Goal: Communication & Community: Ask a question

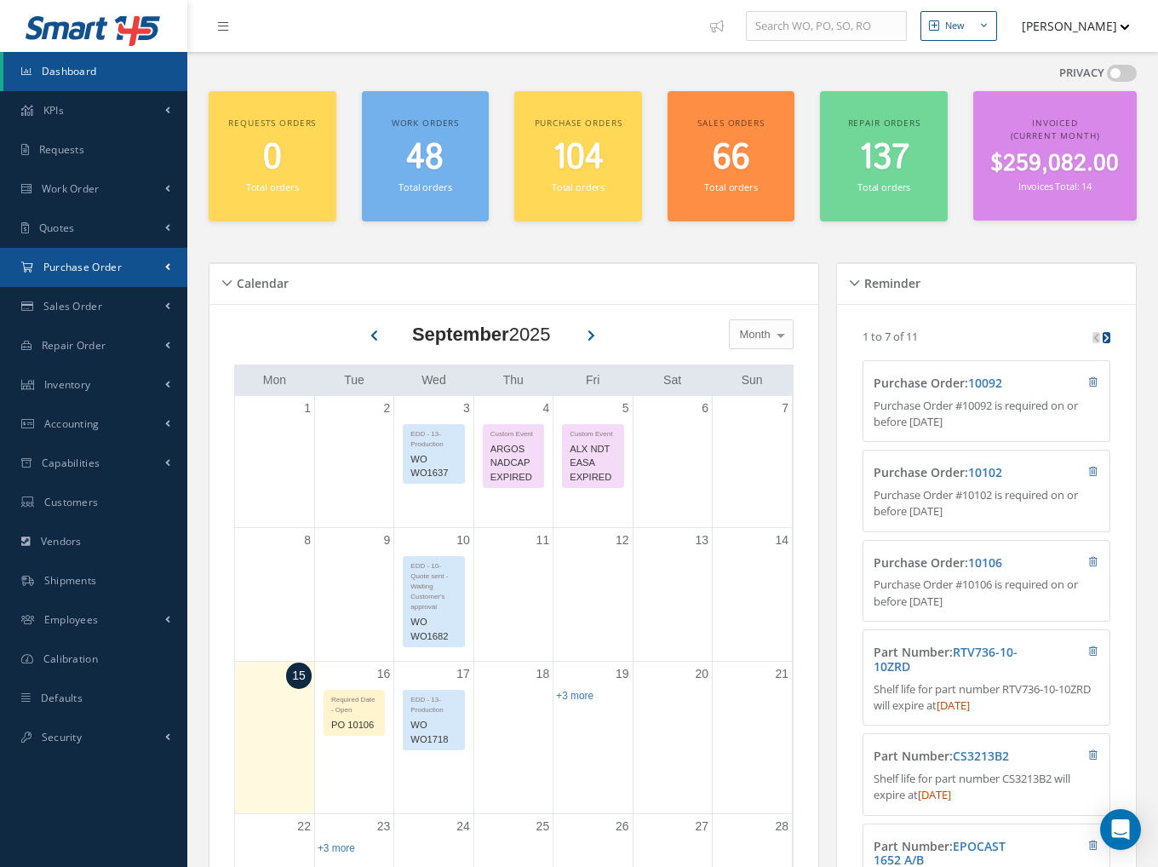
click at [88, 265] on span "Purchase Order" at bounding box center [82, 267] width 78 height 14
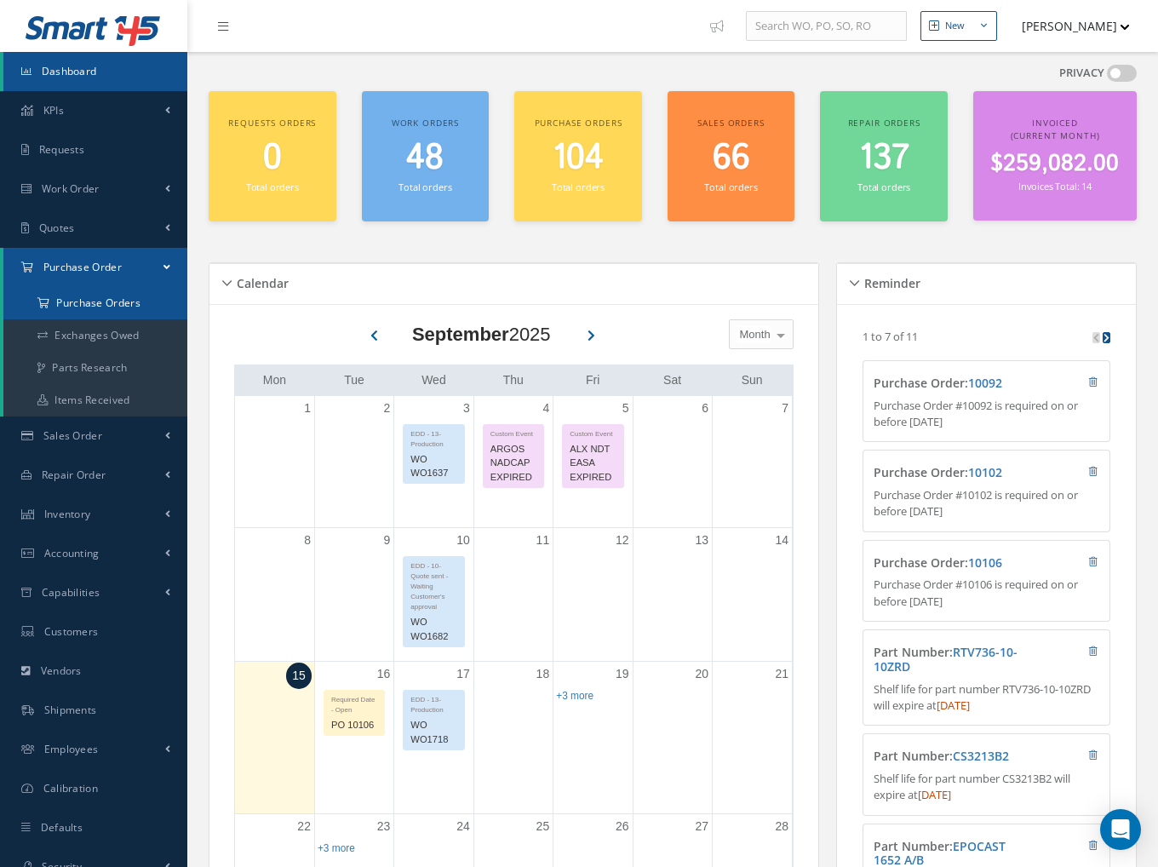
click at [99, 304] on a=1&status_id=2&status_id=3&status_id=5&collapsedFilters"] "Purchase Orders" at bounding box center [95, 303] width 184 height 32
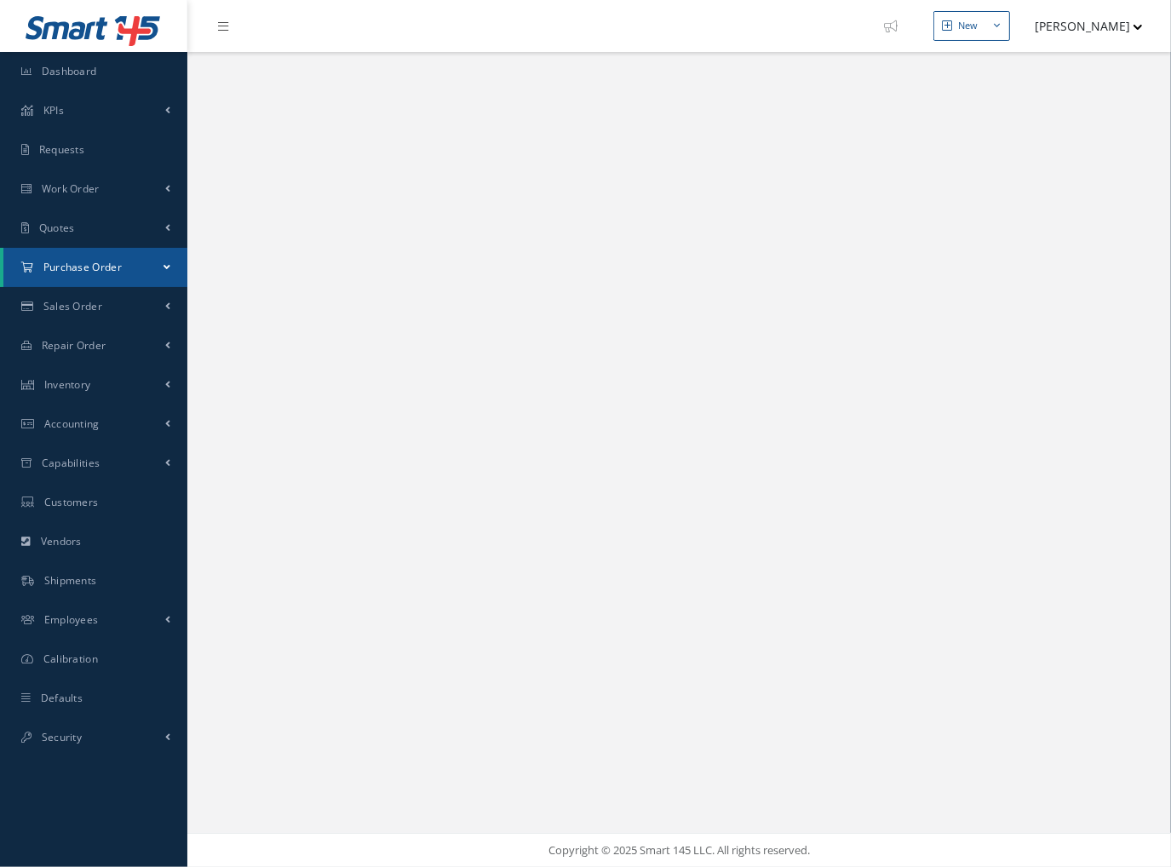
select select "25"
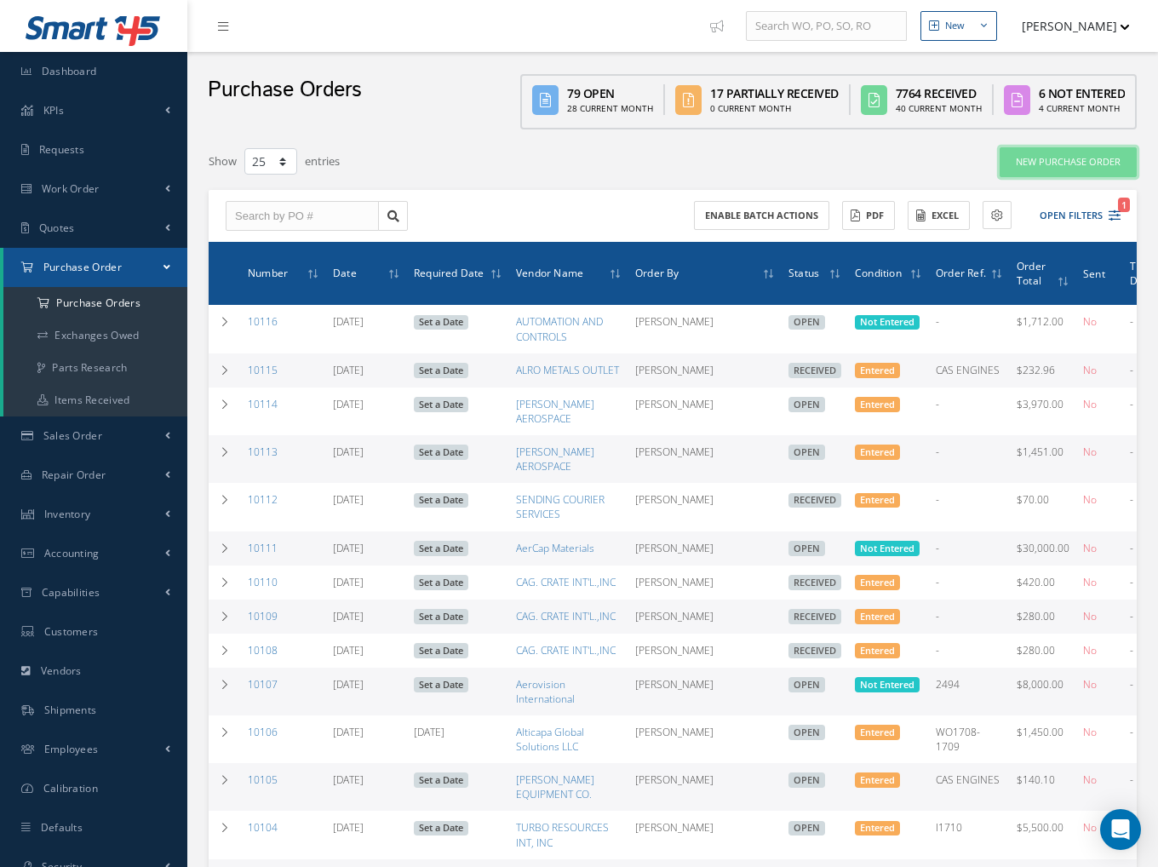
click at [1030, 161] on link "New Purchase Order" at bounding box center [1068, 162] width 137 height 30
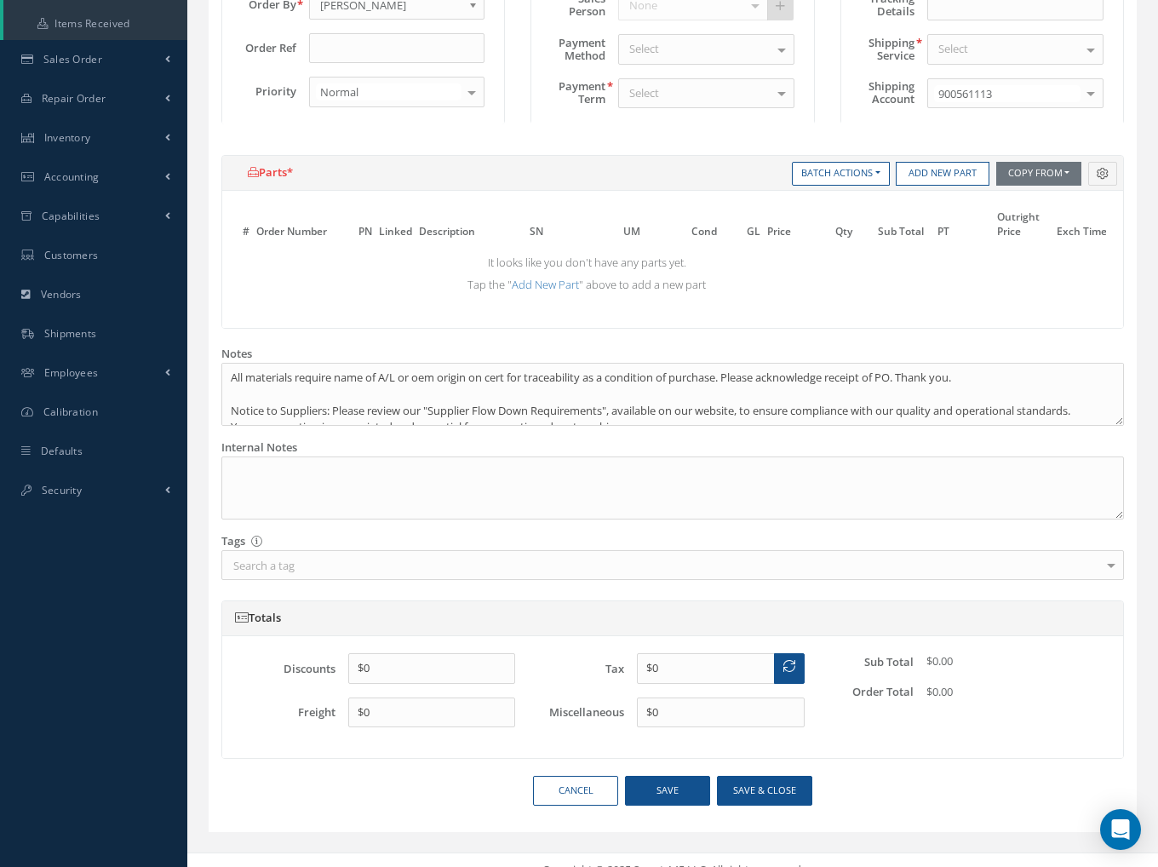
scroll to position [406, 0]
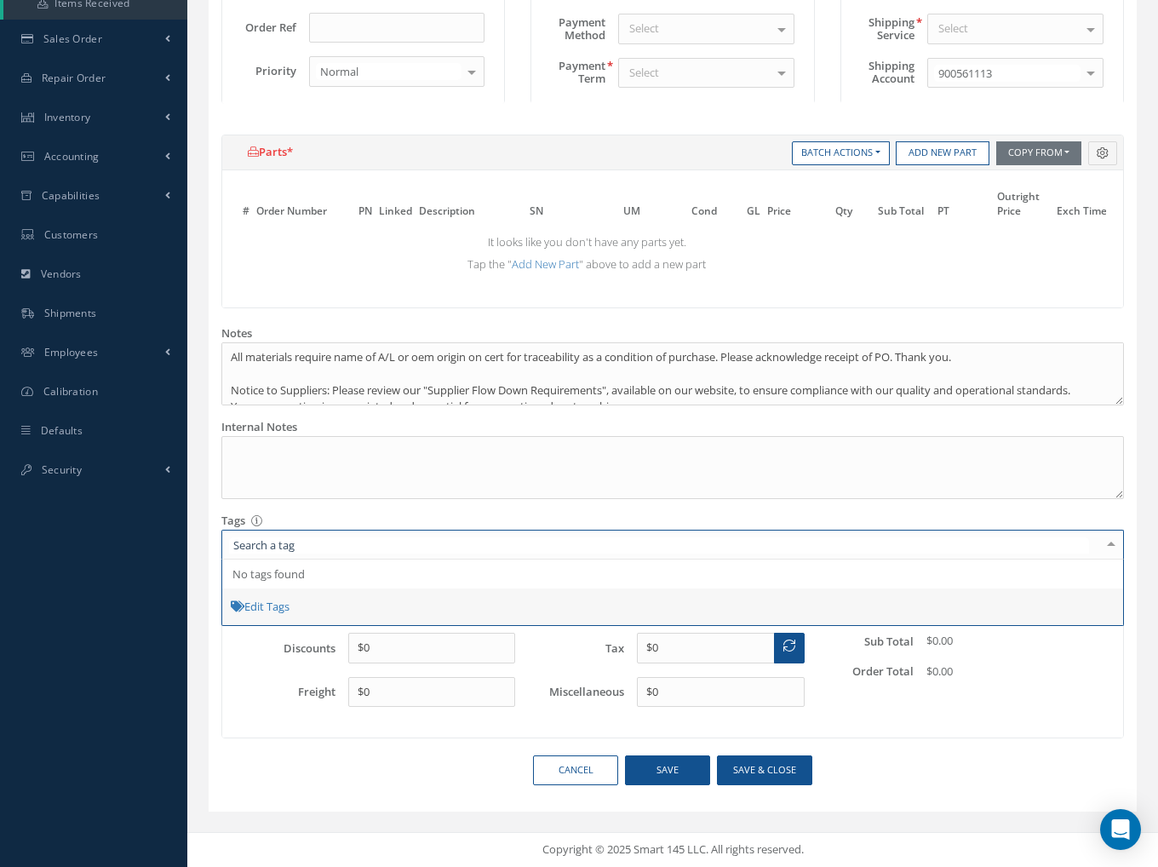
click at [549, 547] on div at bounding box center [672, 545] width 903 height 30
click at [549, 547] on input "text" at bounding box center [659, 545] width 860 height 16
click at [532, 514] on div "Tags Tags make categorizing and grouping items together easier, and thereby, he…" at bounding box center [673, 536] width 928 height 47
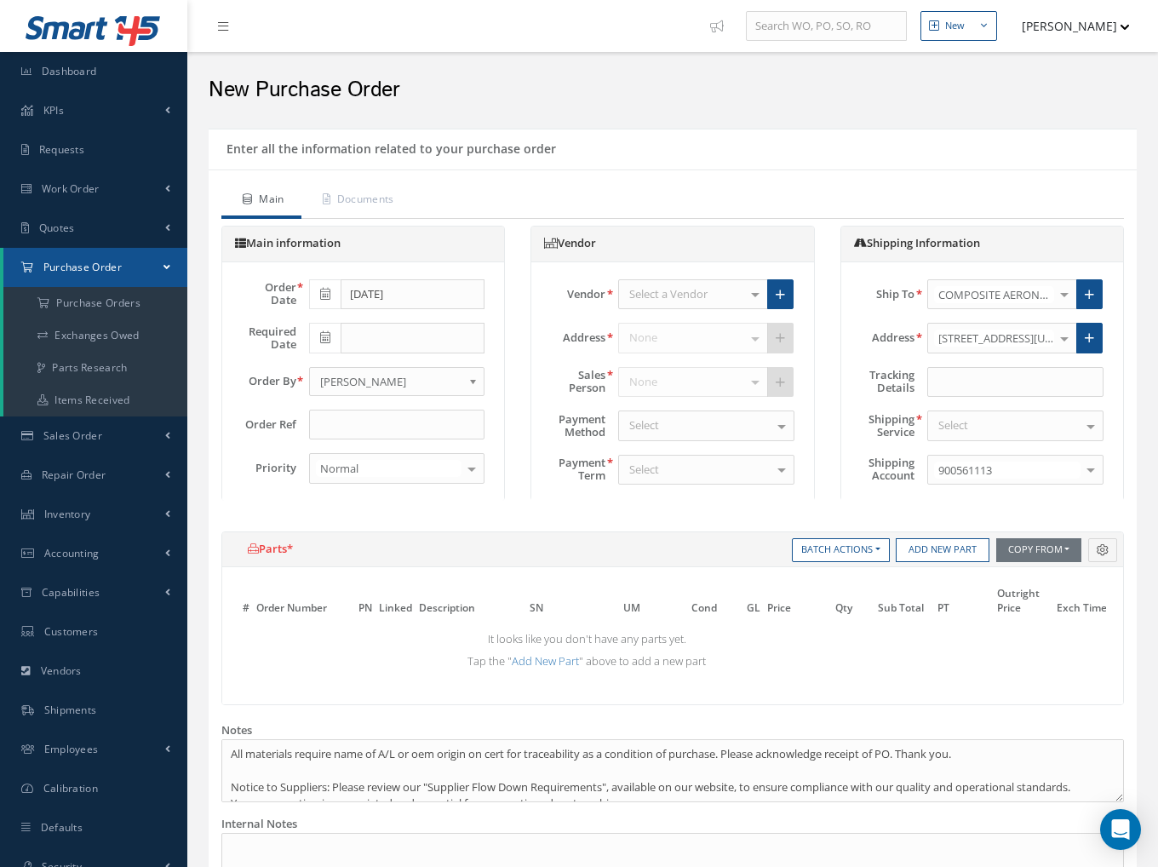
scroll to position [0, 0]
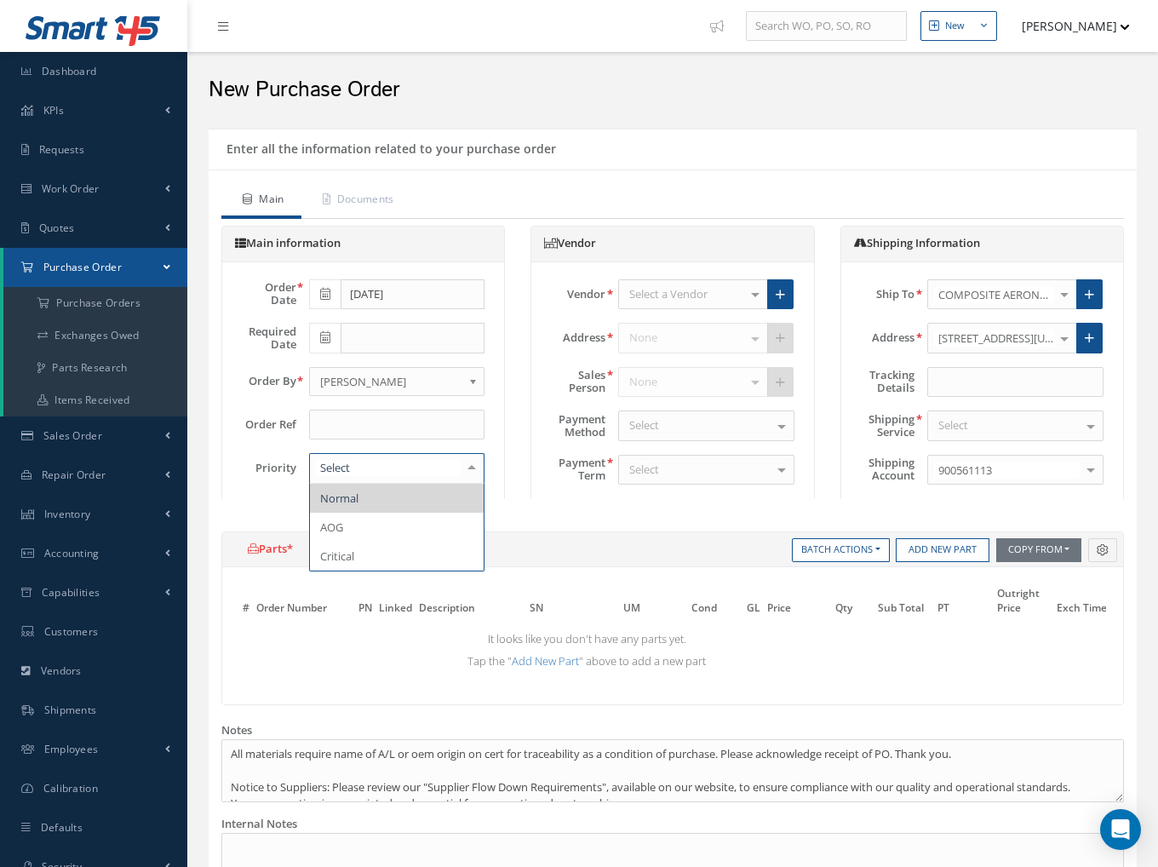
click at [430, 467] on input "text" at bounding box center [389, 468] width 146 height 16
click at [550, 512] on div "Vendor Vendor Select a Vendor 225 Logistics 24/7 AFFORDABLE LOCKSMITH LLC 2Lyon…" at bounding box center [672, 372] width 309 height 292
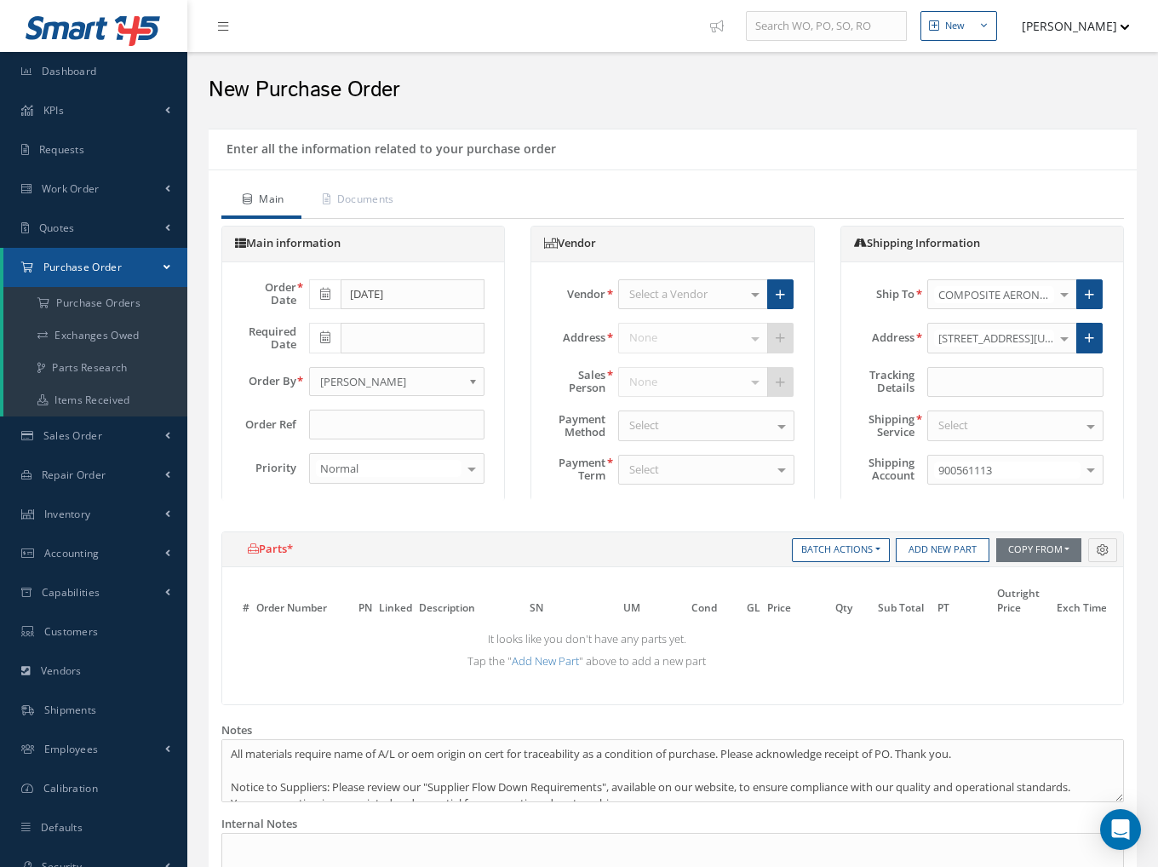
scroll to position [1089, 0]
click at [382, 383] on span "[PERSON_NAME]" at bounding box center [391, 381] width 142 height 20
click at [382, 384] on span "[PERSON_NAME]" at bounding box center [391, 381] width 142 height 20
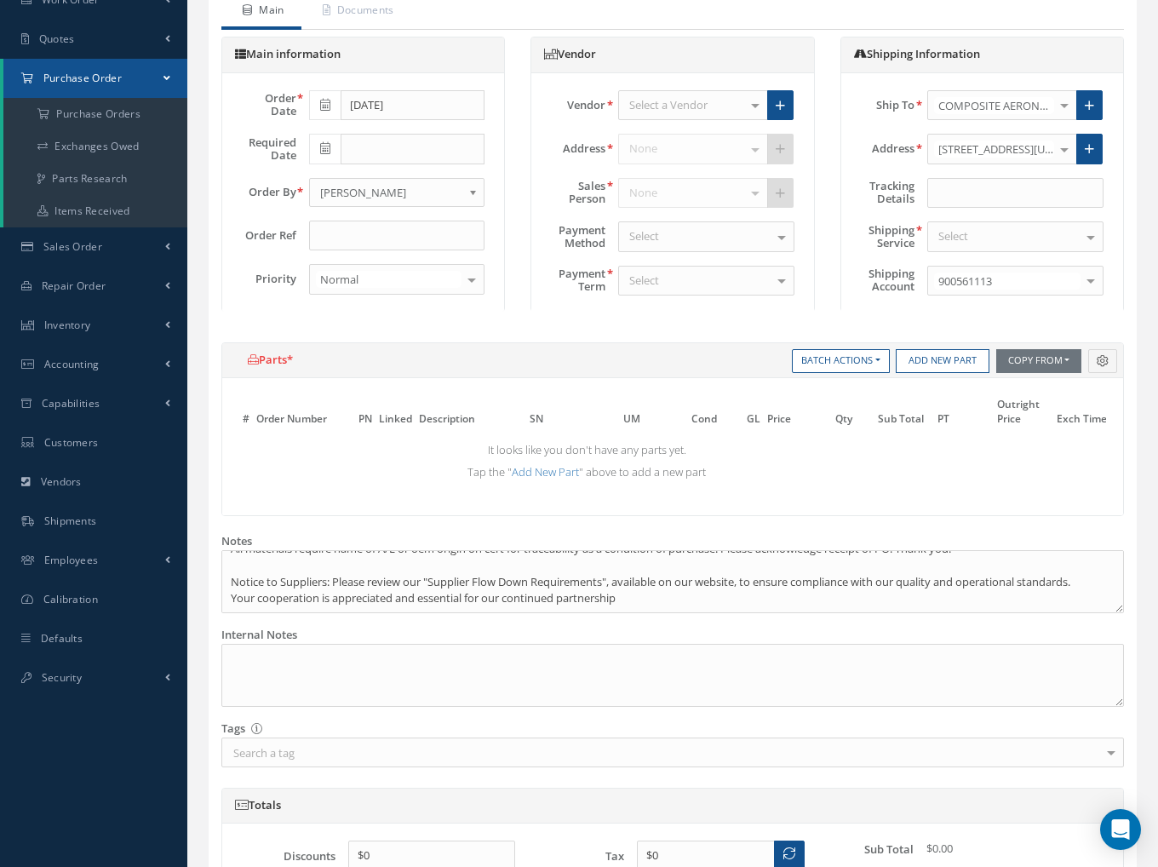
scroll to position [0, 0]
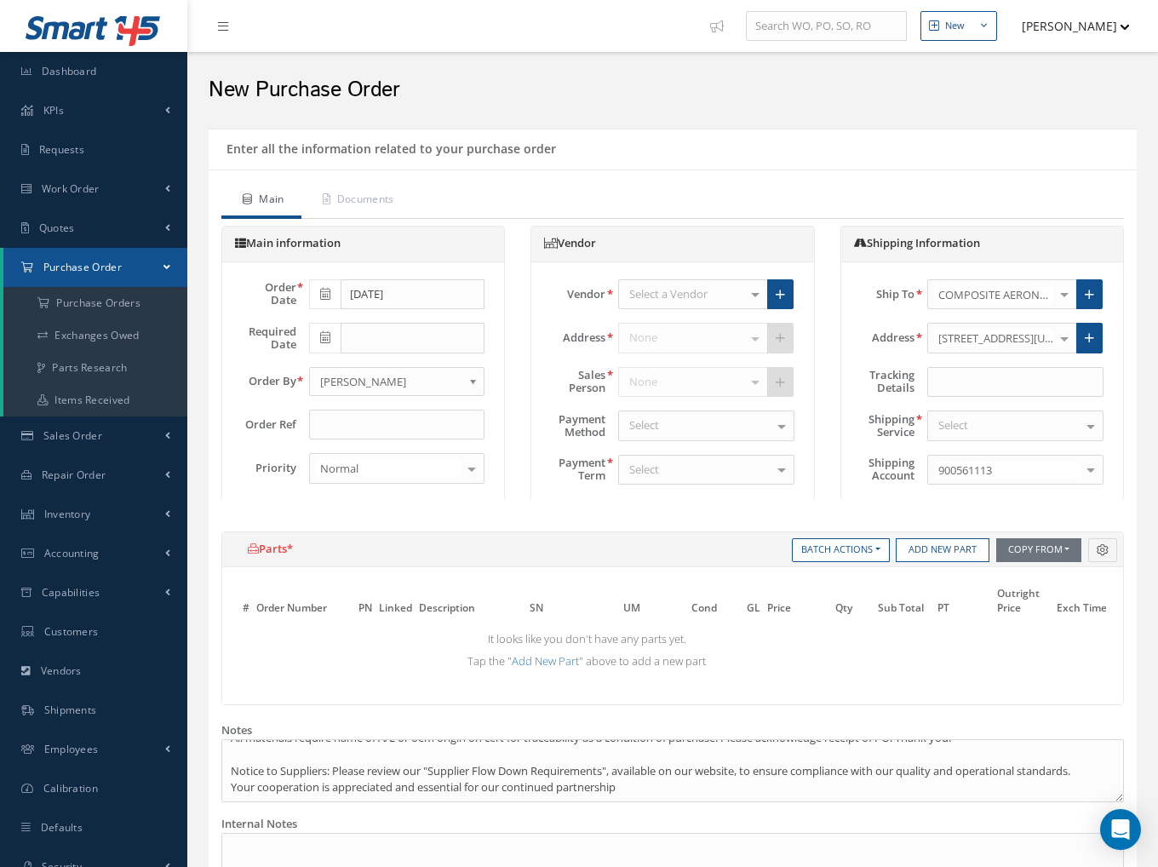
drag, startPoint x: 639, startPoint y: 196, endPoint x: 620, endPoint y: 196, distance: 18.7
click at [633, 199] on ul "Main Documents" at bounding box center [672, 201] width 903 height 36
click at [107, 302] on a=1&status_id=2&status_id=3&status_id=5&collapsedFilters"] "Purchase Orders" at bounding box center [95, 303] width 184 height 32
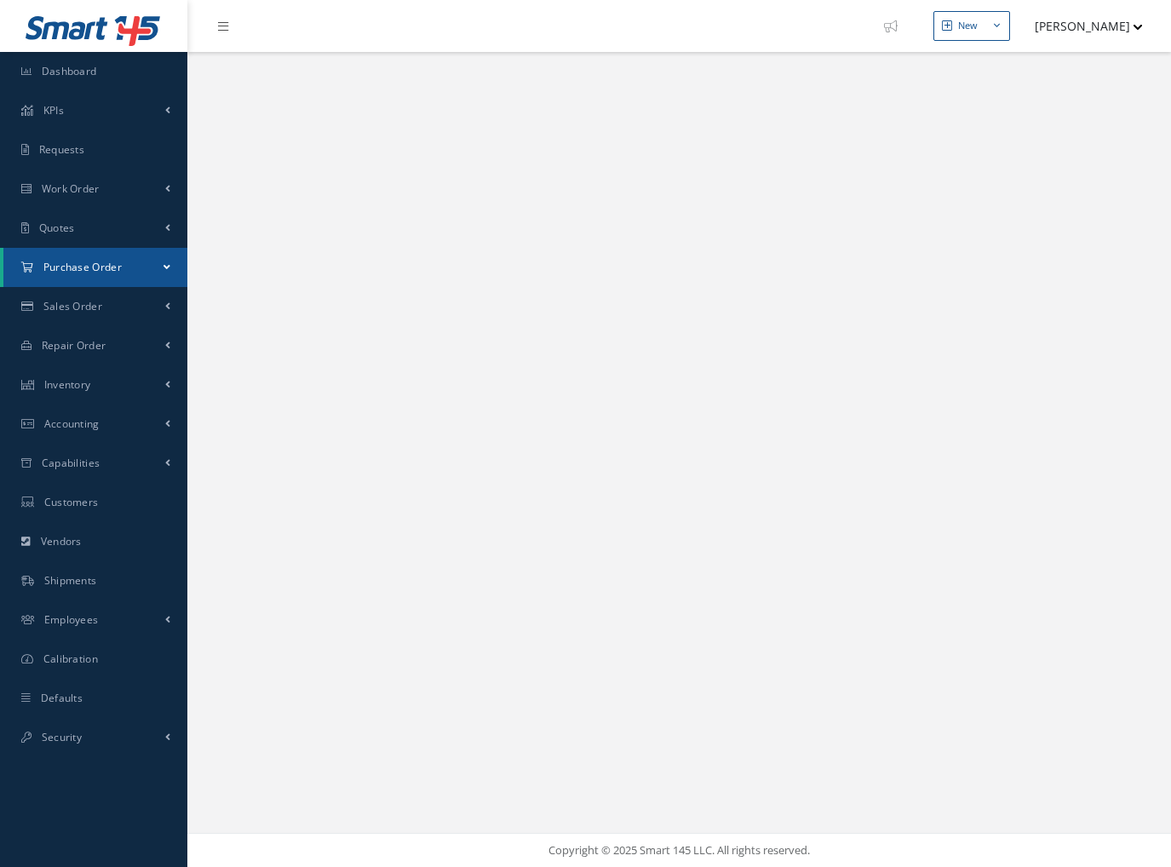
select select "25"
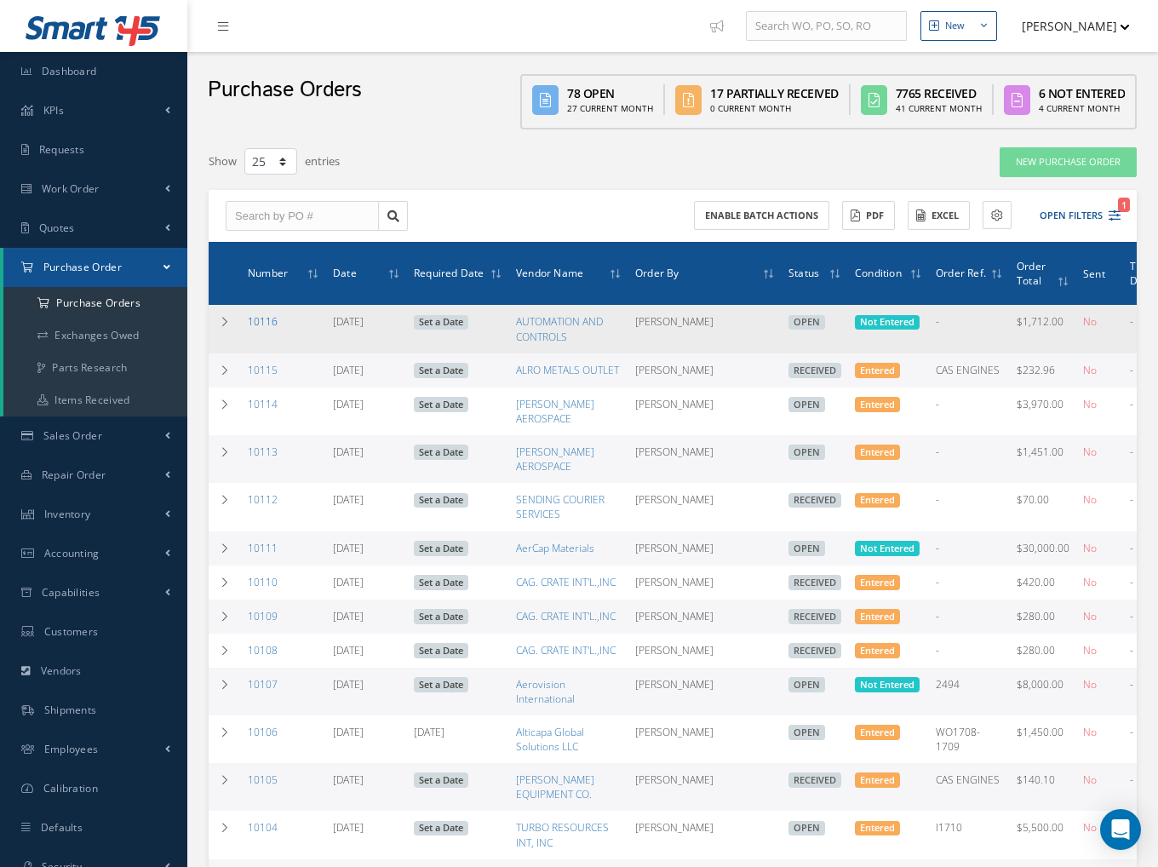
click at [266, 314] on link "10116" at bounding box center [263, 321] width 30 height 14
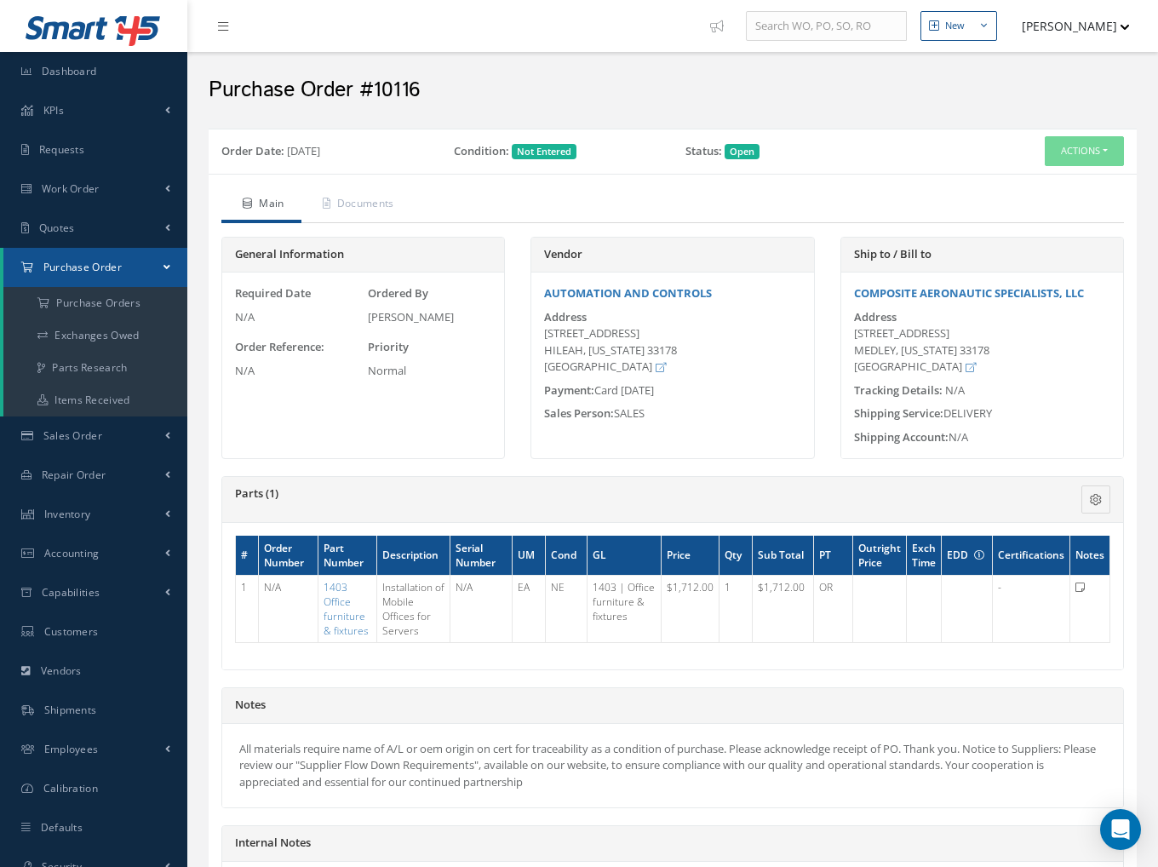
click at [1101, 170] on div "Order Date: [DATE] Condition: Not Entered Status: Open Actions Enter/Update Edi…" at bounding box center [673, 151] width 928 height 45
click at [1094, 149] on button "Actions" at bounding box center [1084, 151] width 79 height 30
click at [1059, 382] on div "Tracking Details: N/A" at bounding box center [983, 390] width 282 height 17
drag, startPoint x: 1055, startPoint y: 129, endPoint x: 1061, endPoint y: 137, distance: 10.4
click at [1060, 129] on div "Order Date: [DATE] Condition: Not Entered Status: Open Actions Enter/Update Edi…" at bounding box center [673, 151] width 928 height 45
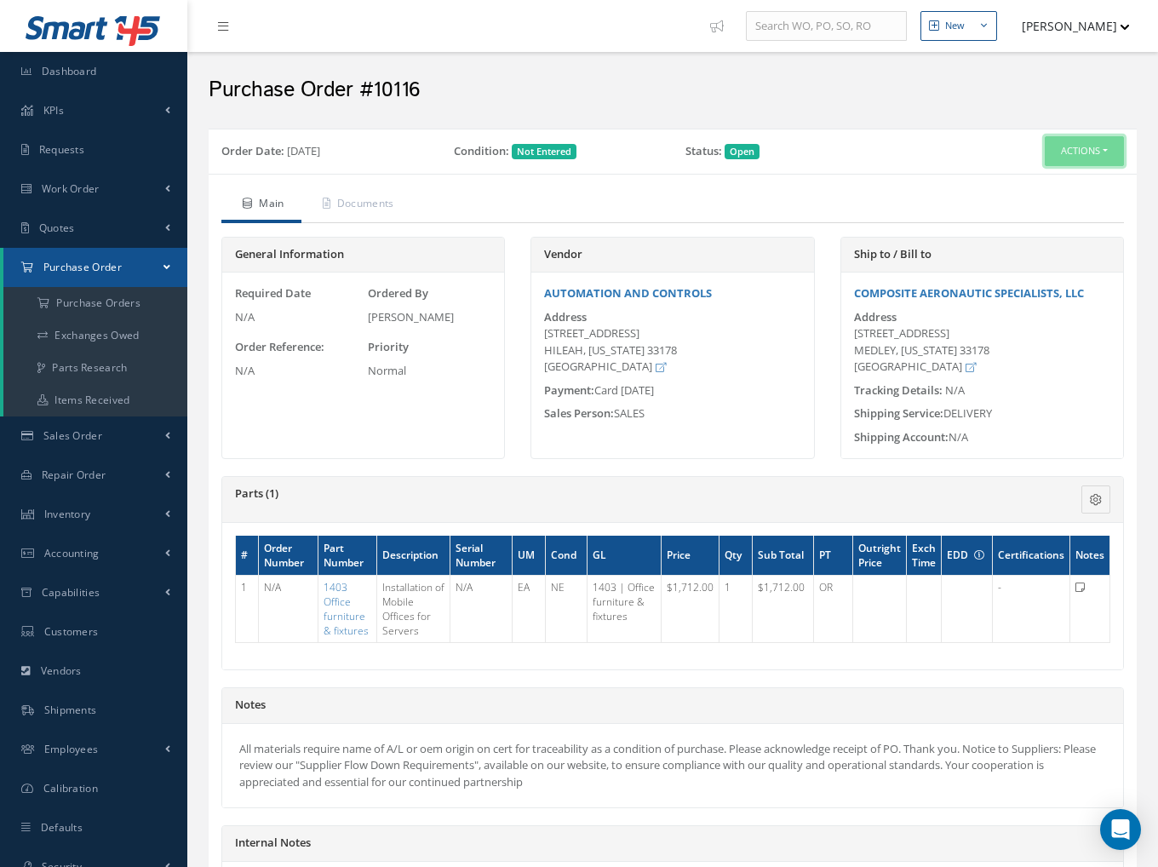
click at [1067, 149] on button "Actions" at bounding box center [1084, 151] width 79 height 30
click at [1036, 204] on link "Edit" at bounding box center [1056, 206] width 136 height 23
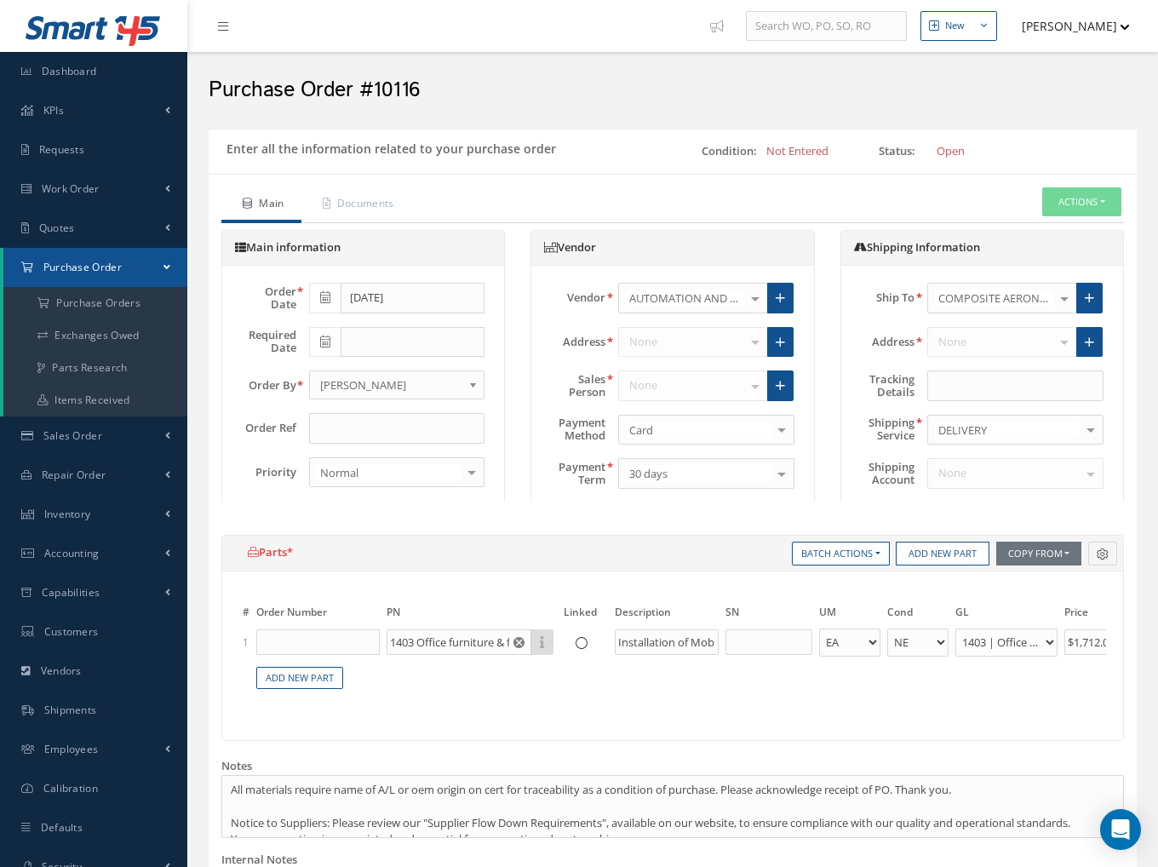
select select "5"
select select "11"
select select "1"
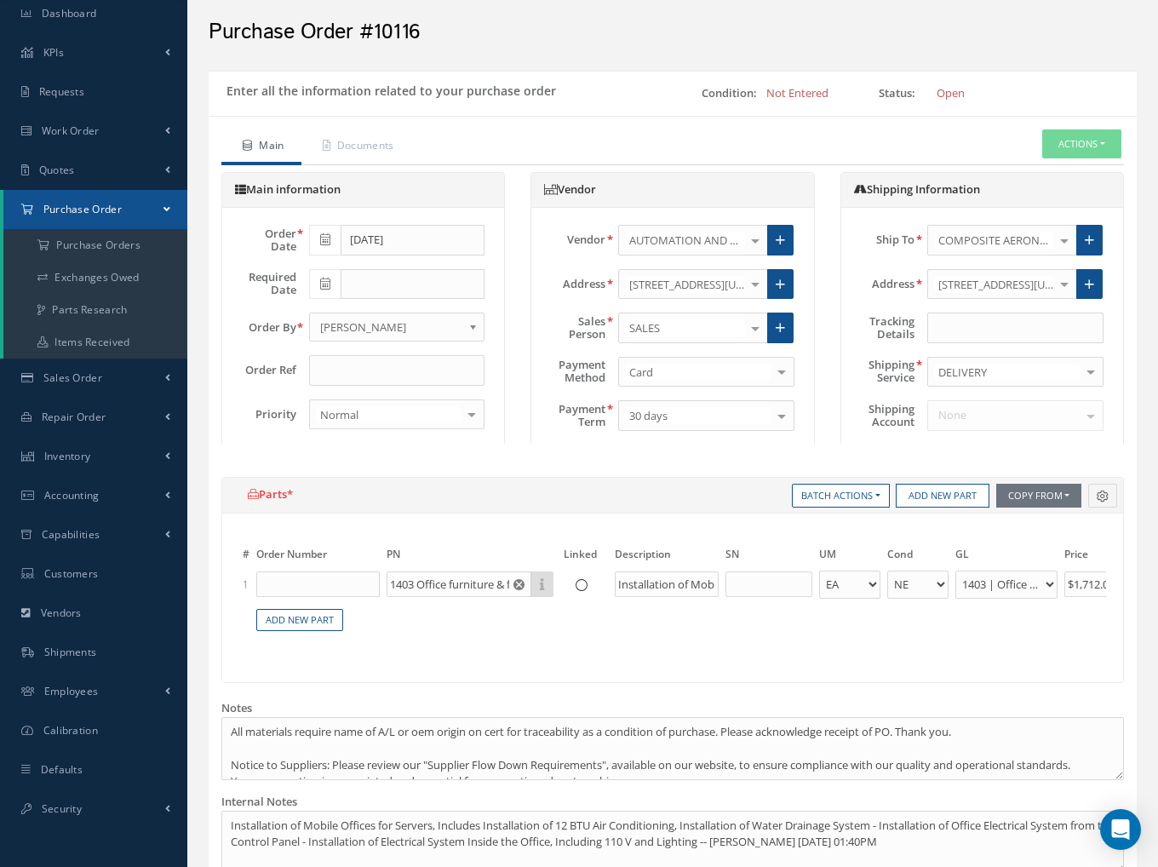
scroll to position [16, 0]
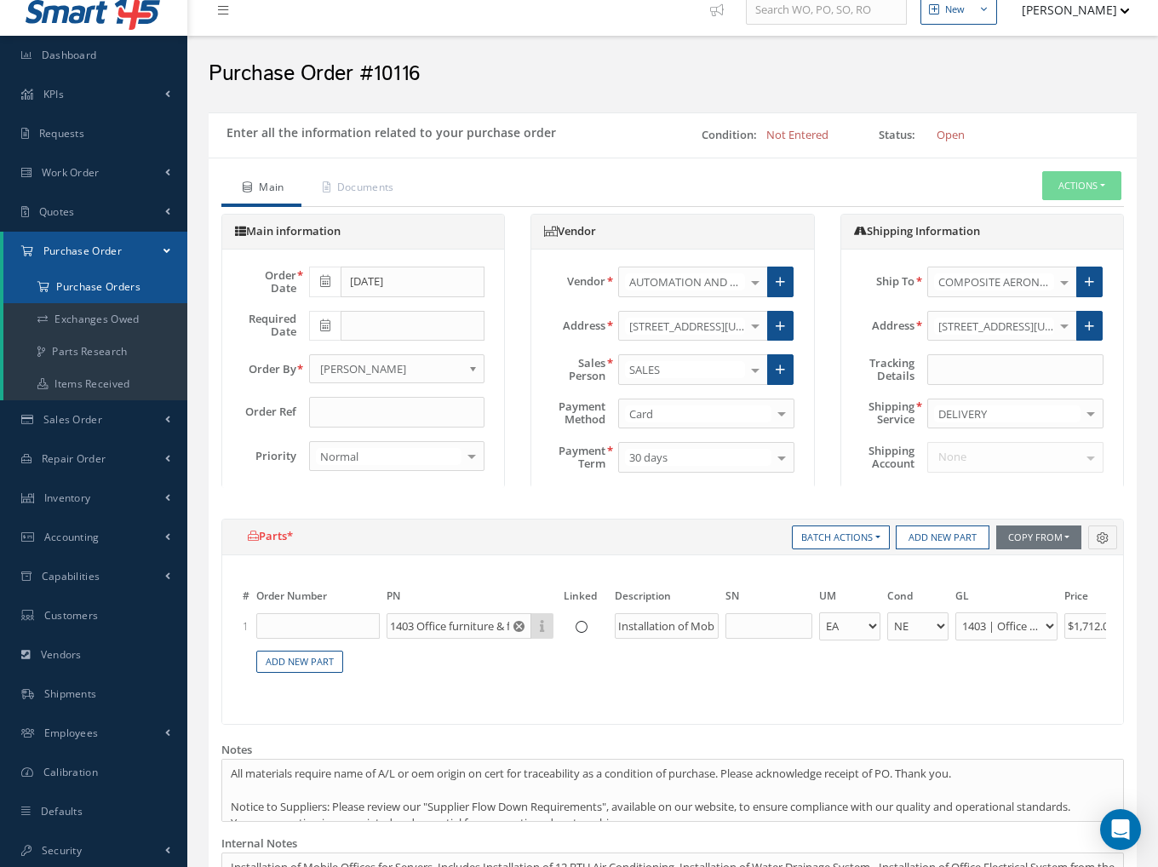
click at [124, 280] on a=1&status_id=2&status_id=3&status_id=5&collapsedFilters"] "Purchase Orders" at bounding box center [95, 287] width 184 height 32
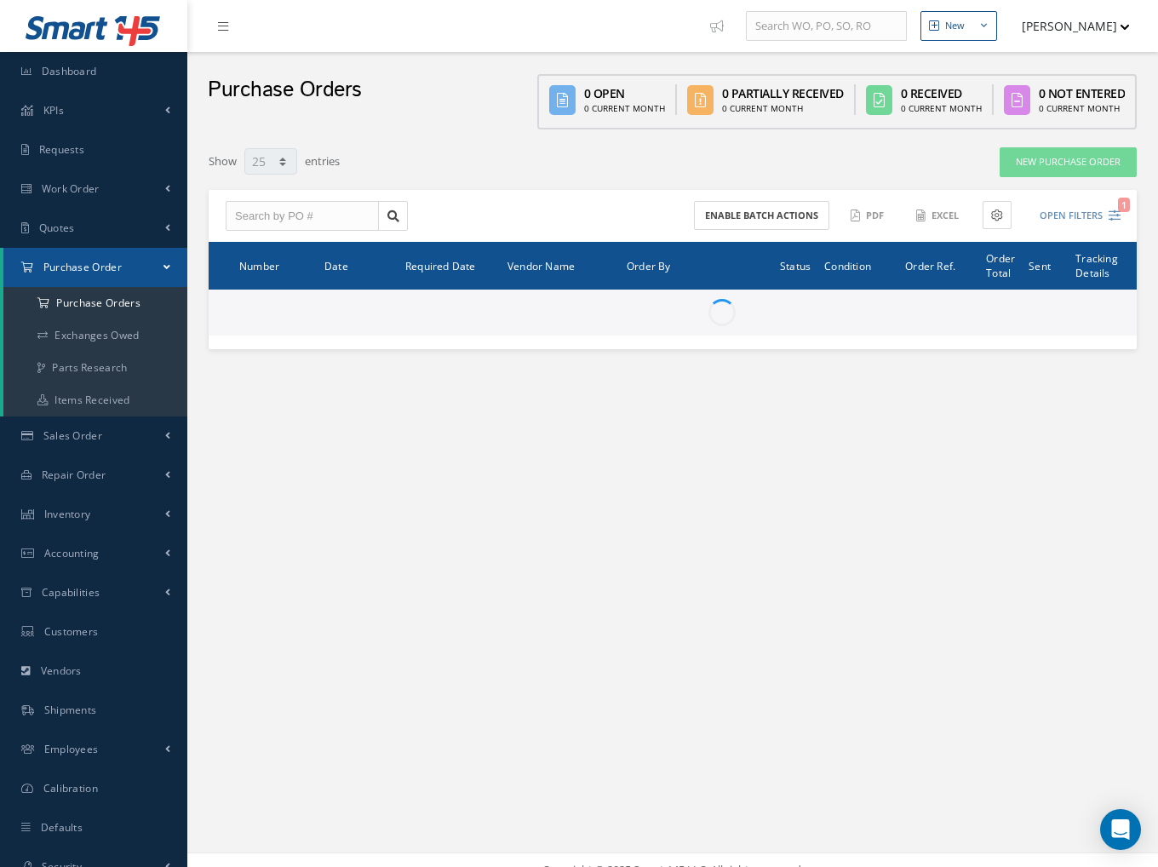
select select "25"
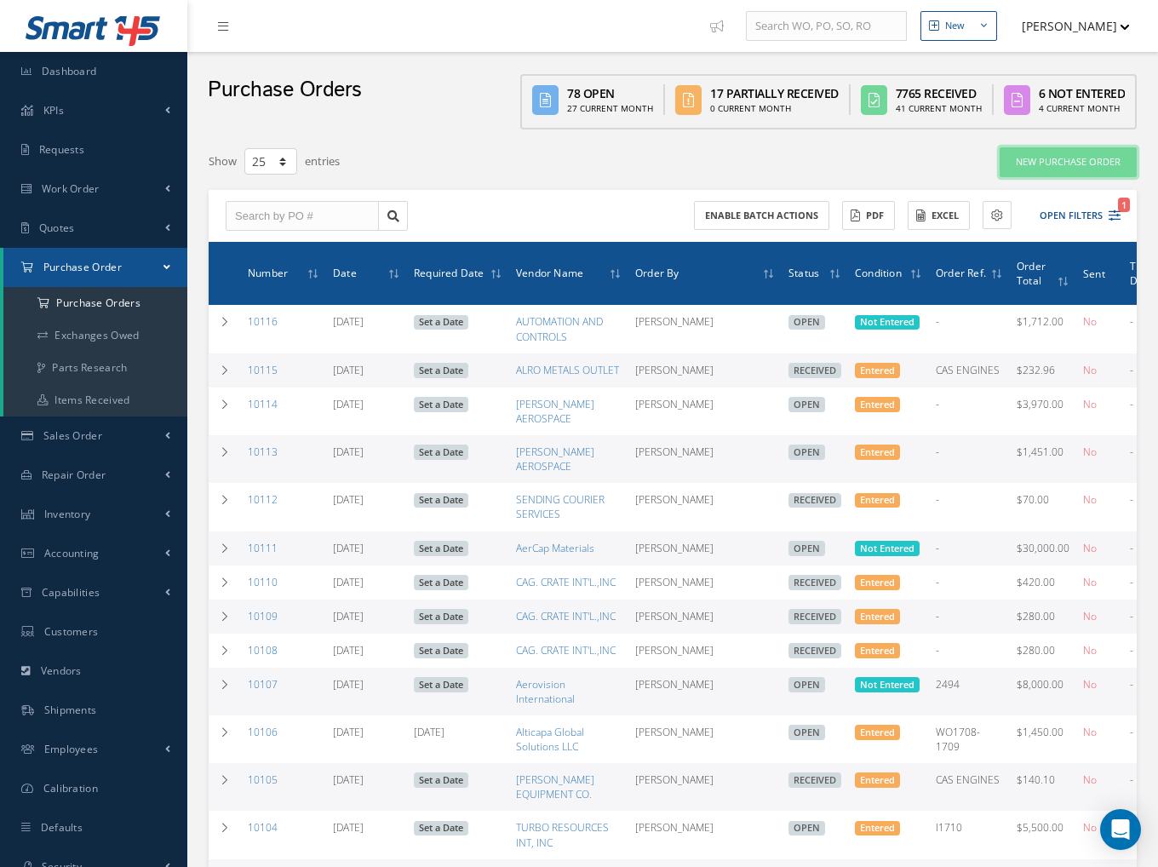
click at [1037, 152] on link "New Purchase Order" at bounding box center [1068, 162] width 137 height 30
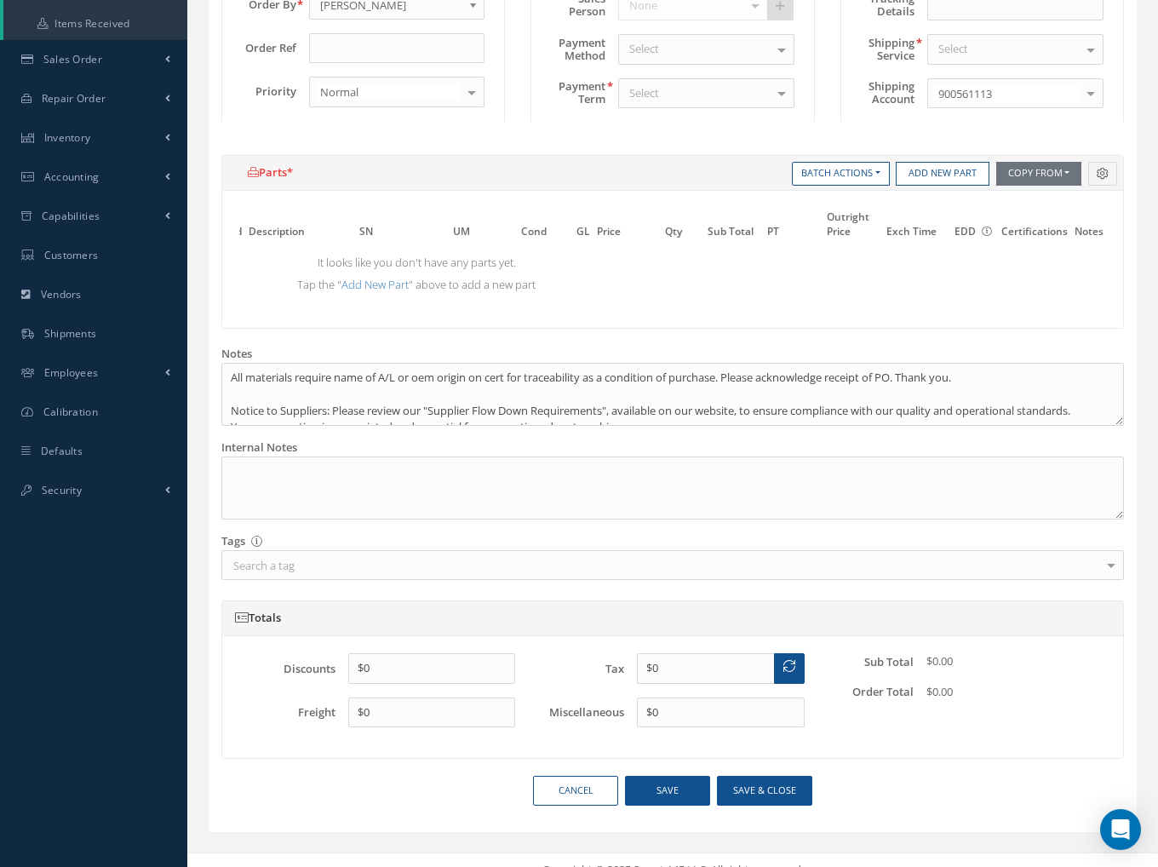
scroll to position [406, 0]
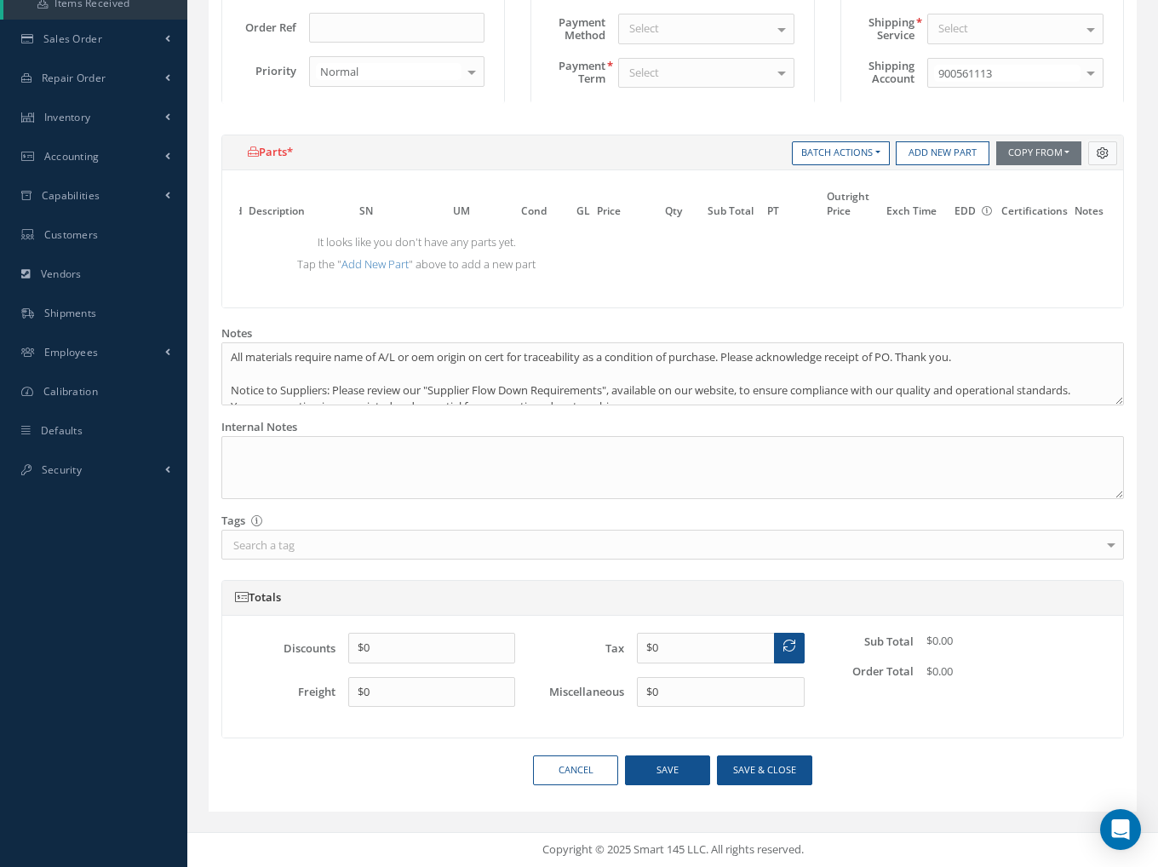
click at [1103, 147] on icon "Button group with nested dropdown" at bounding box center [1103, 153] width 12 height 12
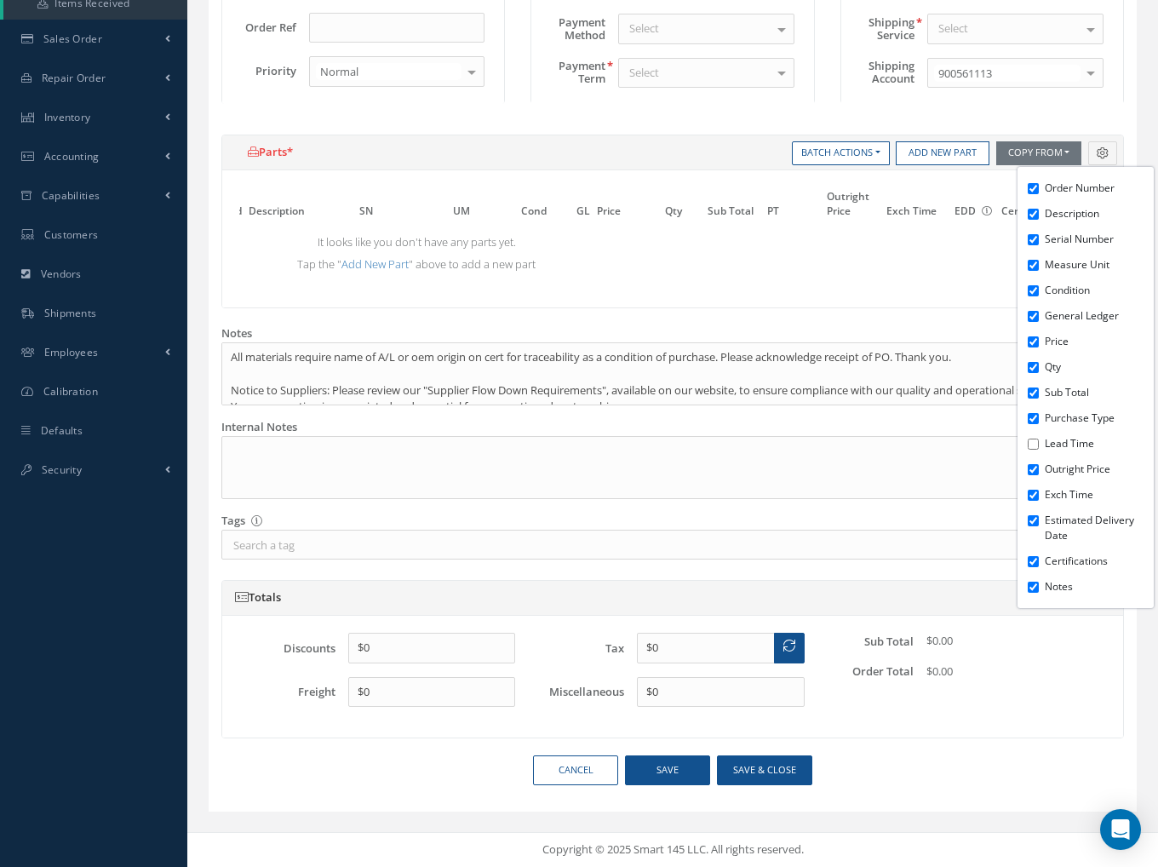
click at [957, 738] on div "Discounts $0 Freight $0 Tax $0 Miscellaneous $0 Sub Total $0.00 Order Total $0.…" at bounding box center [672, 677] width 901 height 122
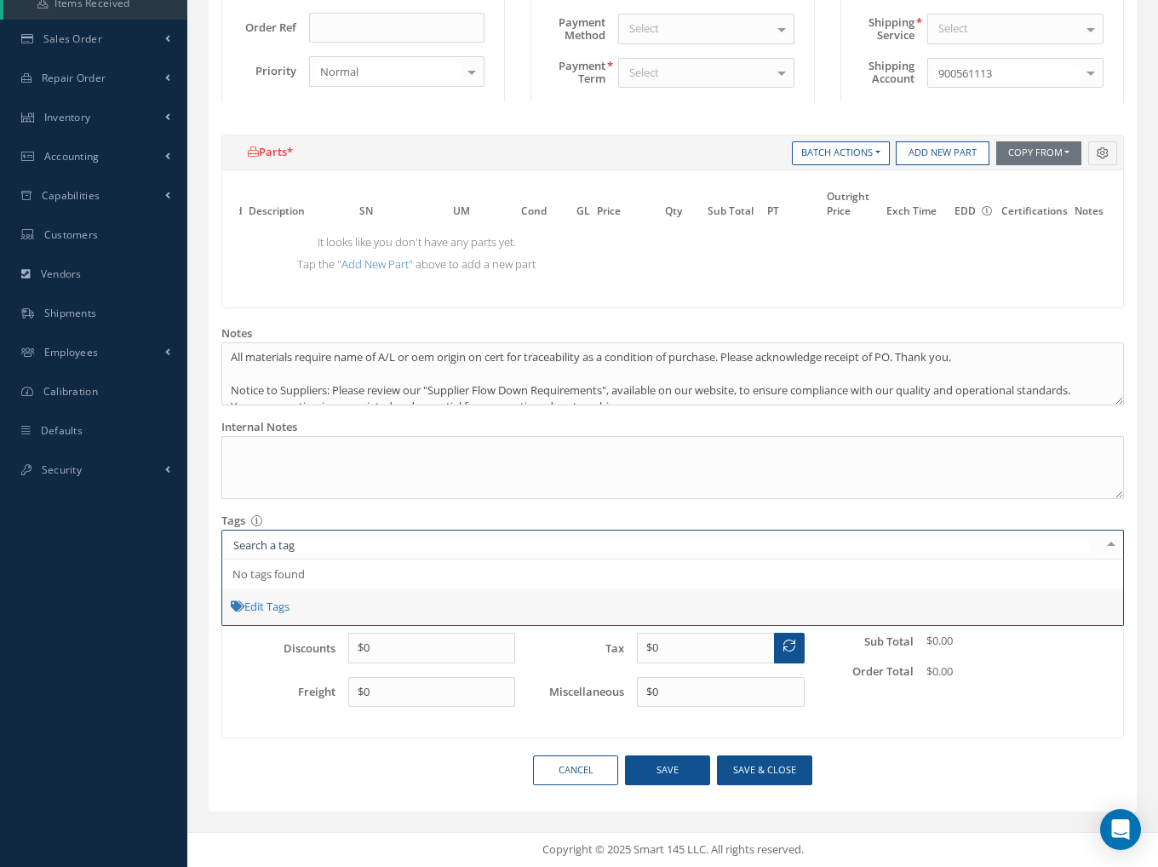
click at [316, 543] on div at bounding box center [672, 545] width 903 height 30
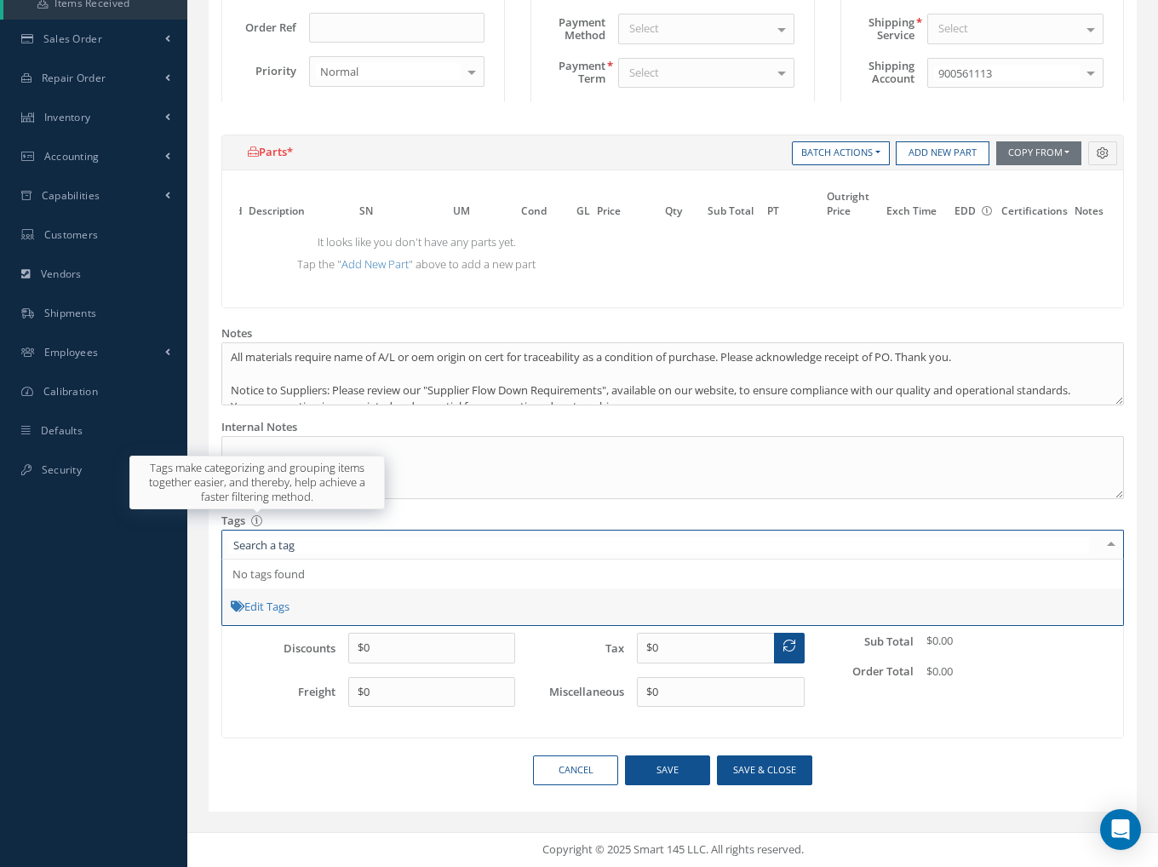
click at [256, 522] on icon at bounding box center [256, 520] width 11 height 11
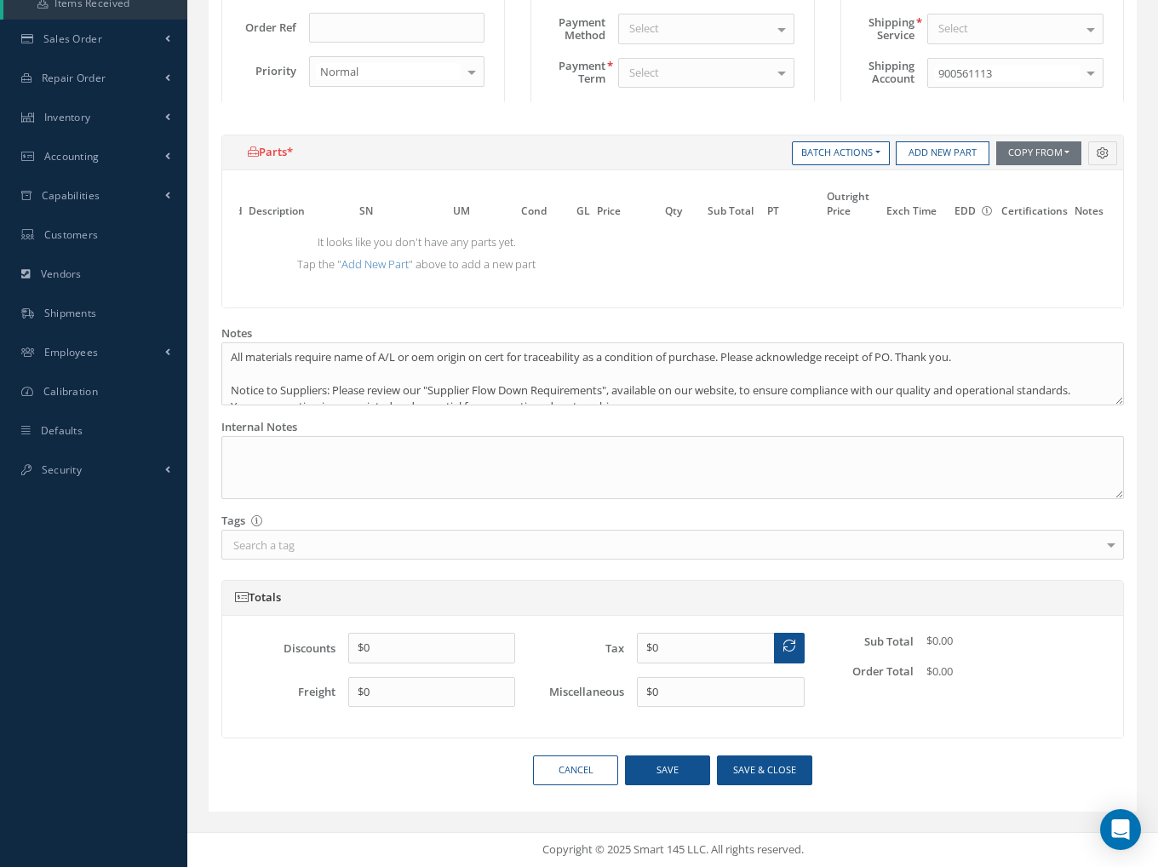
drag, startPoint x: 85, startPoint y: 549, endPoint x: 106, endPoint y: 520, distance: 35.4
click at [87, 546] on div "Smart 145 Dashboard KPIs Work Order Accounting Requests Work Order" at bounding box center [579, 235] width 1158 height 1264
click at [100, 461] on link "Security" at bounding box center [93, 470] width 187 height 39
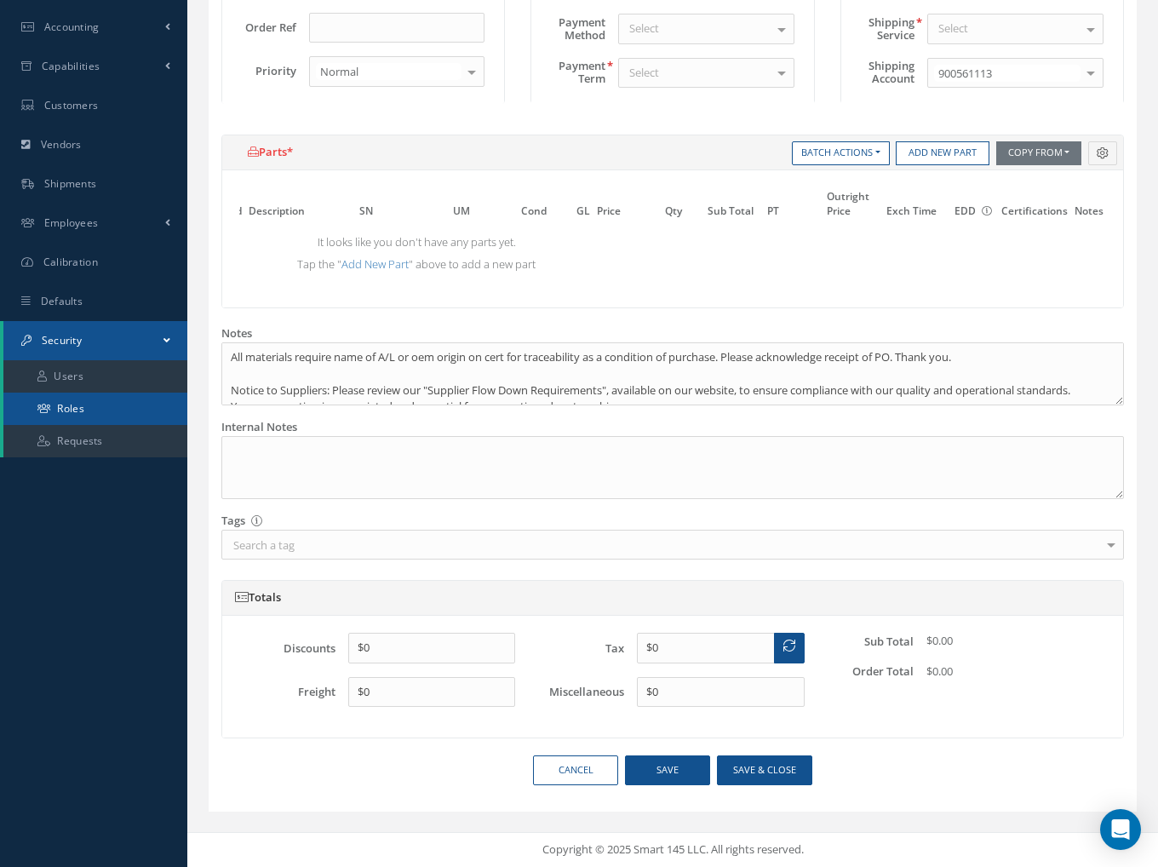
click at [84, 402] on link "Roles" at bounding box center [95, 409] width 184 height 32
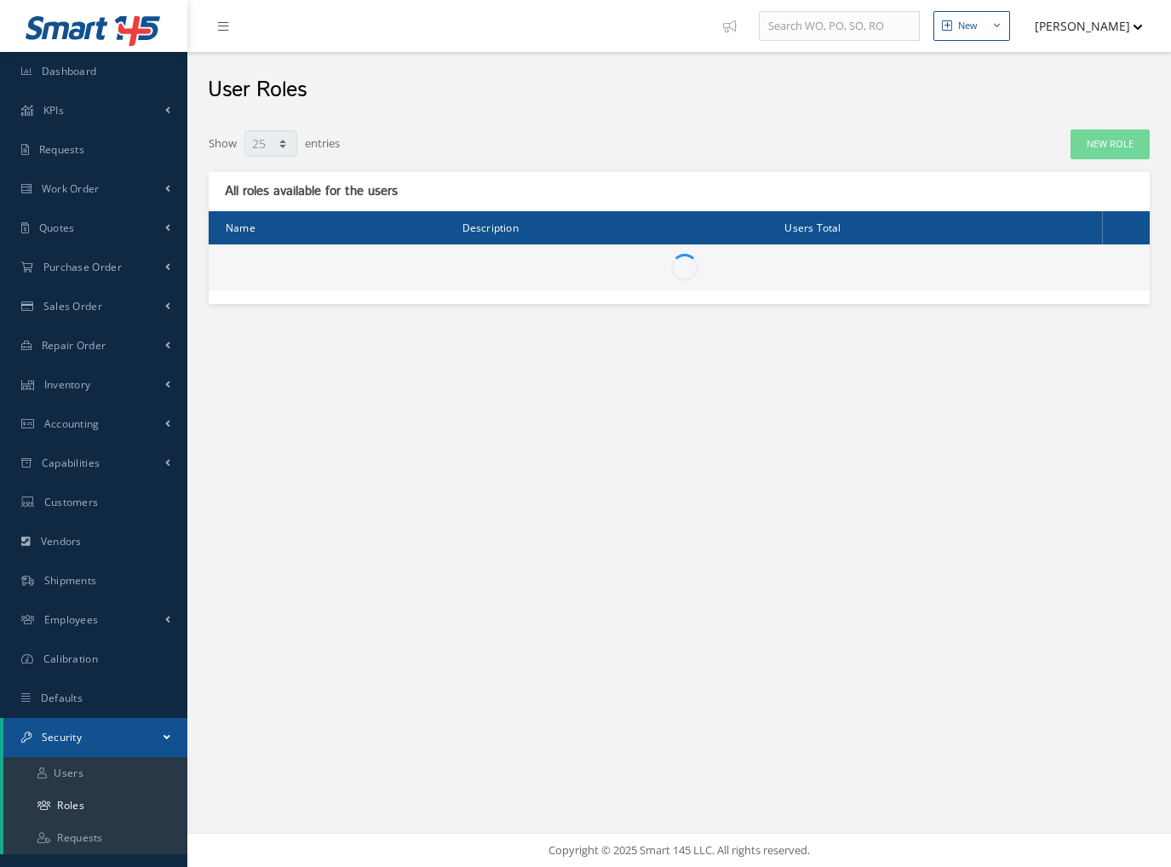
select select "25"
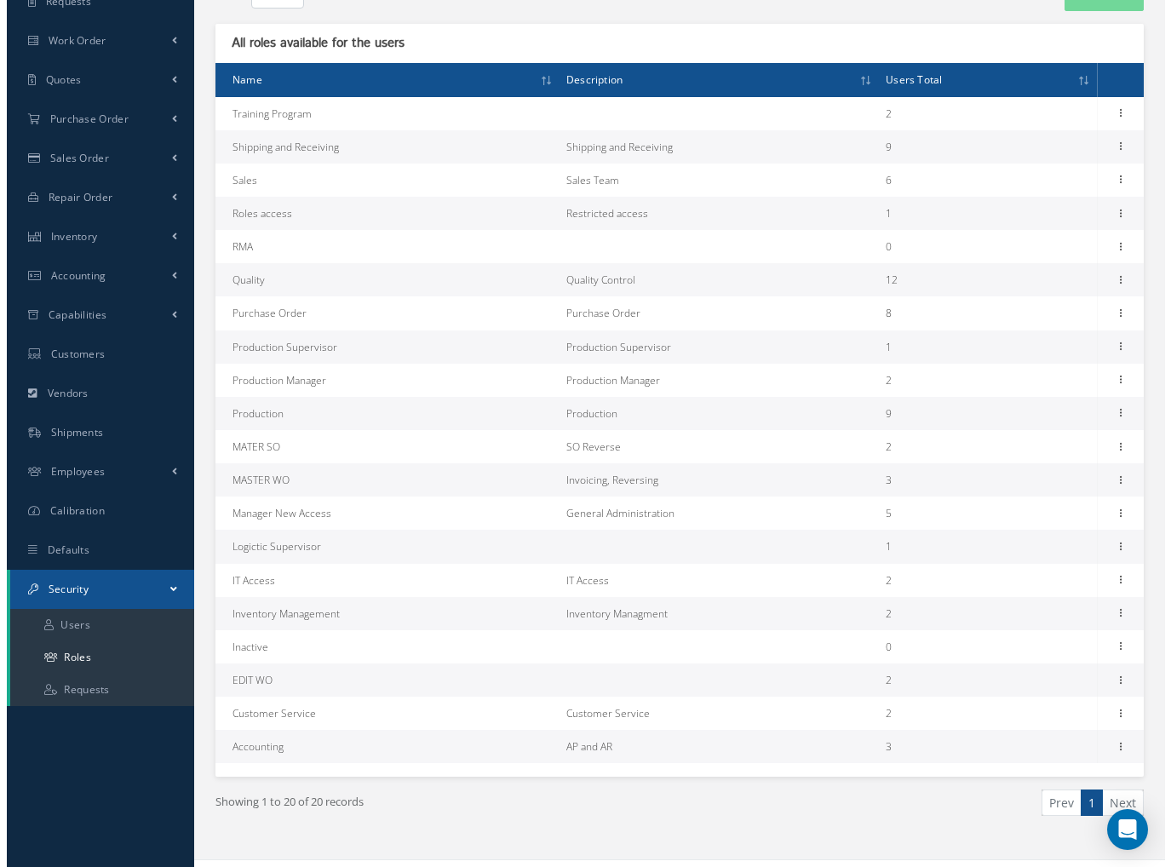
scroll to position [175, 0]
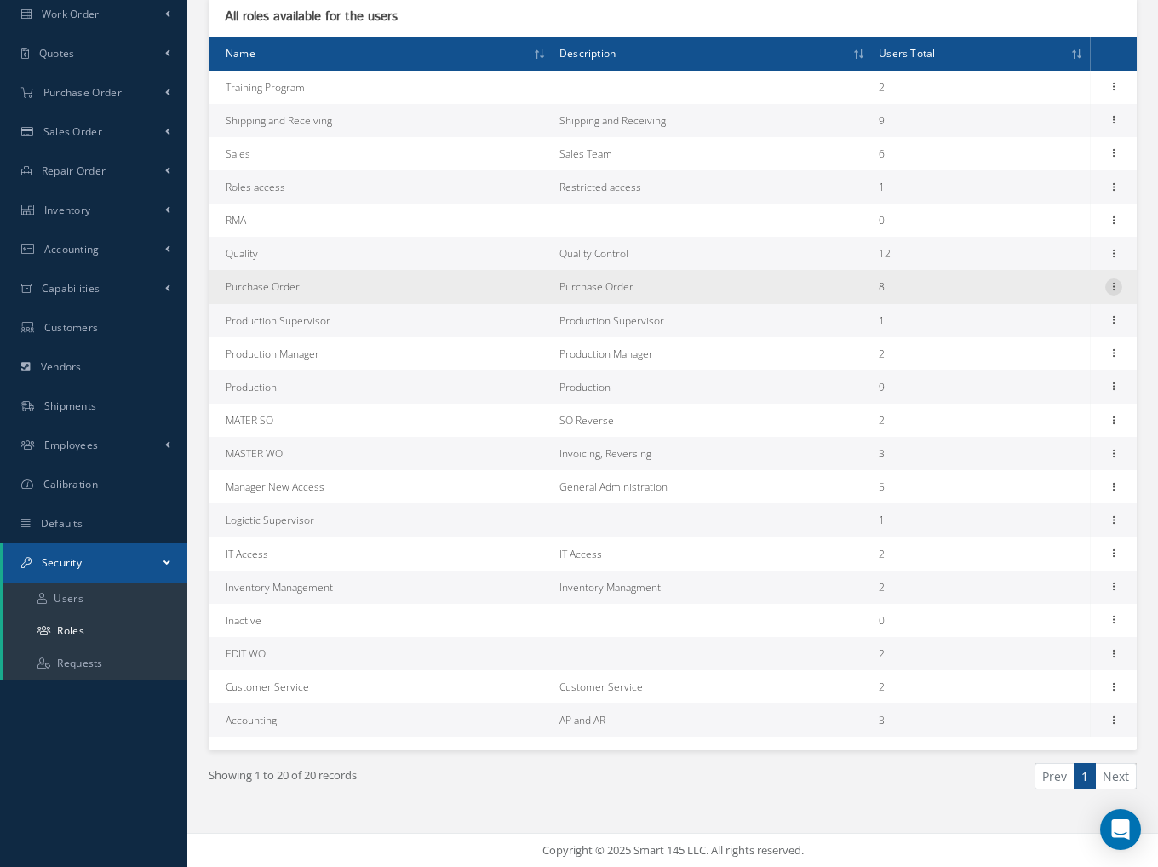
click at [1111, 285] on icon at bounding box center [1114, 286] width 17 height 14
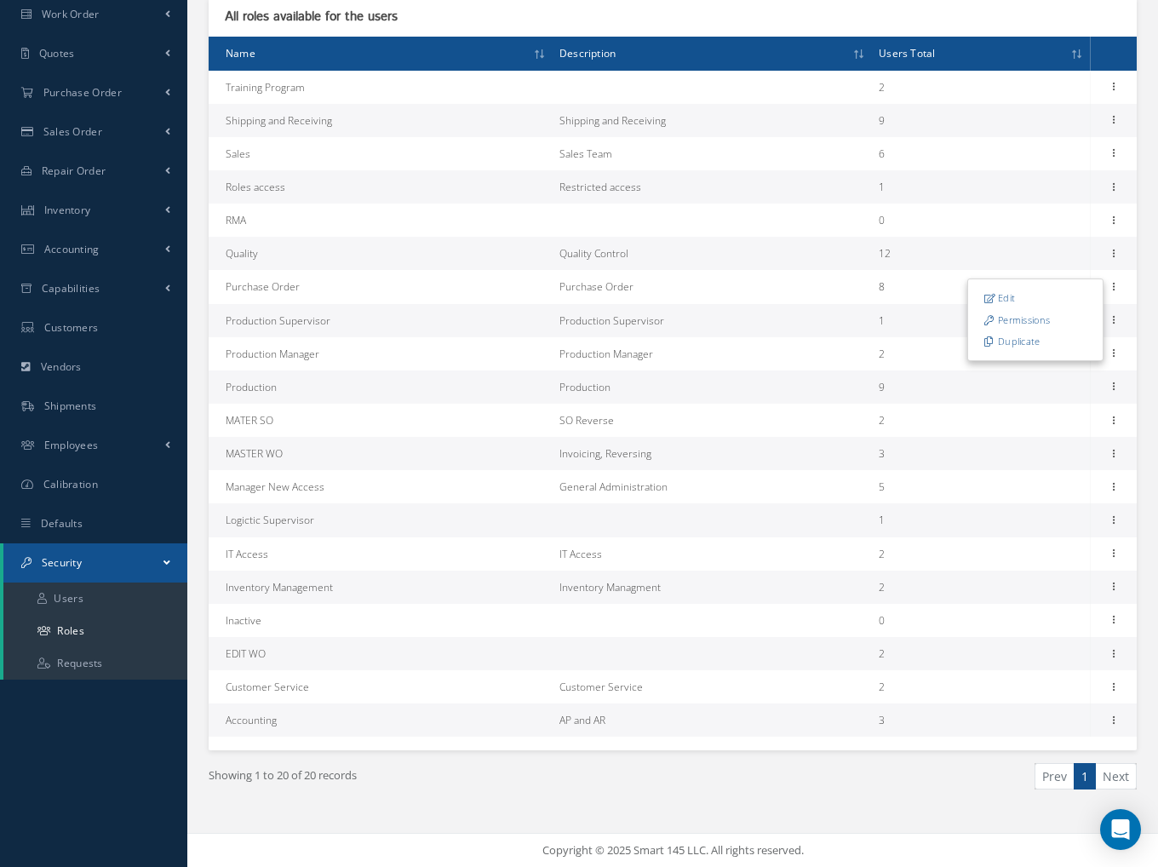
click at [1002, 296] on link "Edit" at bounding box center [1035, 298] width 135 height 22
type input "Purchase Order"
type textarea "Purchase Order"
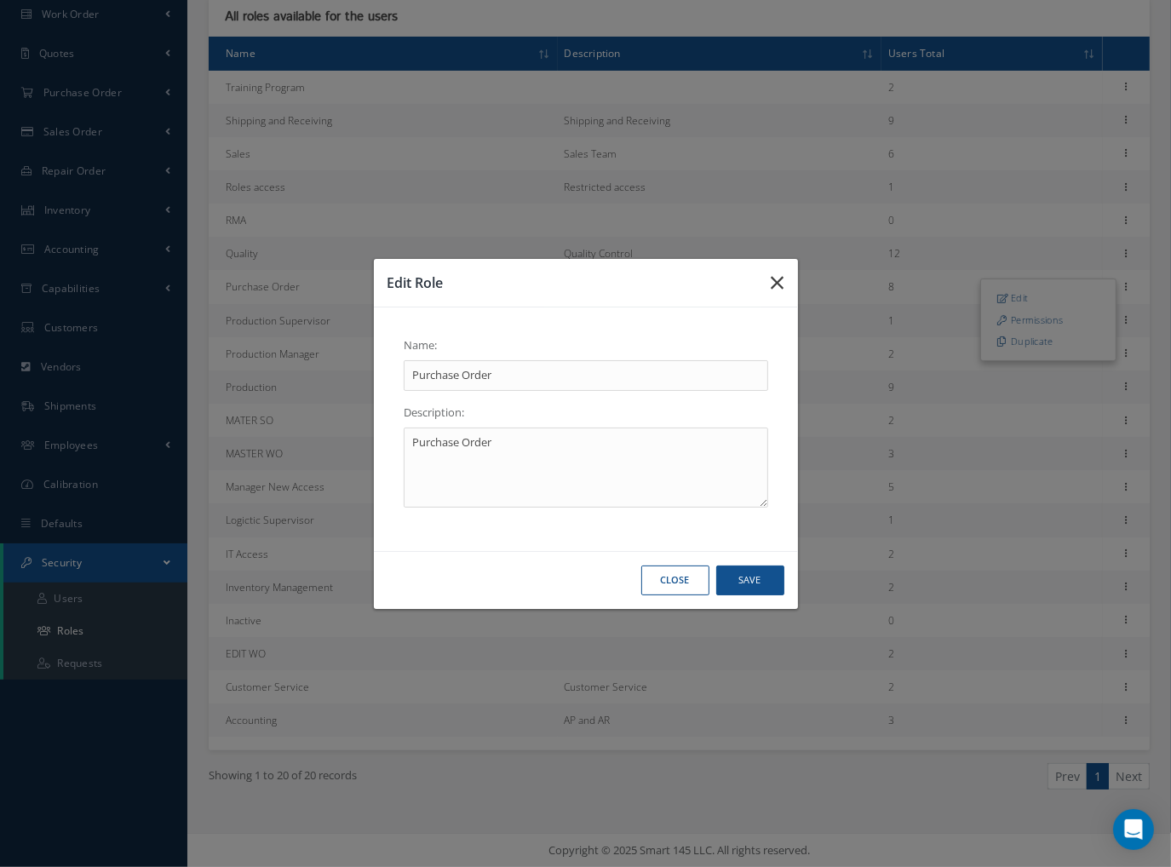
drag, startPoint x: 781, startPoint y: 282, endPoint x: 802, endPoint y: 287, distance: 21.9
click at [781, 283] on icon "button" at bounding box center [778, 283] width 13 height 20
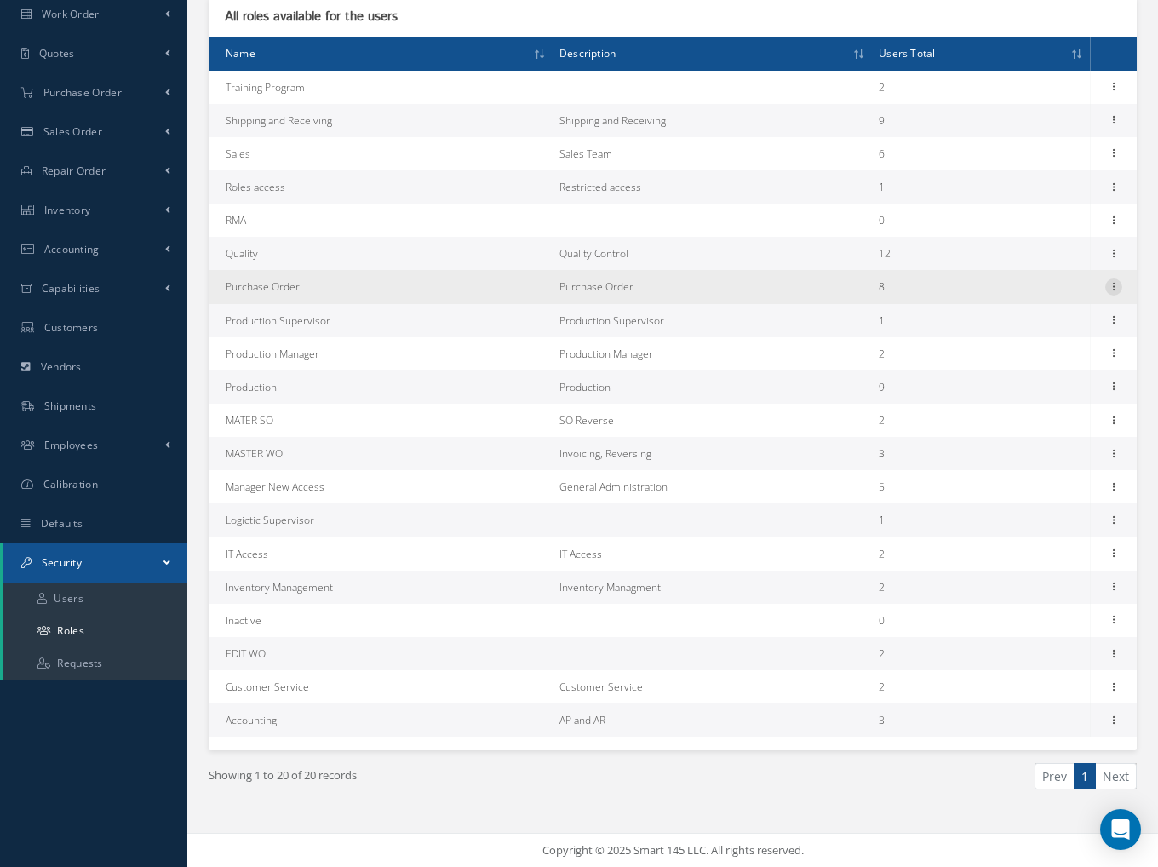
click at [1116, 284] on icon at bounding box center [1114, 286] width 17 height 14
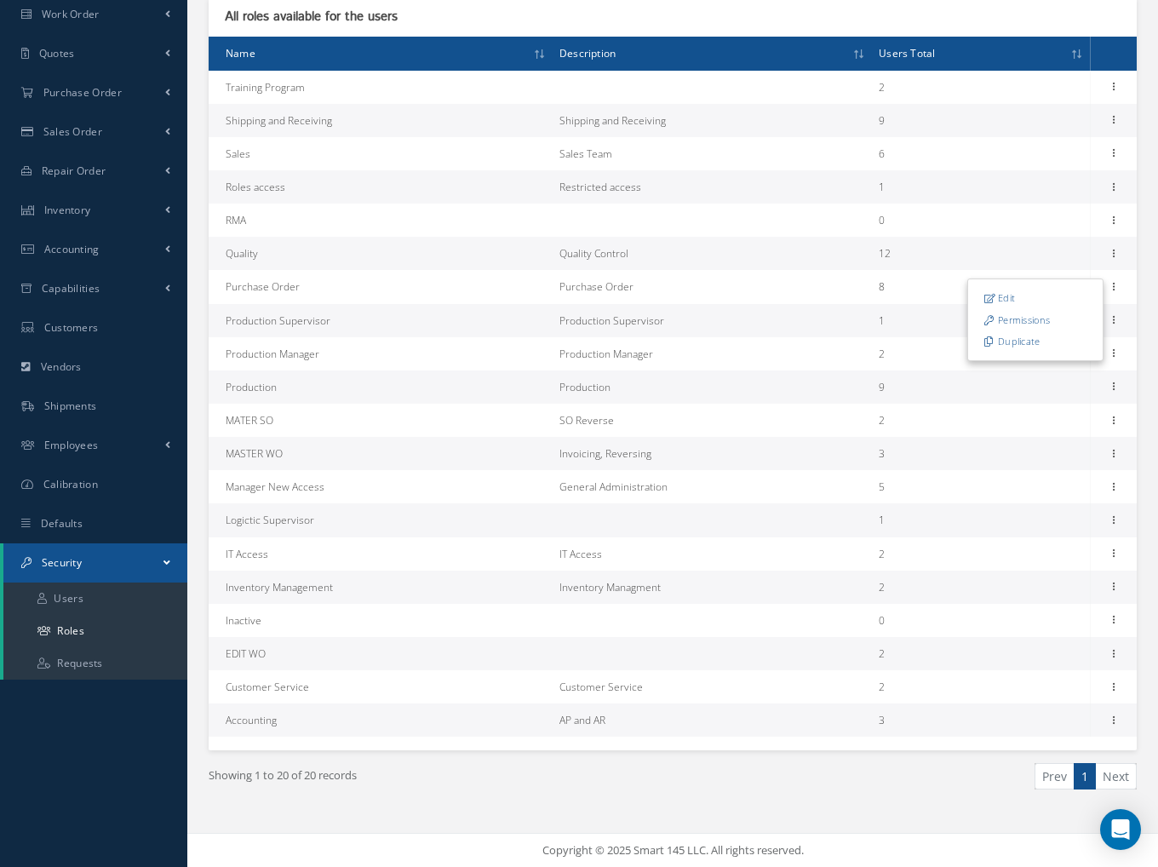
click at [1044, 319] on link "Permissions" at bounding box center [1035, 320] width 135 height 22
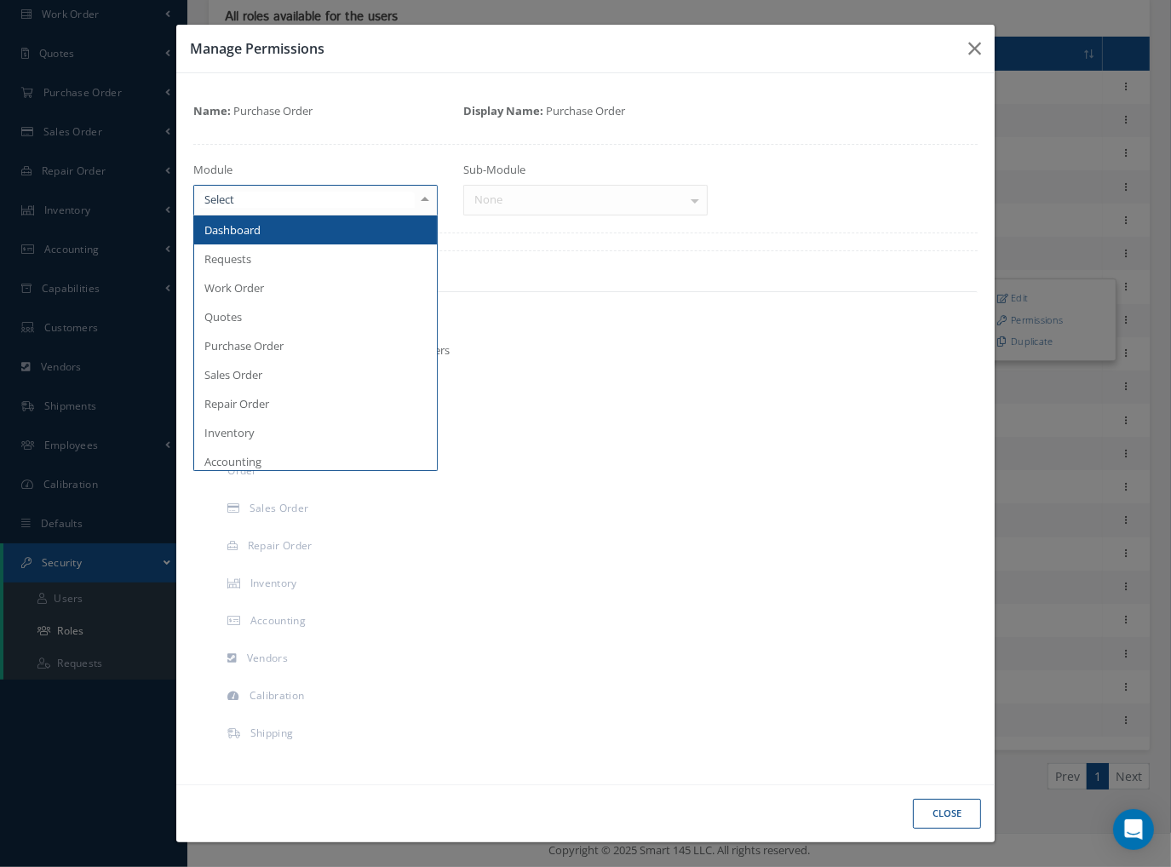
click at [331, 197] on div at bounding box center [315, 200] width 244 height 31
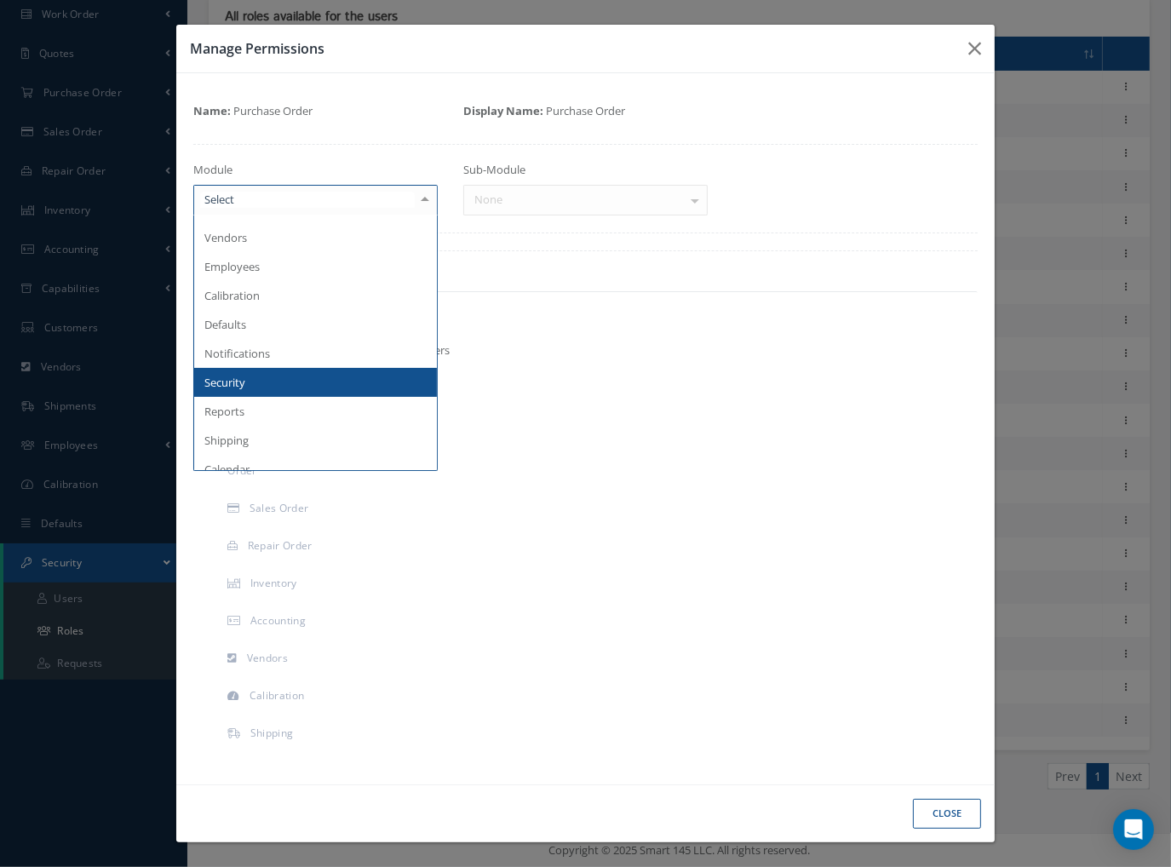
scroll to position [341, 0]
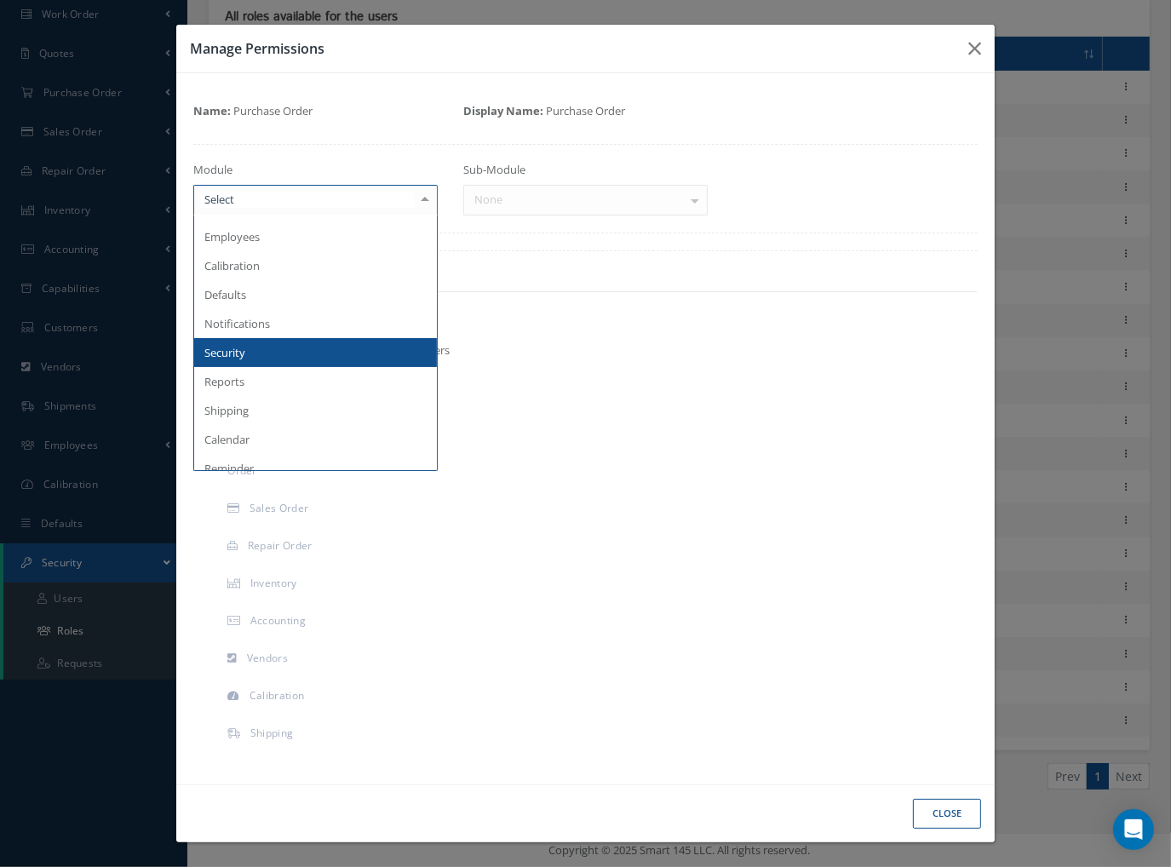
click at [317, 355] on span "Security" at bounding box center [315, 352] width 243 height 29
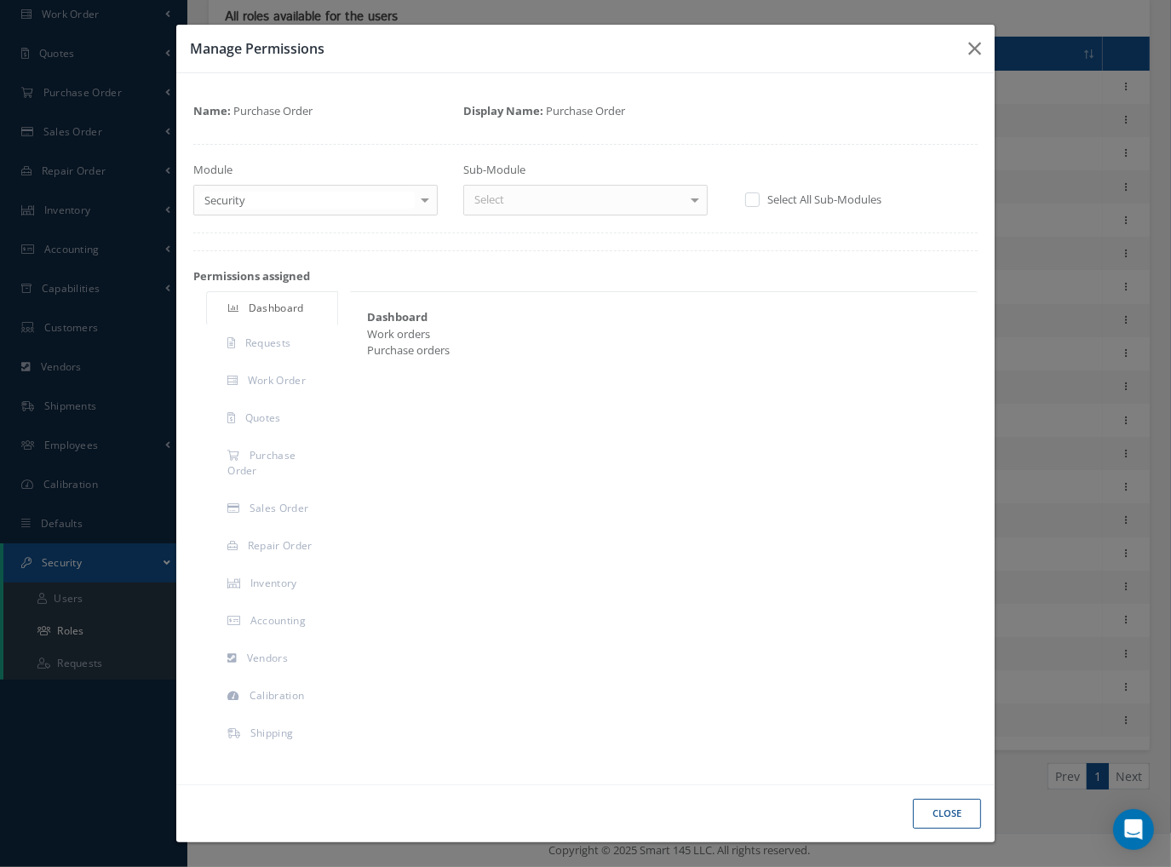
click at [636, 198] on div "Select" at bounding box center [585, 200] width 244 height 31
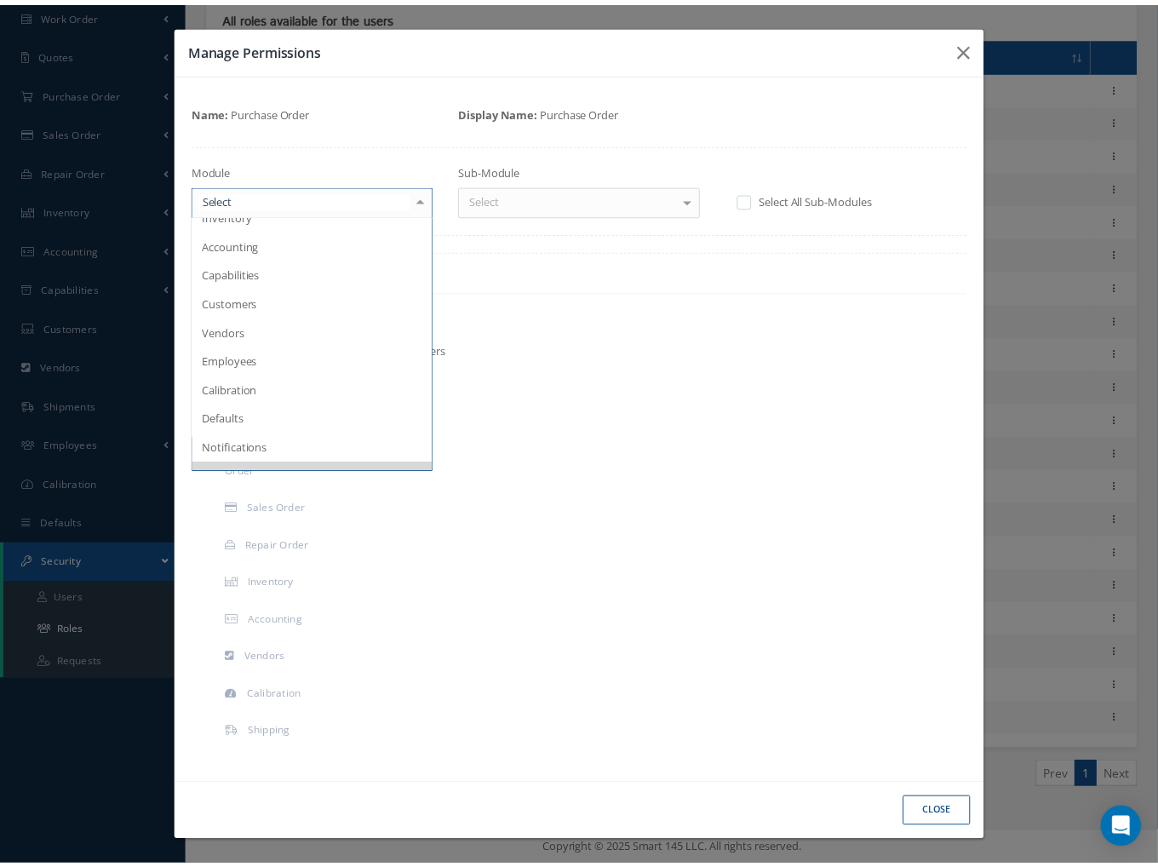
scroll to position [0, 0]
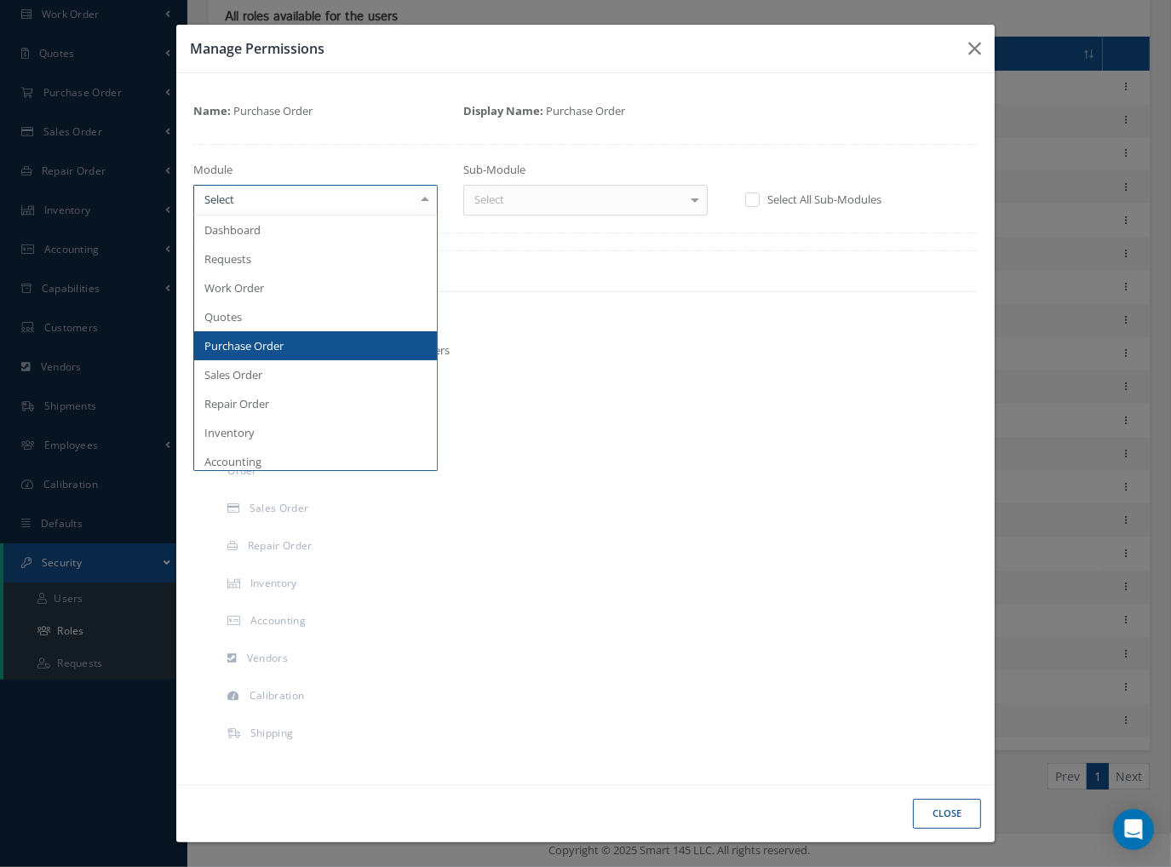
click at [289, 350] on span "Purchase Order" at bounding box center [315, 345] width 243 height 29
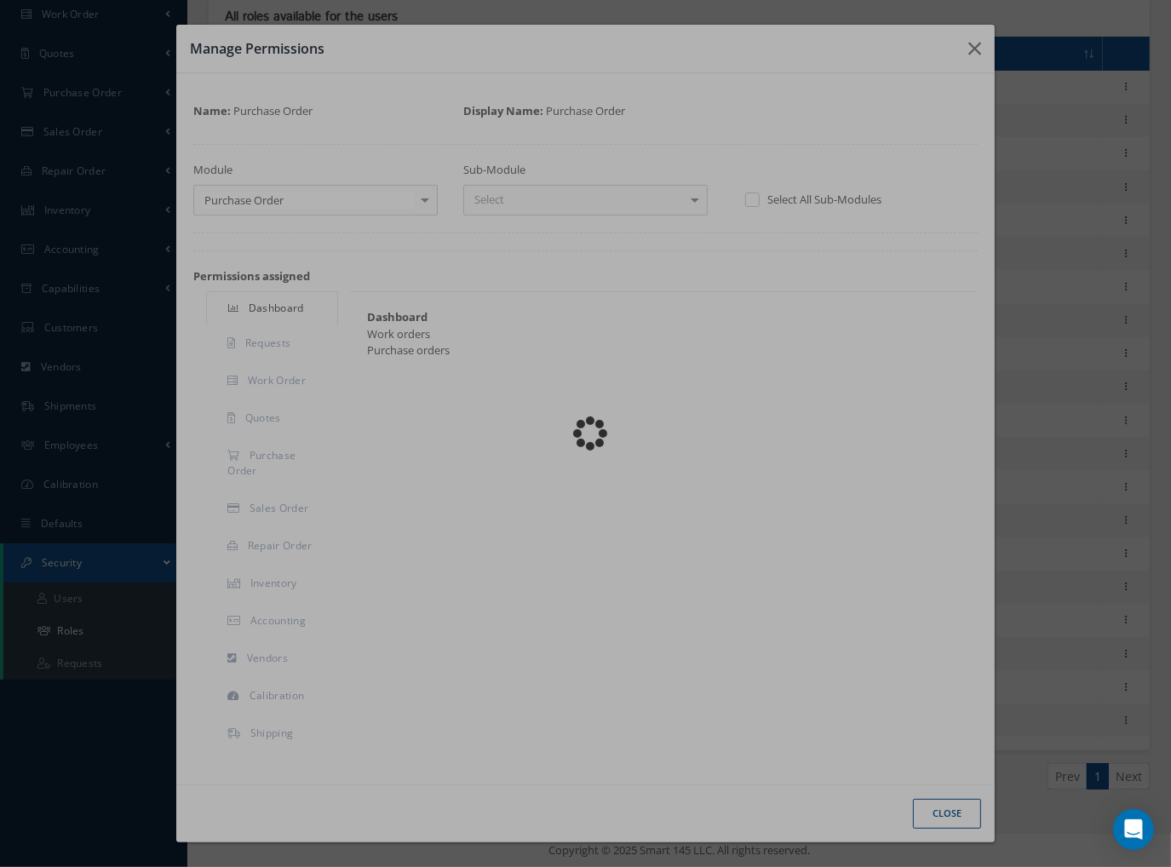
checkbox input "true"
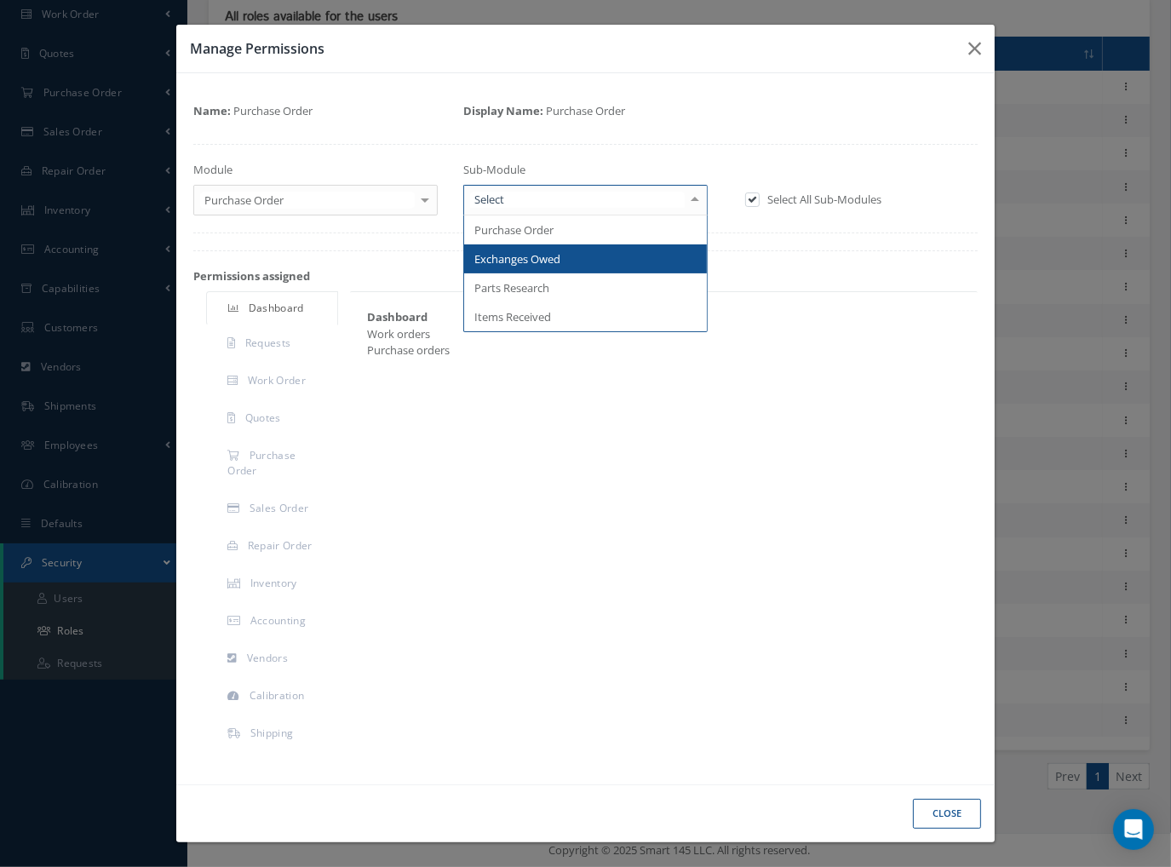
click at [540, 202] on div at bounding box center [585, 200] width 244 height 31
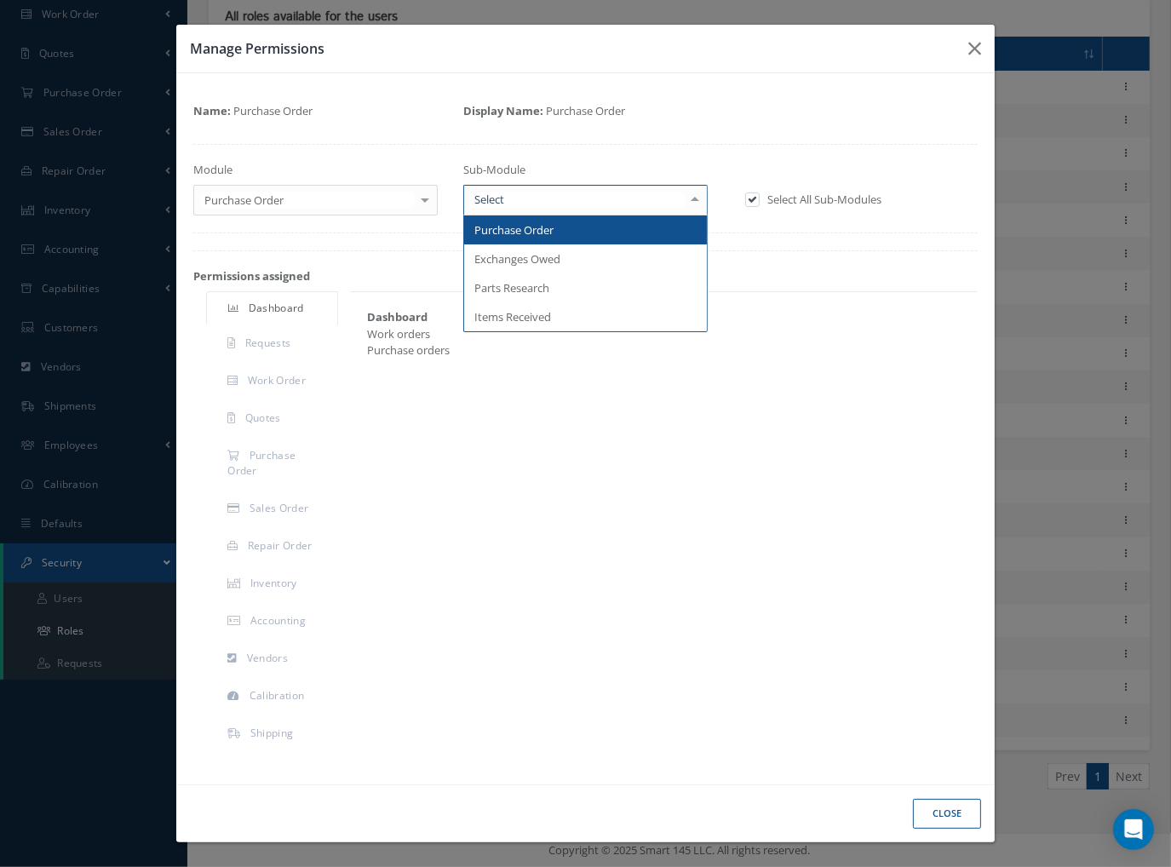
click at [538, 222] on span "Purchase Order" at bounding box center [513, 229] width 79 height 15
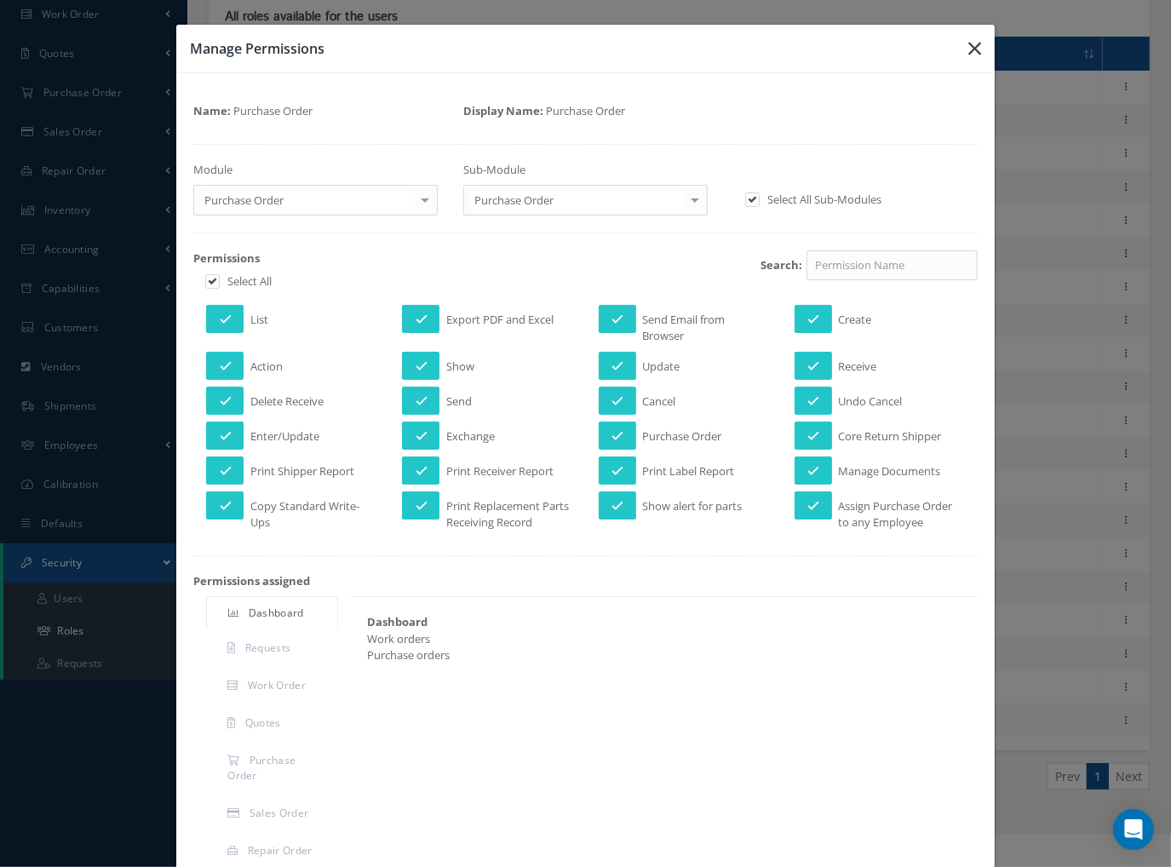
click at [955, 45] on button "button" at bounding box center [975, 49] width 40 height 48
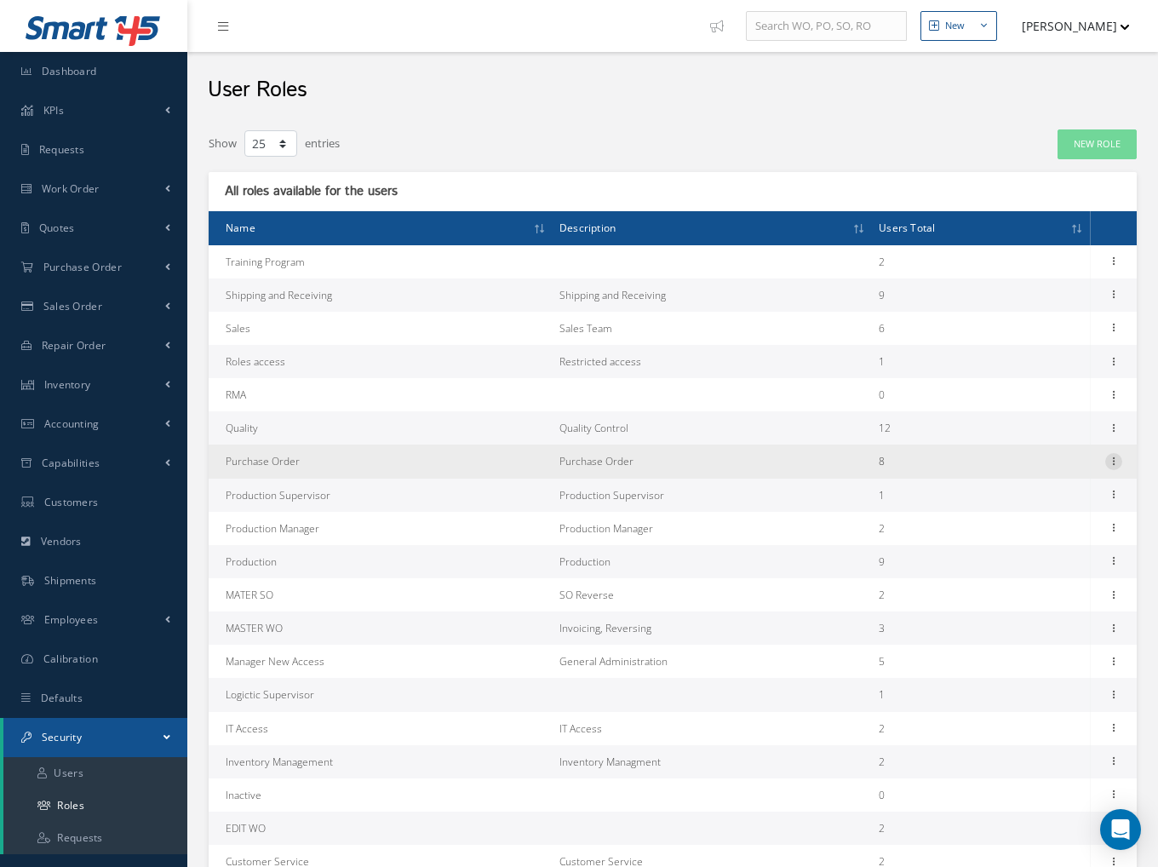
click at [1118, 463] on icon at bounding box center [1114, 460] width 17 height 14
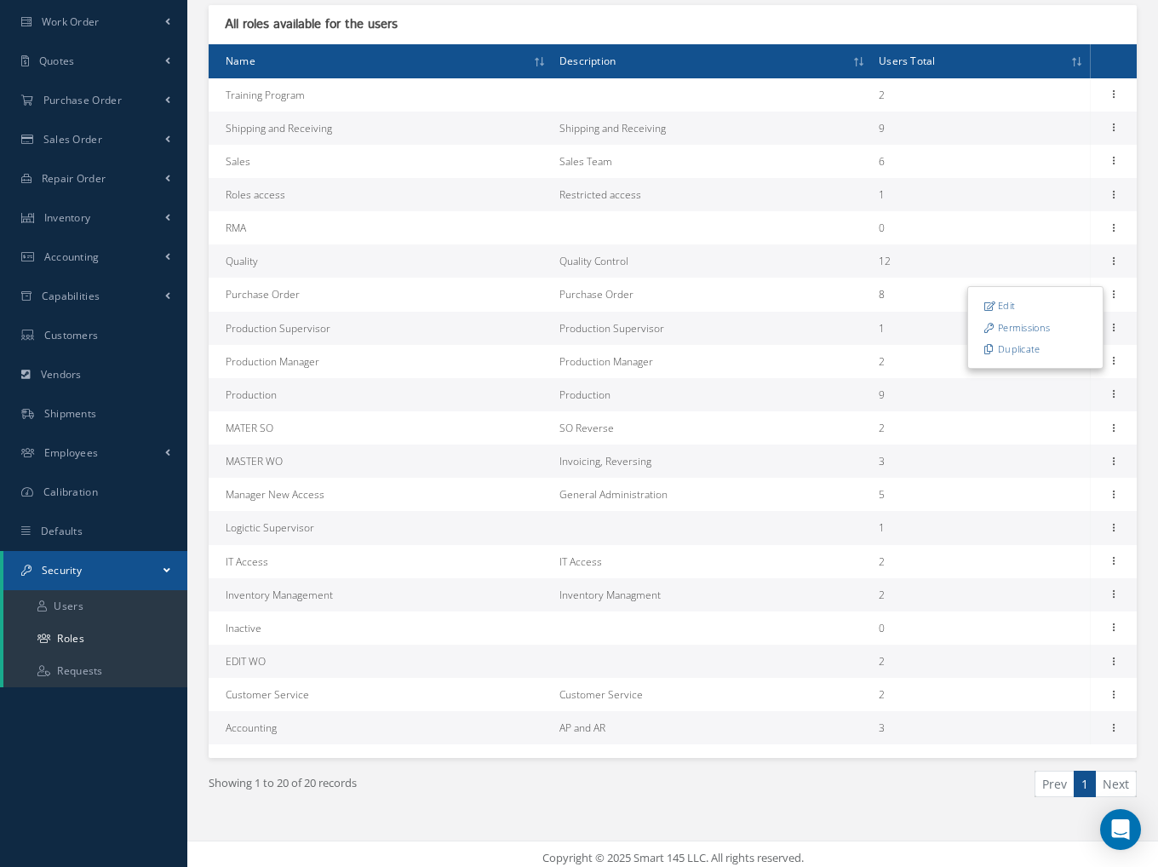
scroll to position [170, 0]
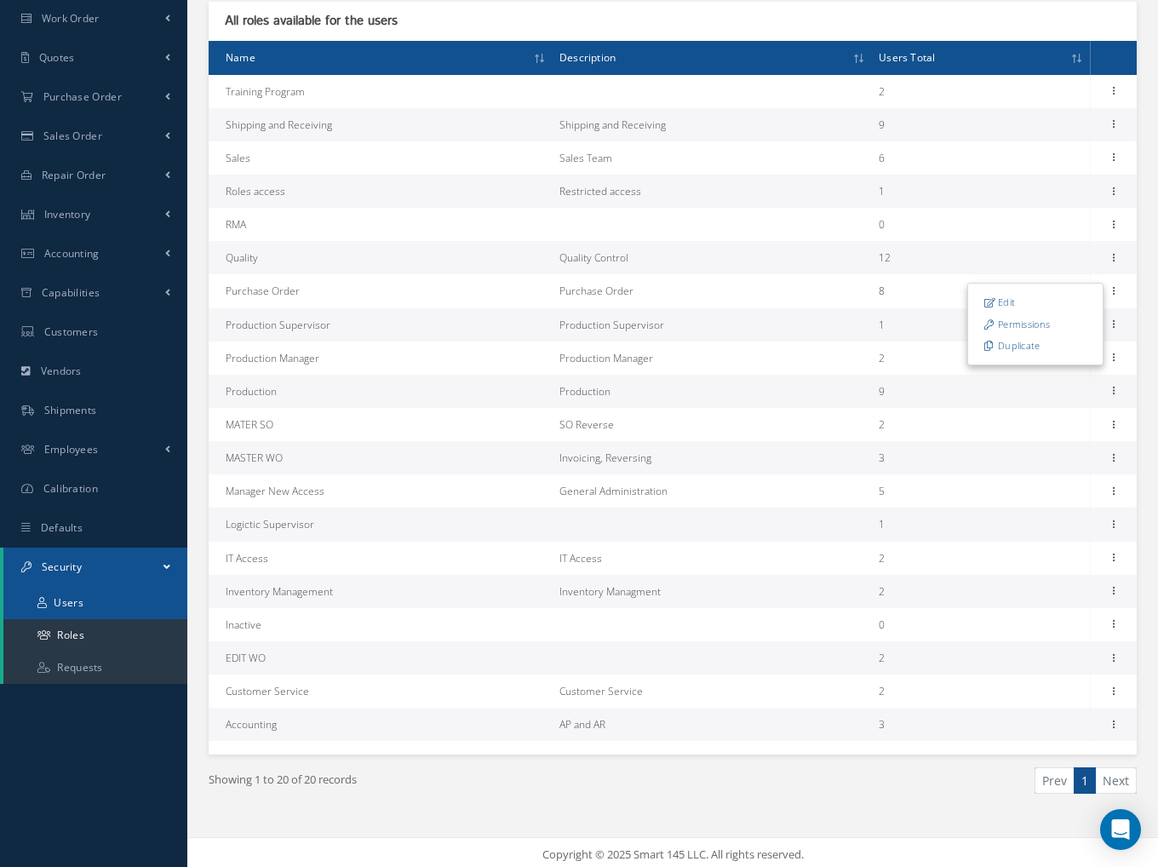
click at [82, 604] on link "Users" at bounding box center [95, 603] width 184 height 32
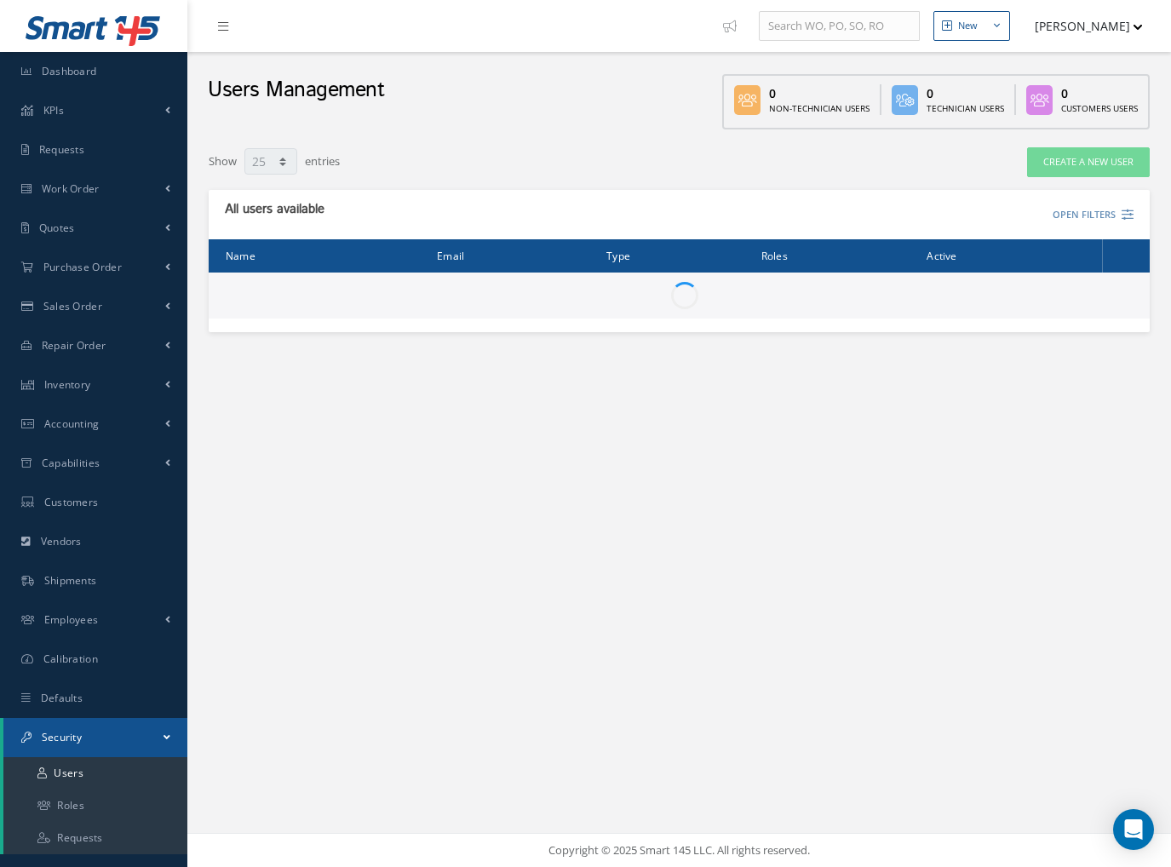
select select "25"
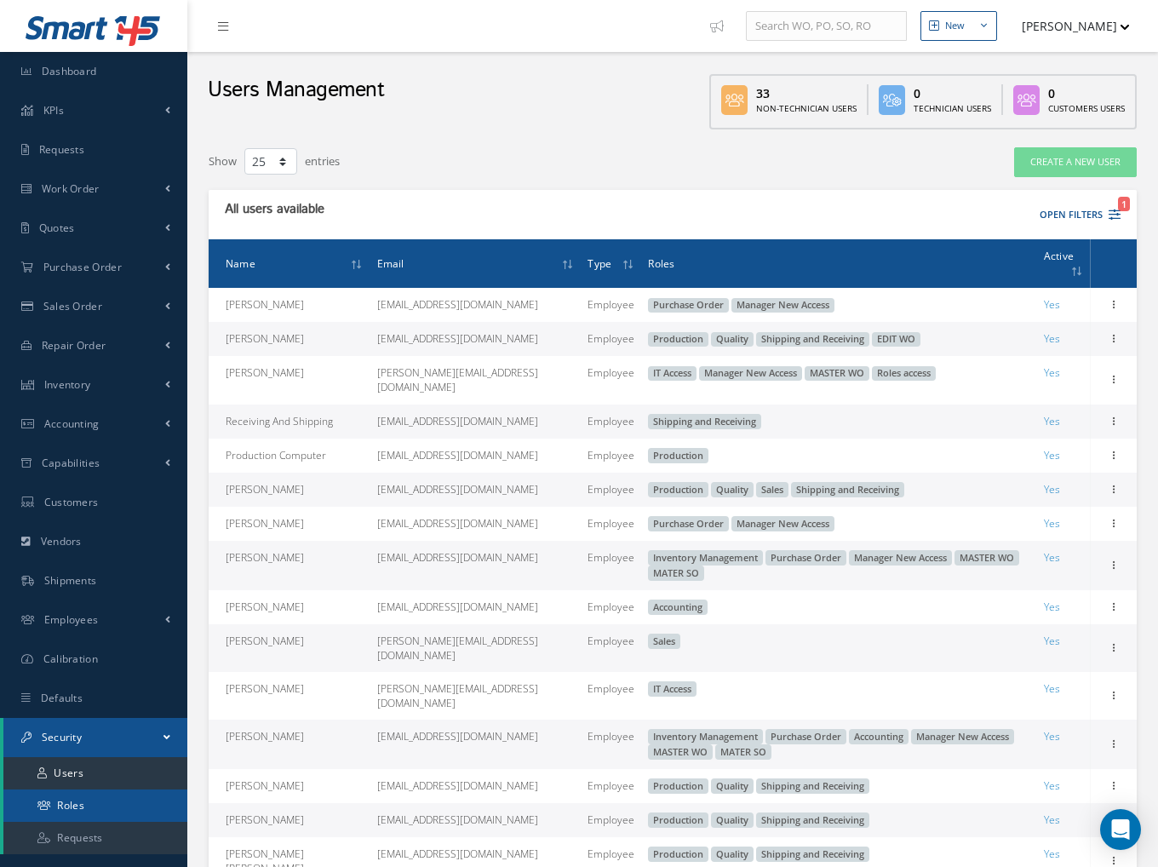
click at [101, 799] on link "Roles" at bounding box center [95, 806] width 184 height 32
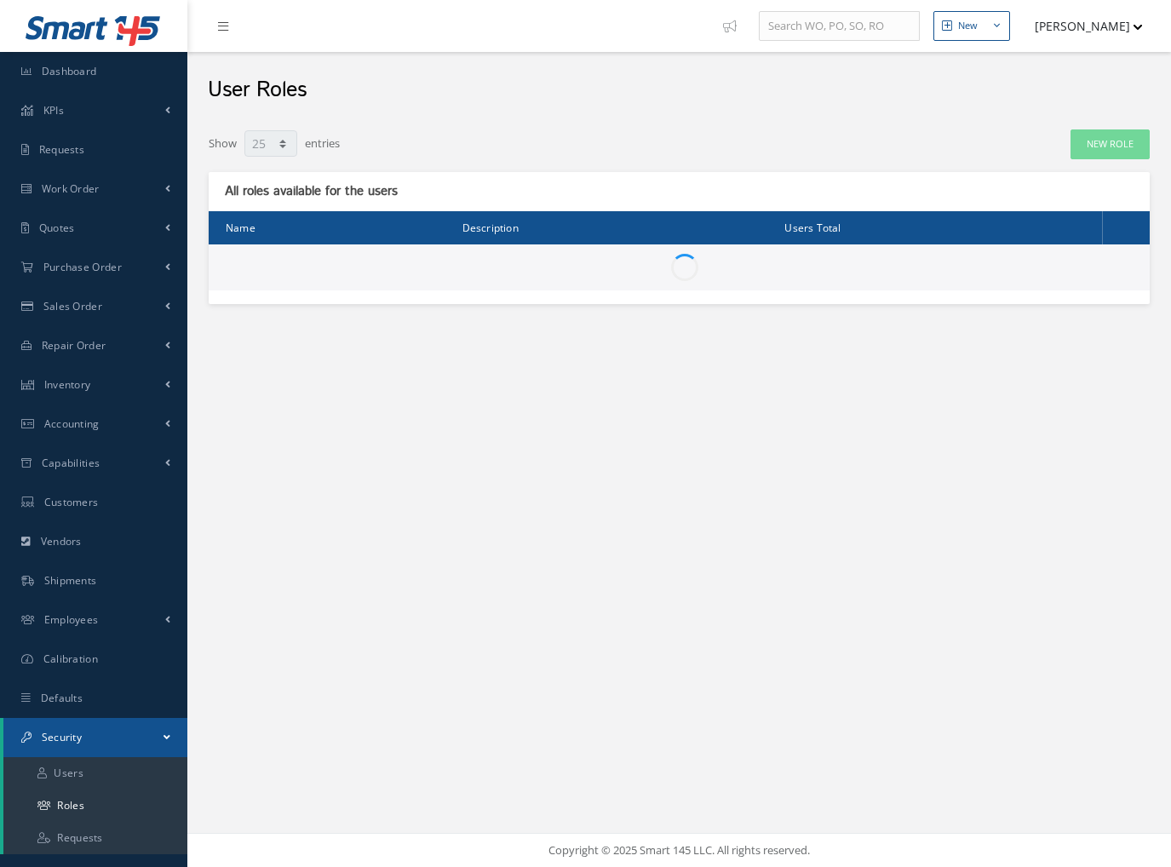
select select "25"
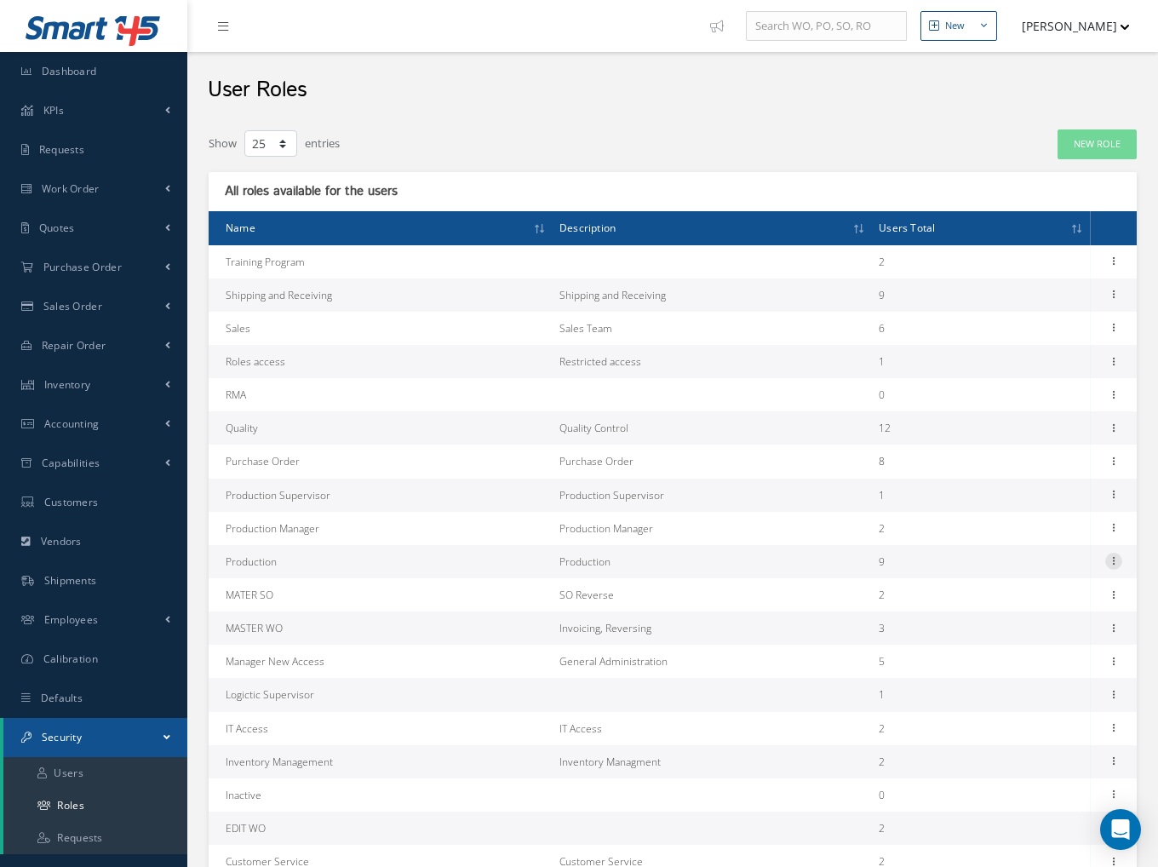
click at [1116, 556] on icon at bounding box center [1114, 560] width 17 height 14
click at [1015, 594] on link "Permissions" at bounding box center [1035, 594] width 135 height 22
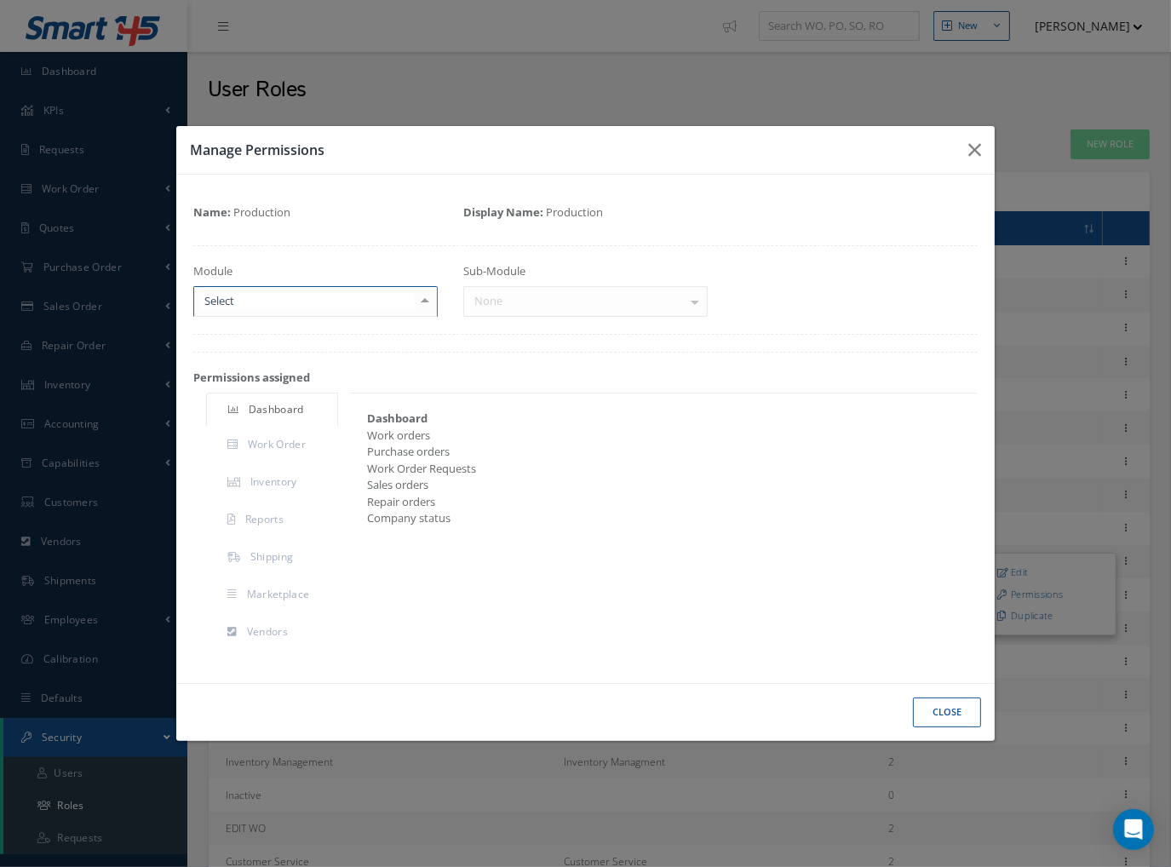
click at [323, 287] on div at bounding box center [315, 301] width 244 height 31
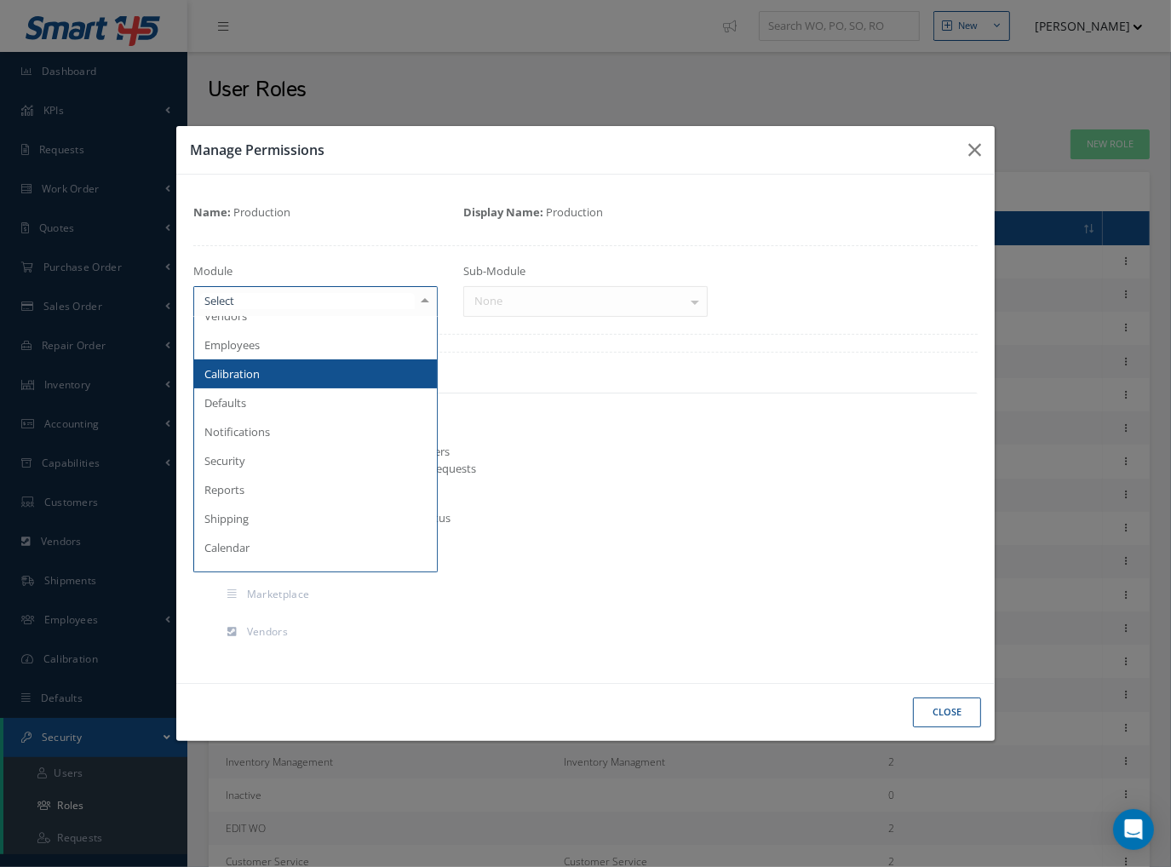
scroll to position [341, 0]
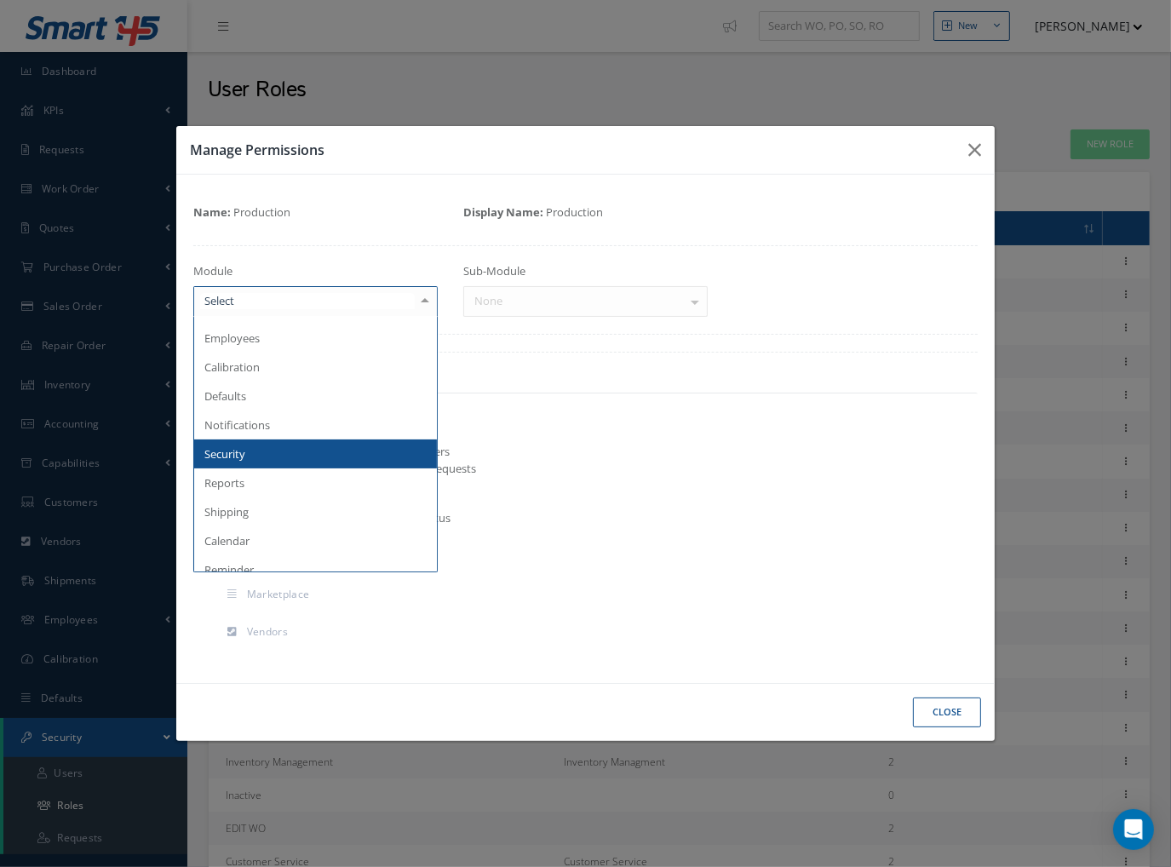
click at [539, 462] on div "Work Order Requests" at bounding box center [657, 469] width 606 height 17
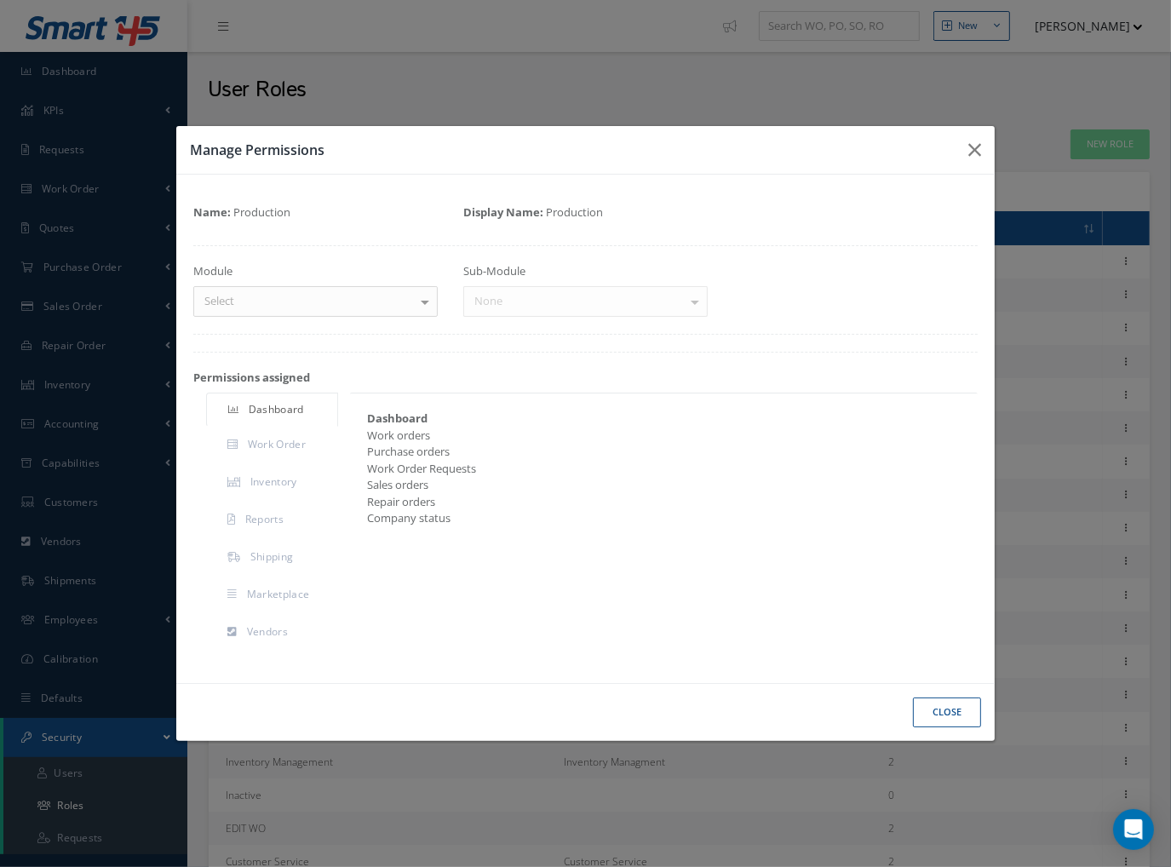
click at [352, 312] on div "Select" at bounding box center [315, 301] width 244 height 31
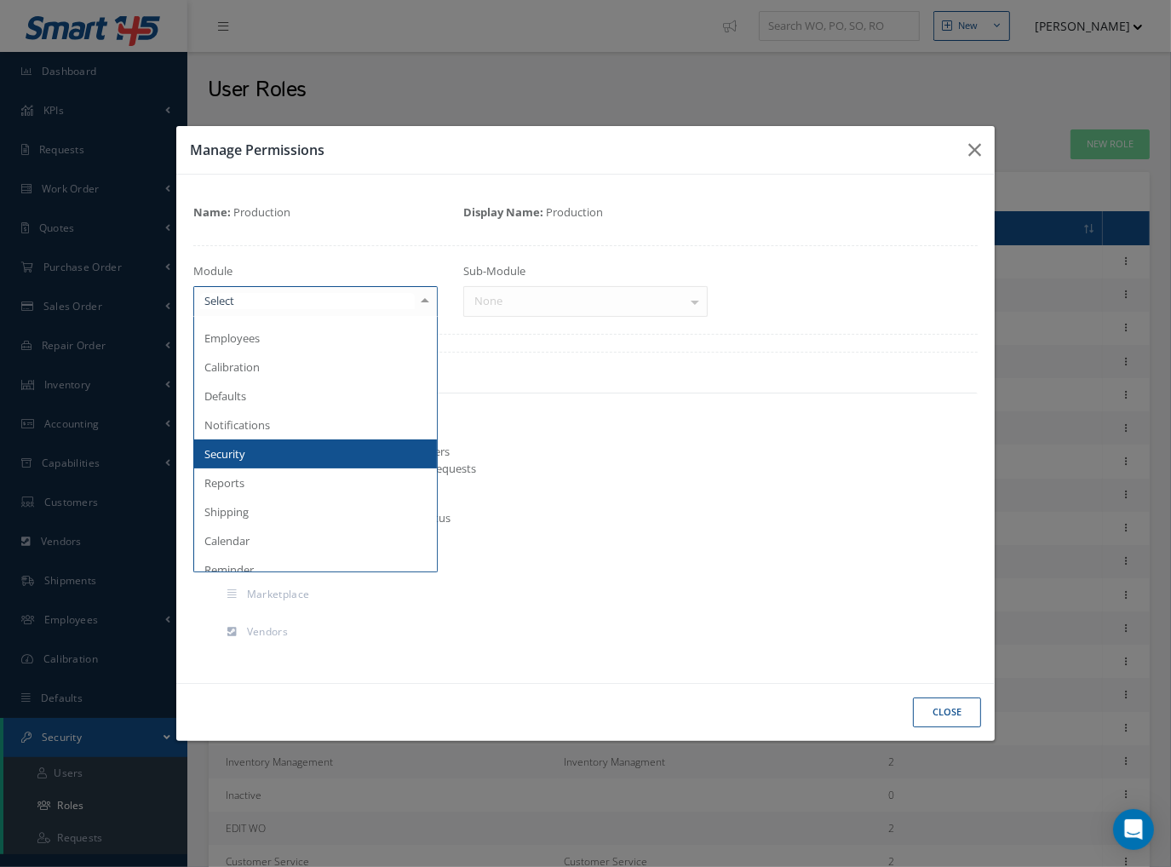
type input "r"
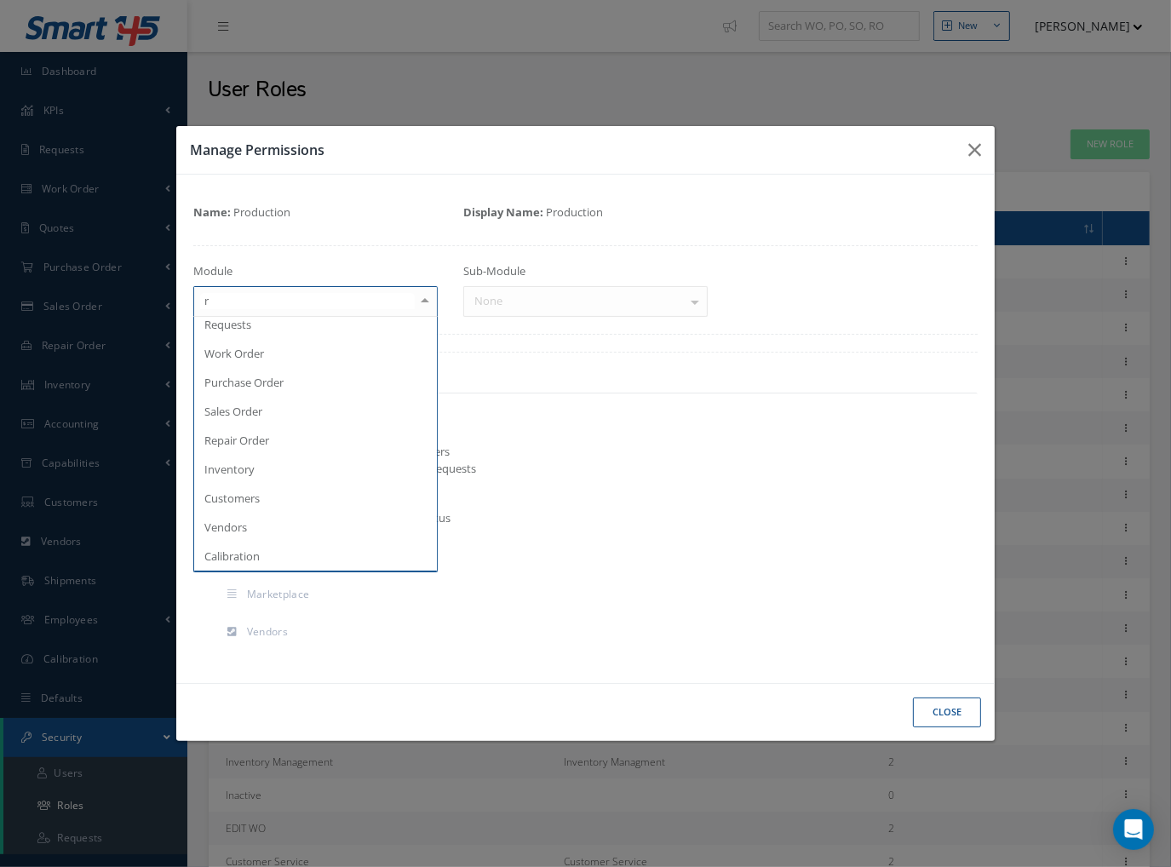
scroll to position [0, 0]
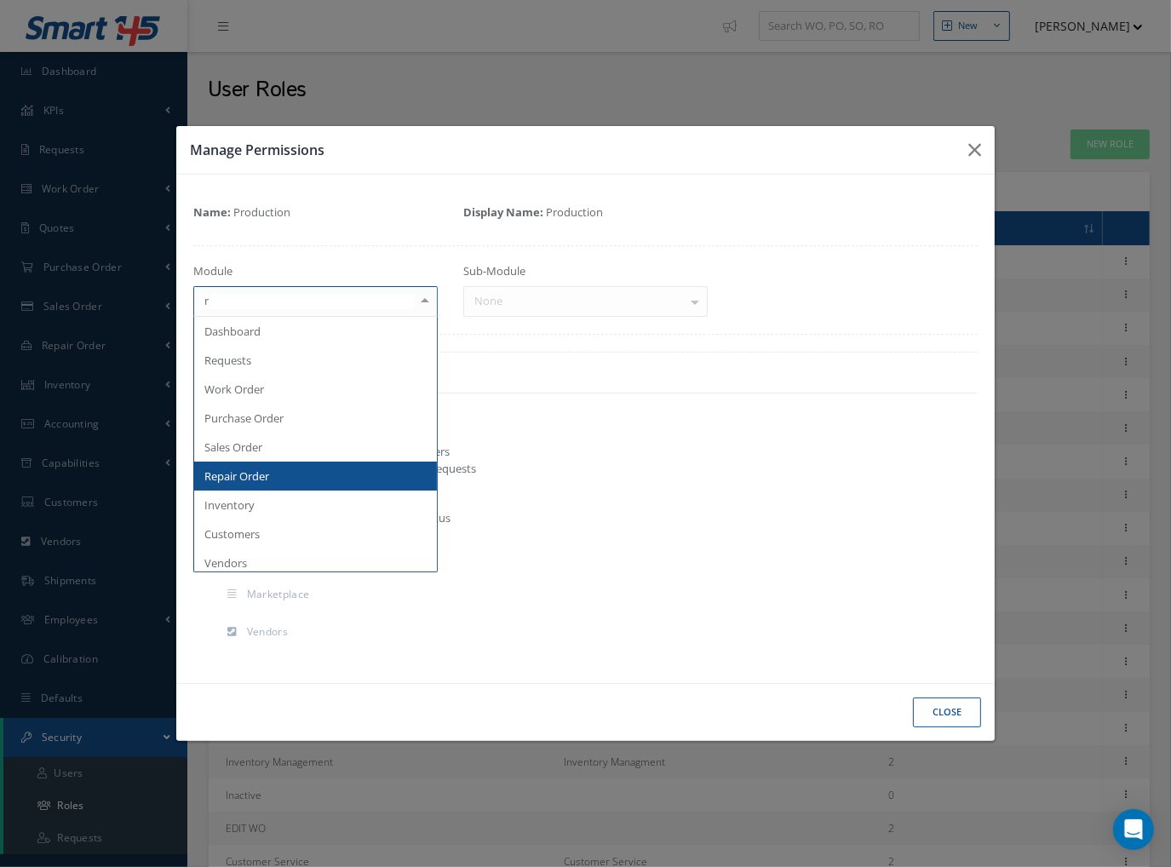
click at [330, 478] on span "Repair Order" at bounding box center [315, 476] width 243 height 29
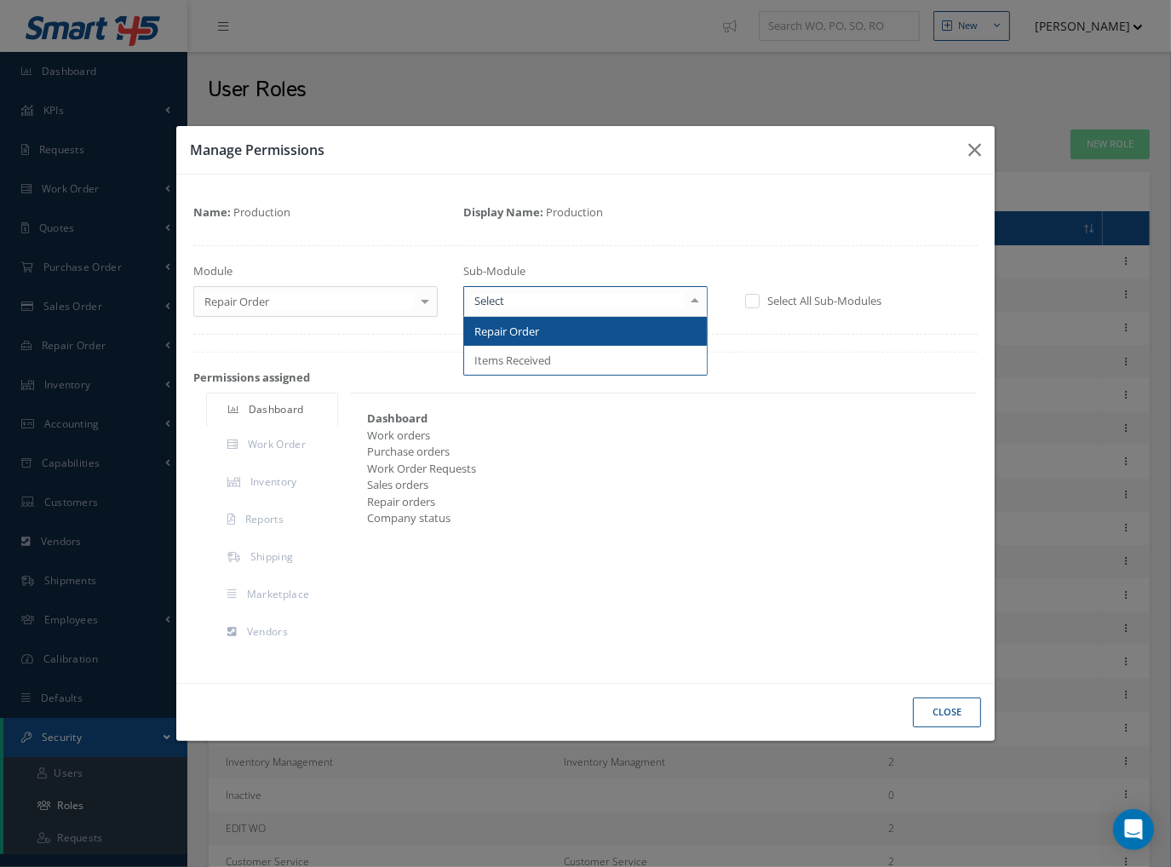
click at [504, 331] on span "Repair Order" at bounding box center [506, 331] width 65 height 15
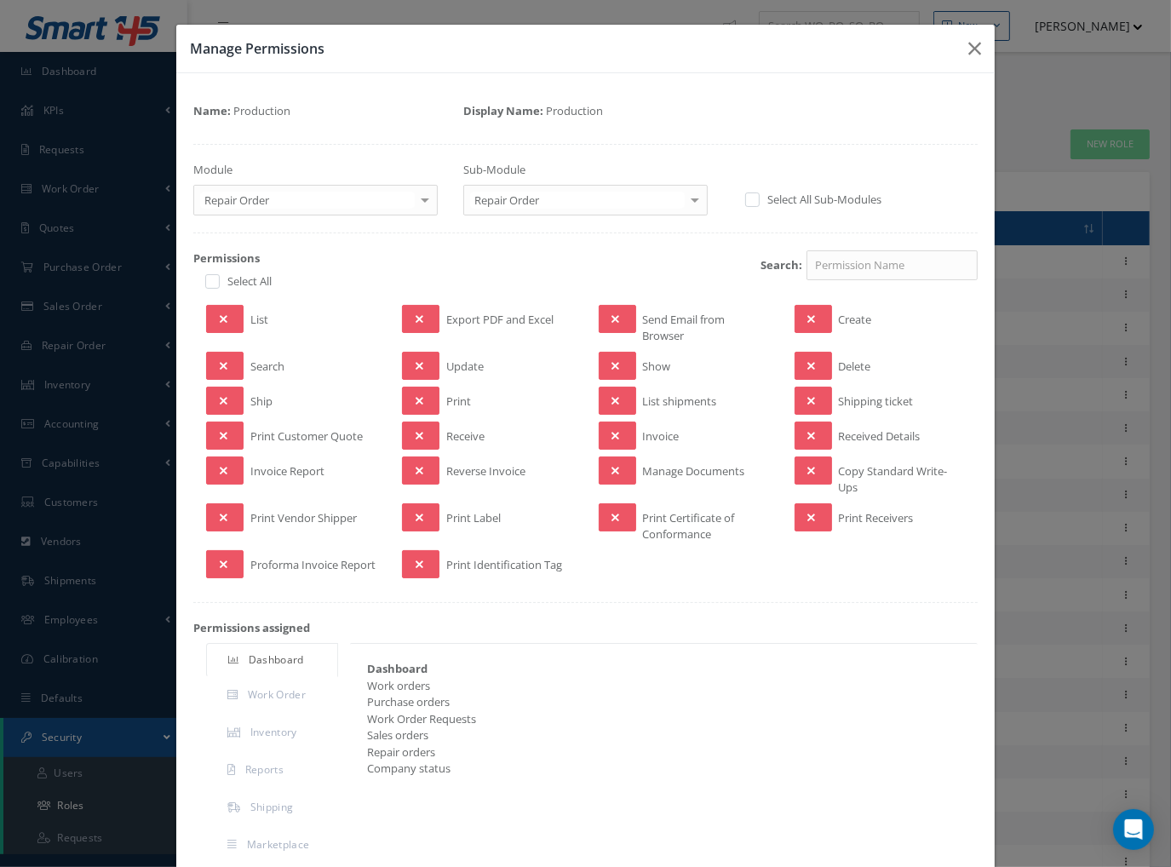
click at [830, 603] on div "Name: Production Display Name: Production Module Repair Order Dashboard Request…" at bounding box center [585, 503] width 784 height 826
click at [804, 672] on div "Dashboard" at bounding box center [657, 669] width 606 height 17
click at [790, 687] on div "Dashboard Work orders Purchase orders Work Order Requests Sales orders Repair o…" at bounding box center [663, 719] width 618 height 117
click at [1133, 825] on icon "Open Intercom Messenger" at bounding box center [1134, 830] width 20 height 22
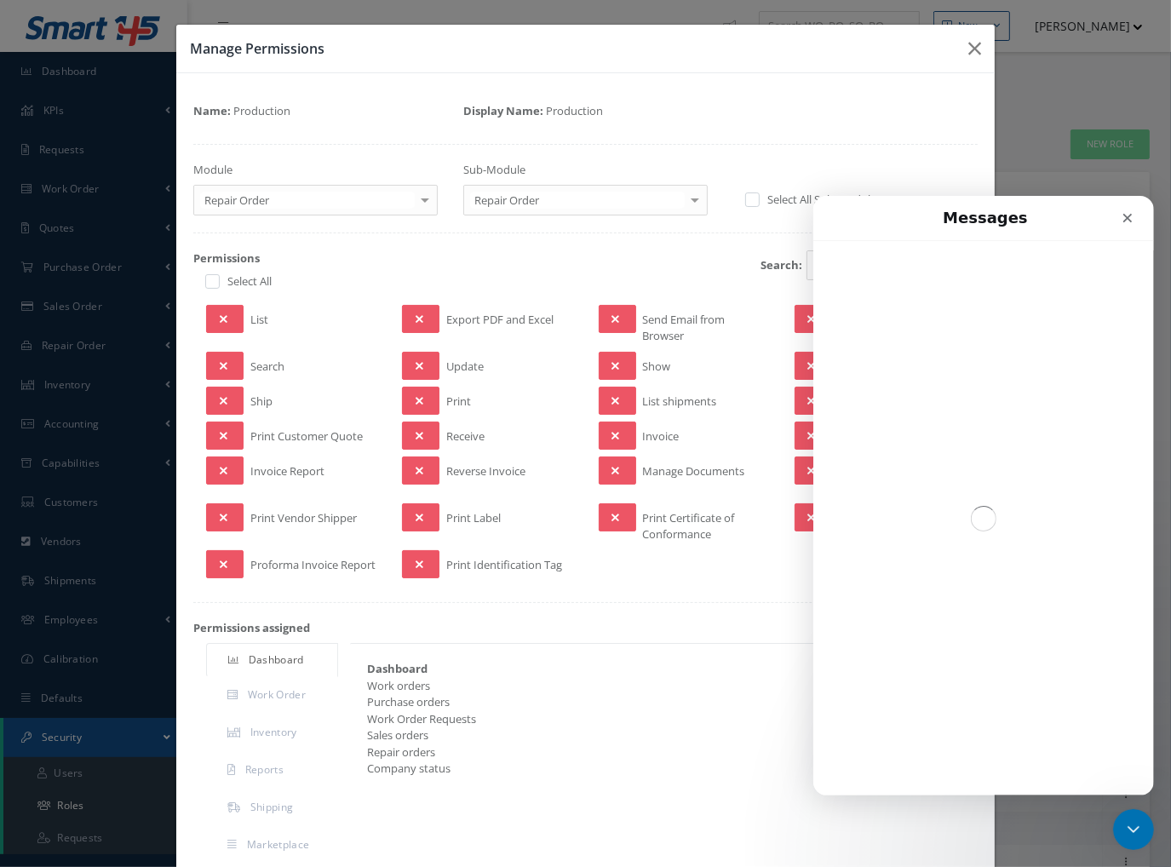
click at [911, 752] on div "Intercom messenger" at bounding box center [983, 517] width 341 height 555
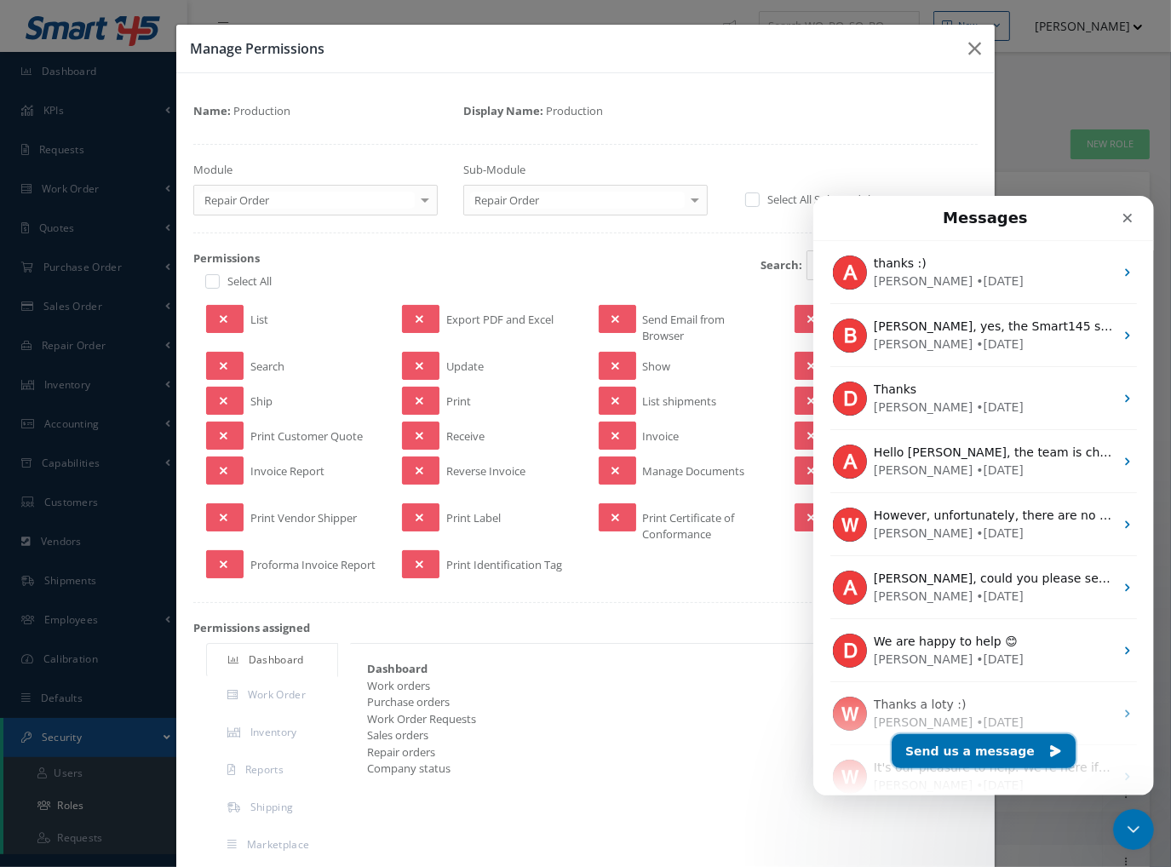
click at [941, 757] on button "Send us a message" at bounding box center [983, 750] width 184 height 34
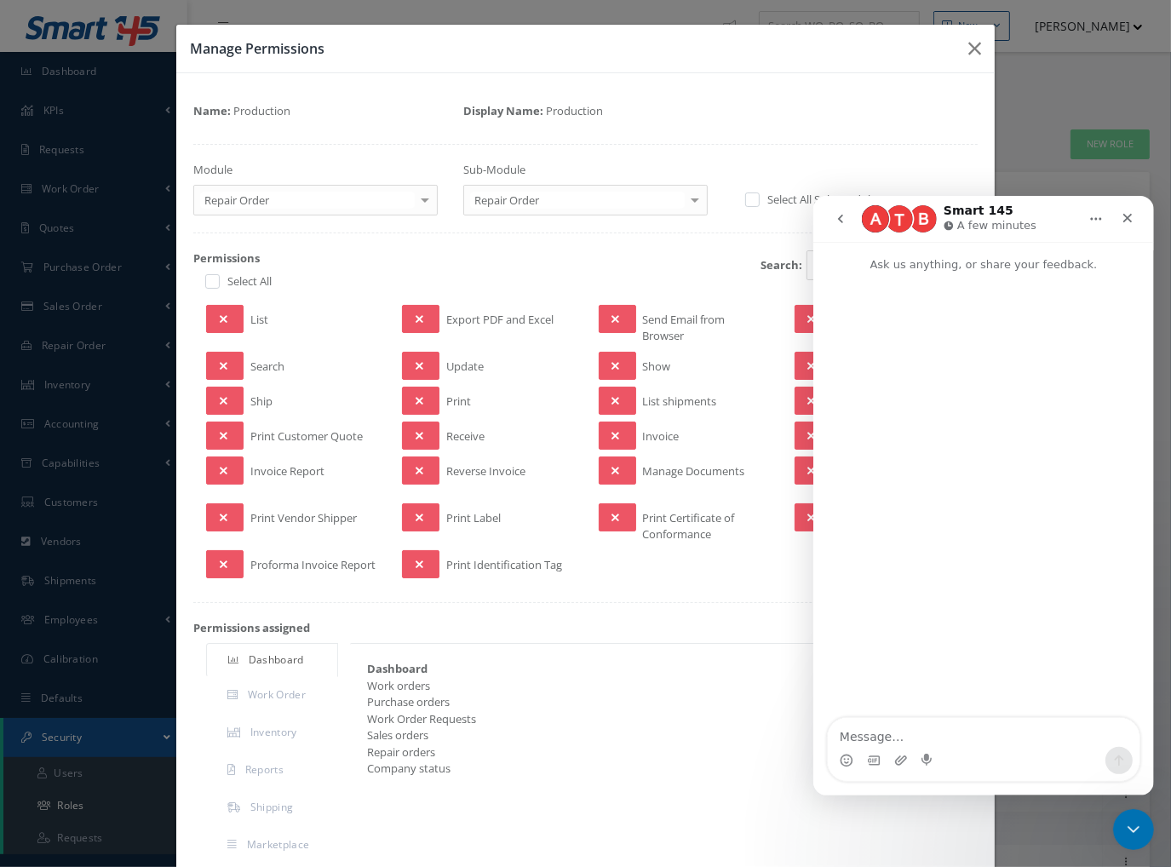
click at [898, 722] on textarea "Message…" at bounding box center [983, 731] width 312 height 29
type textarea "Hi - Quick Question"
click at [898, 722] on textarea "Message…" at bounding box center [983, 731] width 312 height 29
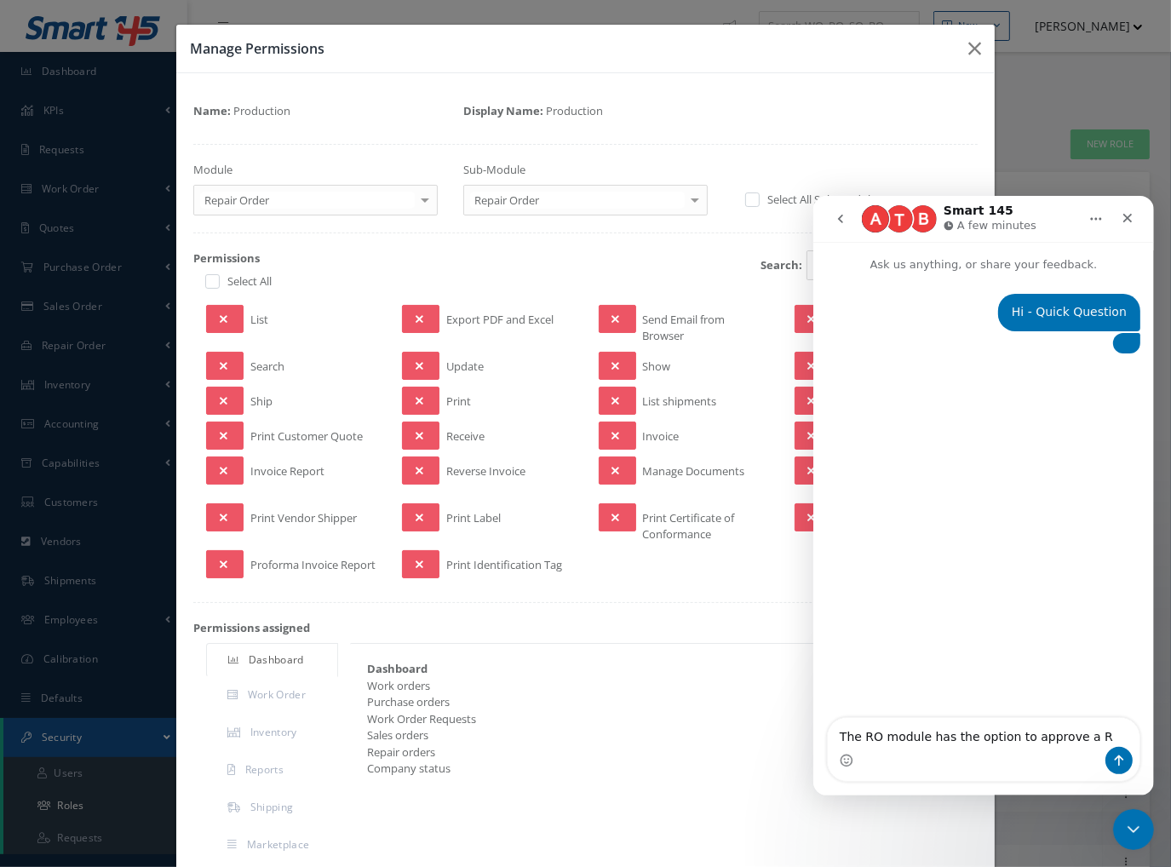
type textarea "The RO module has the option to approve a RO"
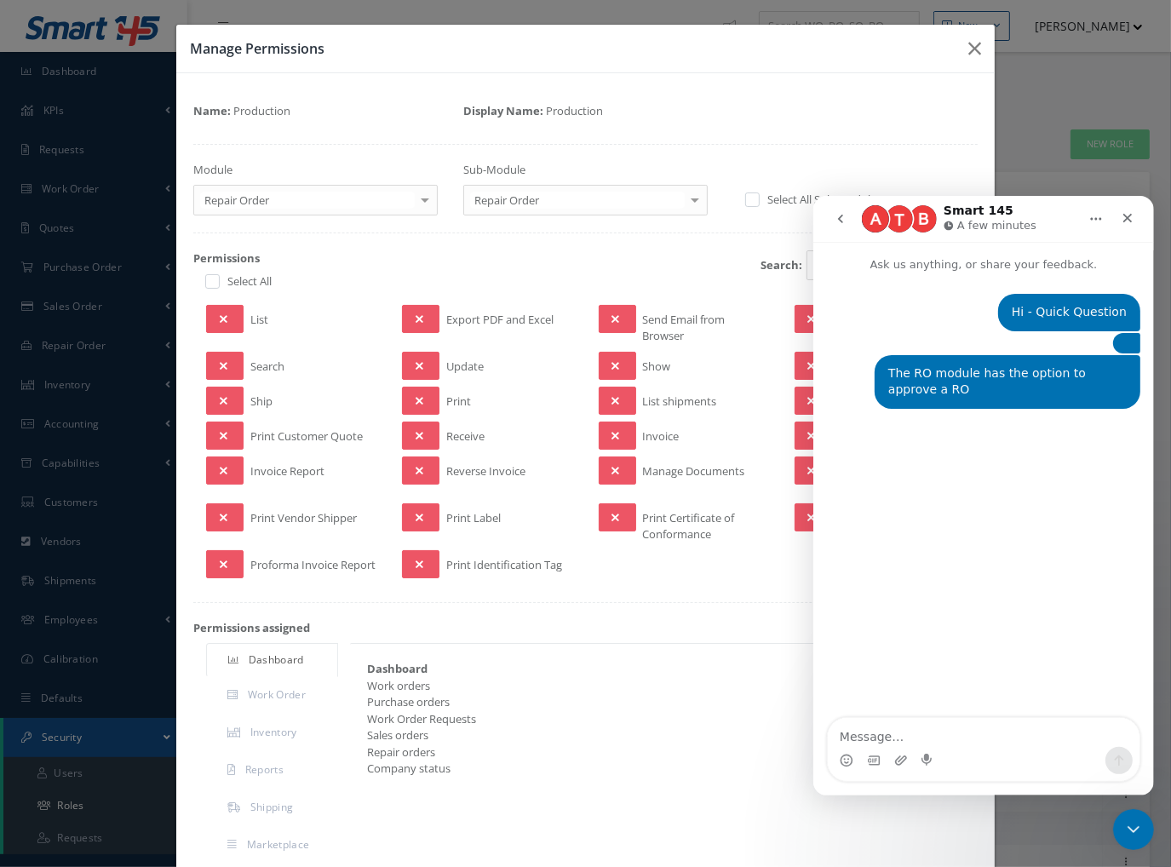
click at [934, 728] on textarea "Message…" at bounding box center [983, 731] width 312 height 29
type textarea "which should be the supervisor"
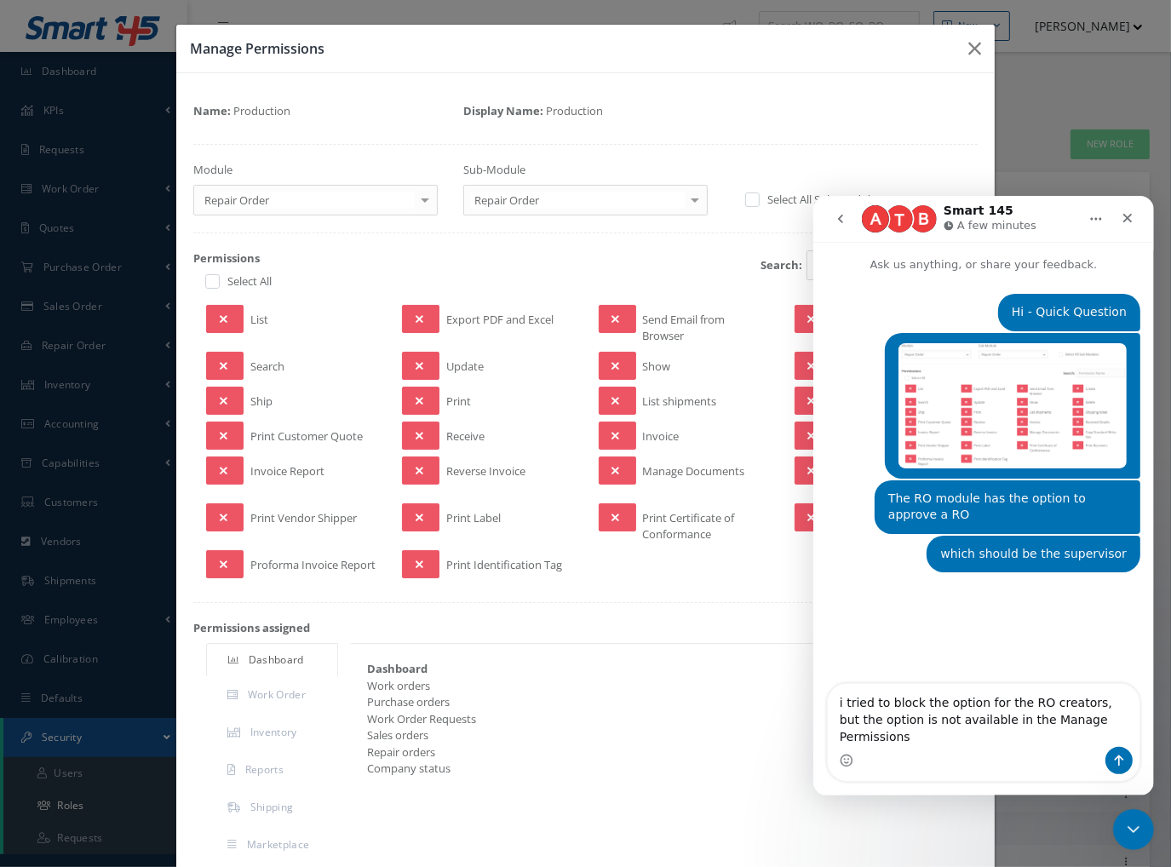
type textarea "i tried to block the option for the RO creators, but the option is not availabl…"
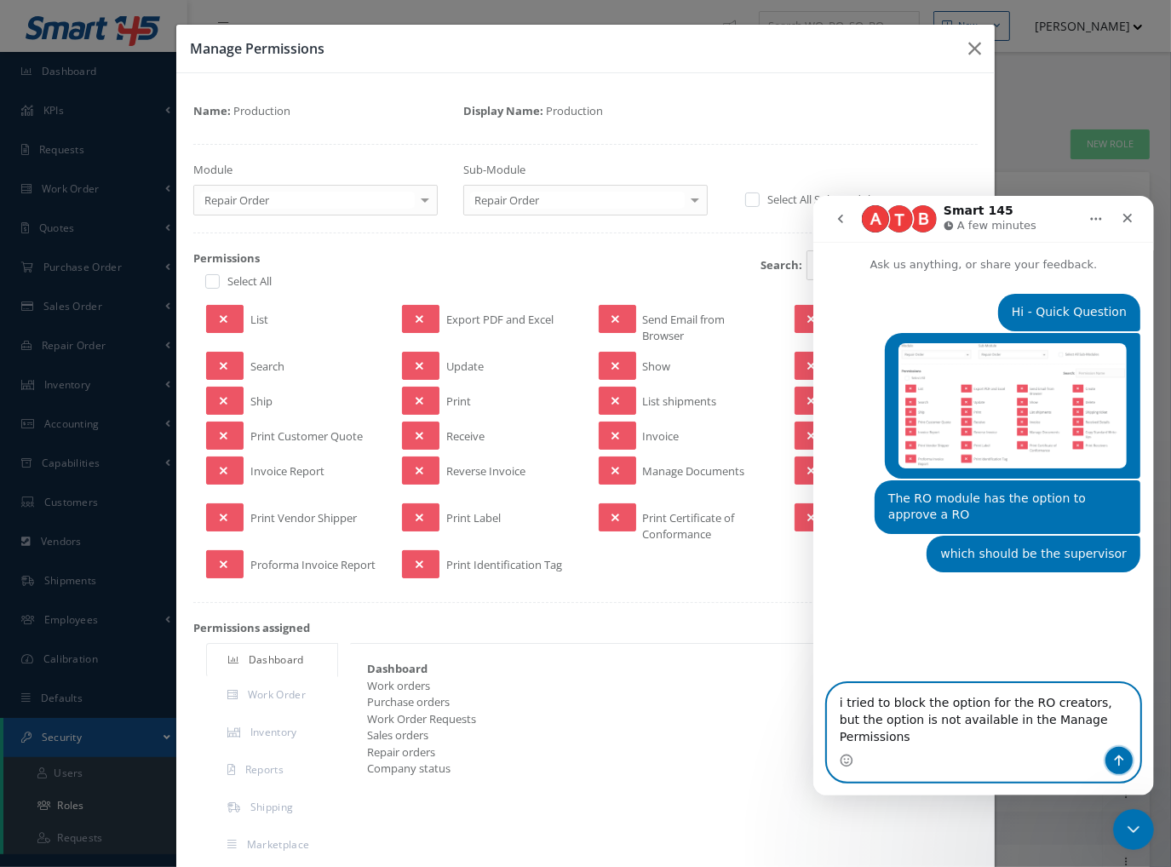
click at [1125, 757] on button "Send a message…" at bounding box center [1118, 759] width 27 height 27
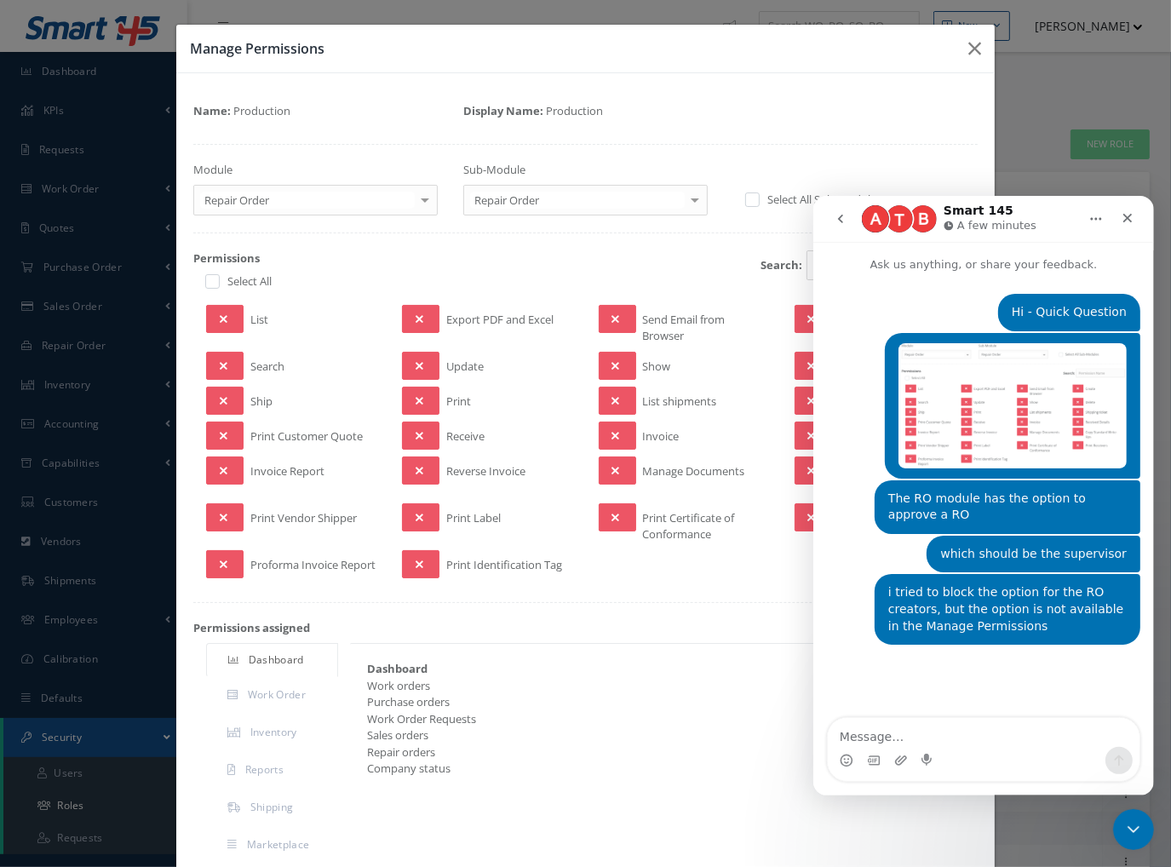
click at [906, 748] on div "Intercom messenger" at bounding box center [901, 759] width 14 height 27
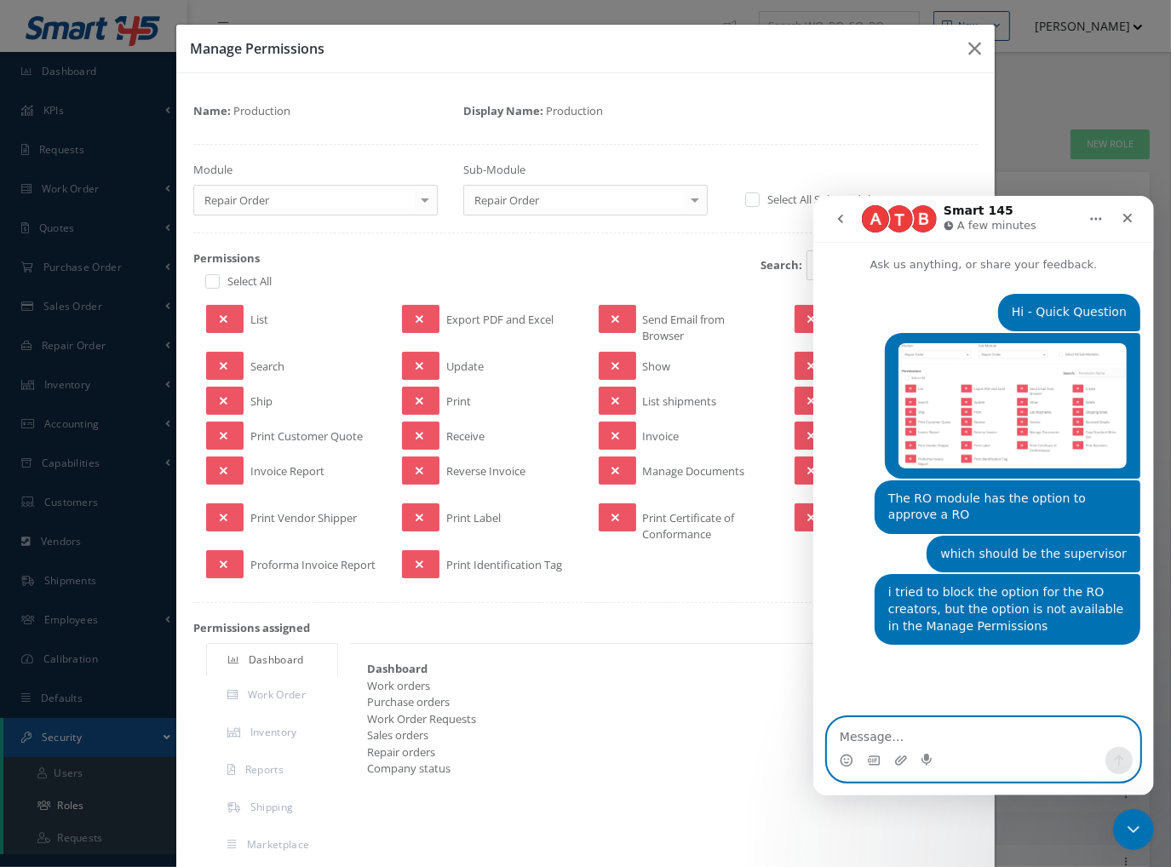
click at [897, 727] on textarea "Message…" at bounding box center [983, 731] width 312 height 29
click at [888, 727] on textarea "Message…" at bounding box center [983, 731] width 312 height 29
click at [876, 735] on textarea "Message…" at bounding box center [983, 731] width 312 height 29
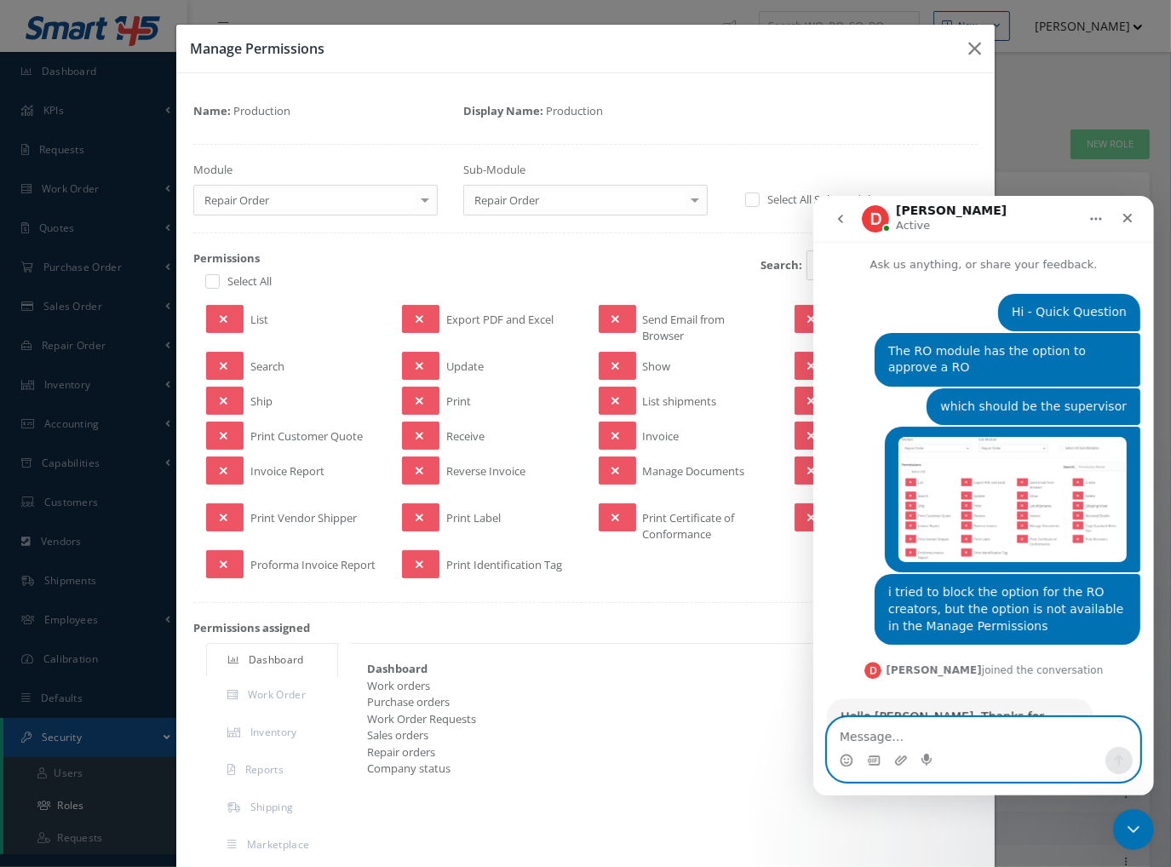
scroll to position [68, 0]
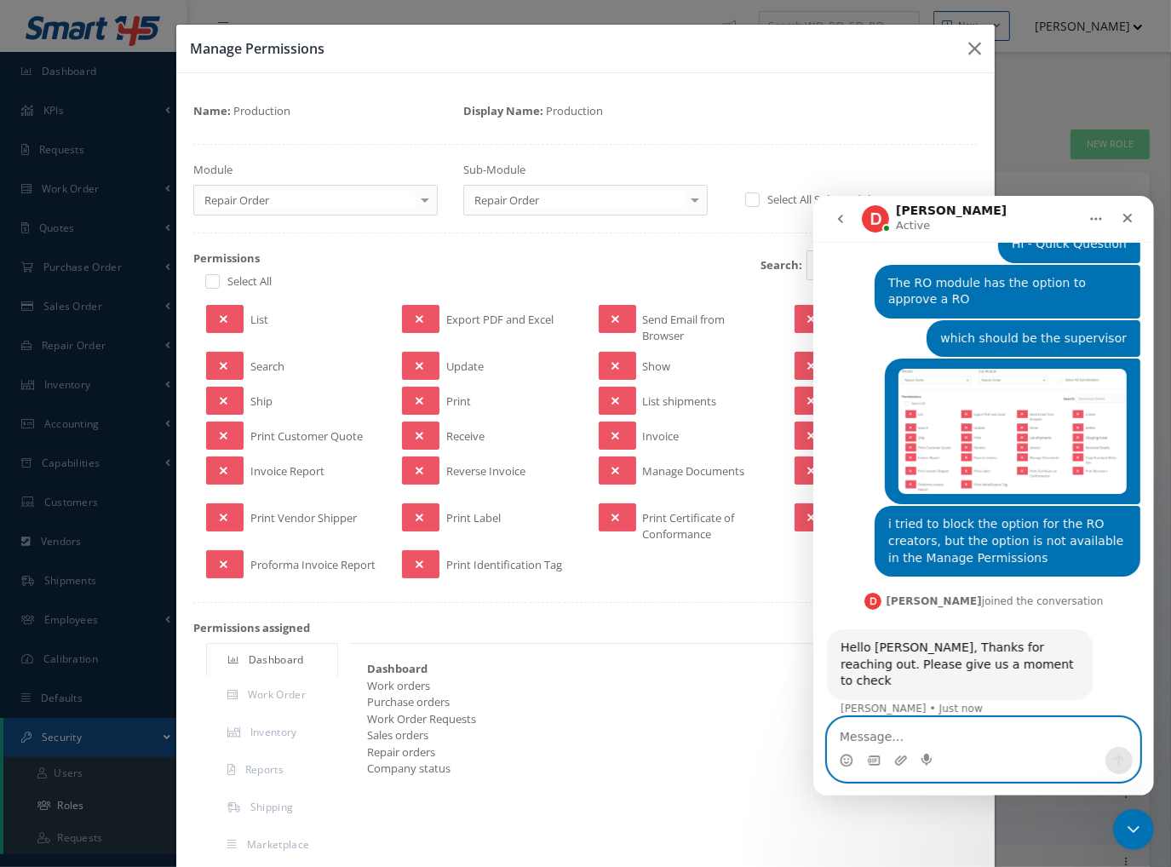
drag, startPoint x: 876, startPoint y: 735, endPoint x: 865, endPoint y: 738, distance: 12.4
click at [865, 738] on textarea "Message…" at bounding box center [983, 731] width 312 height 29
drag, startPoint x: 831, startPoint y: 724, endPoint x: 859, endPoint y: 730, distance: 28.7
click at [859, 730] on textarea "Message…" at bounding box center [983, 731] width 312 height 29
click at [910, 726] on textarea "Message…" at bounding box center [983, 731] width 312 height 29
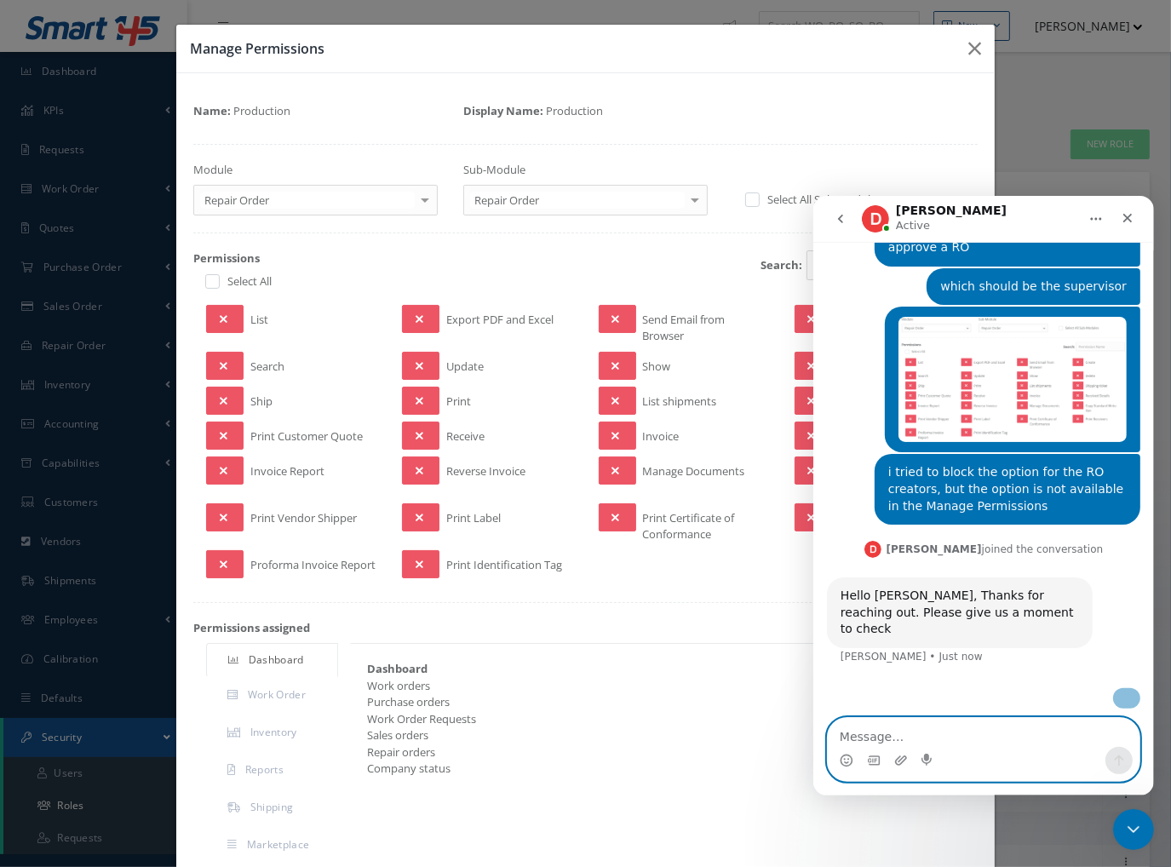
scroll to position [170, 0]
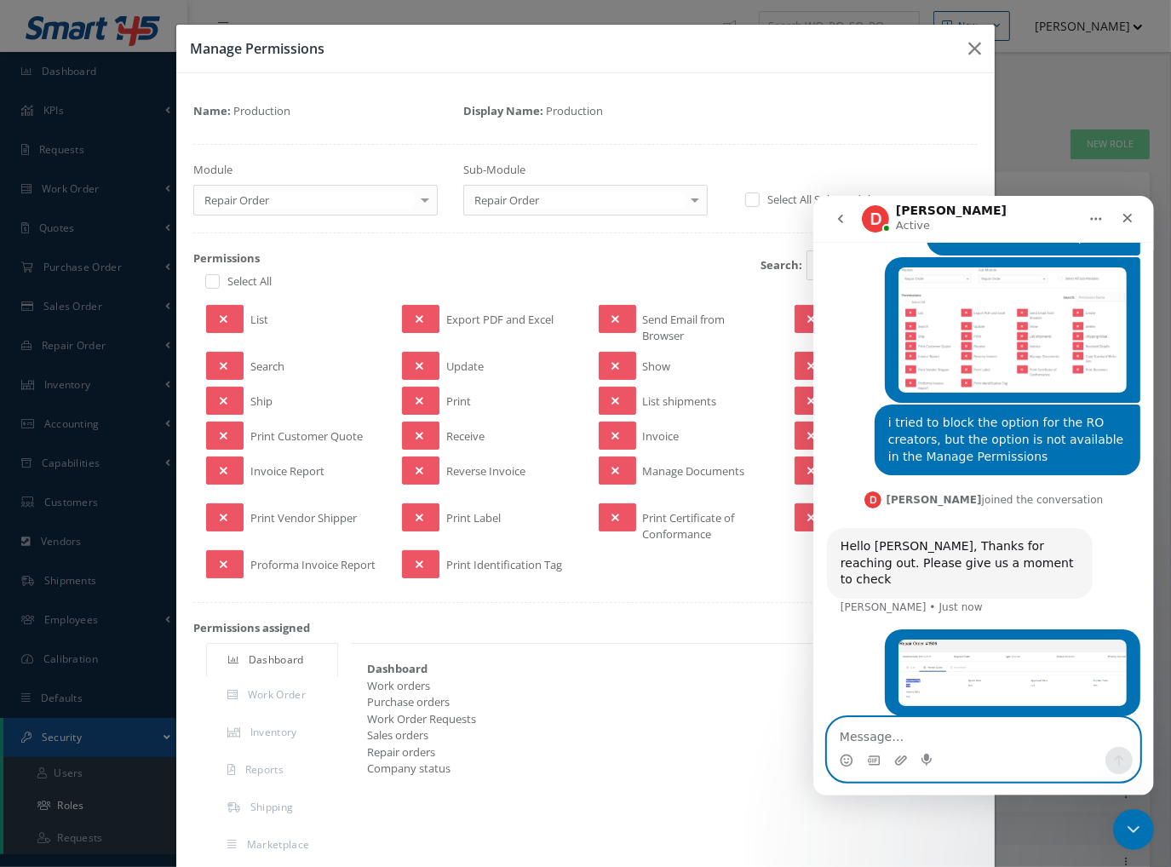
click at [887, 734] on textarea "Message…" at bounding box center [983, 731] width 312 height 29
type textarea "RO 1506 as example"
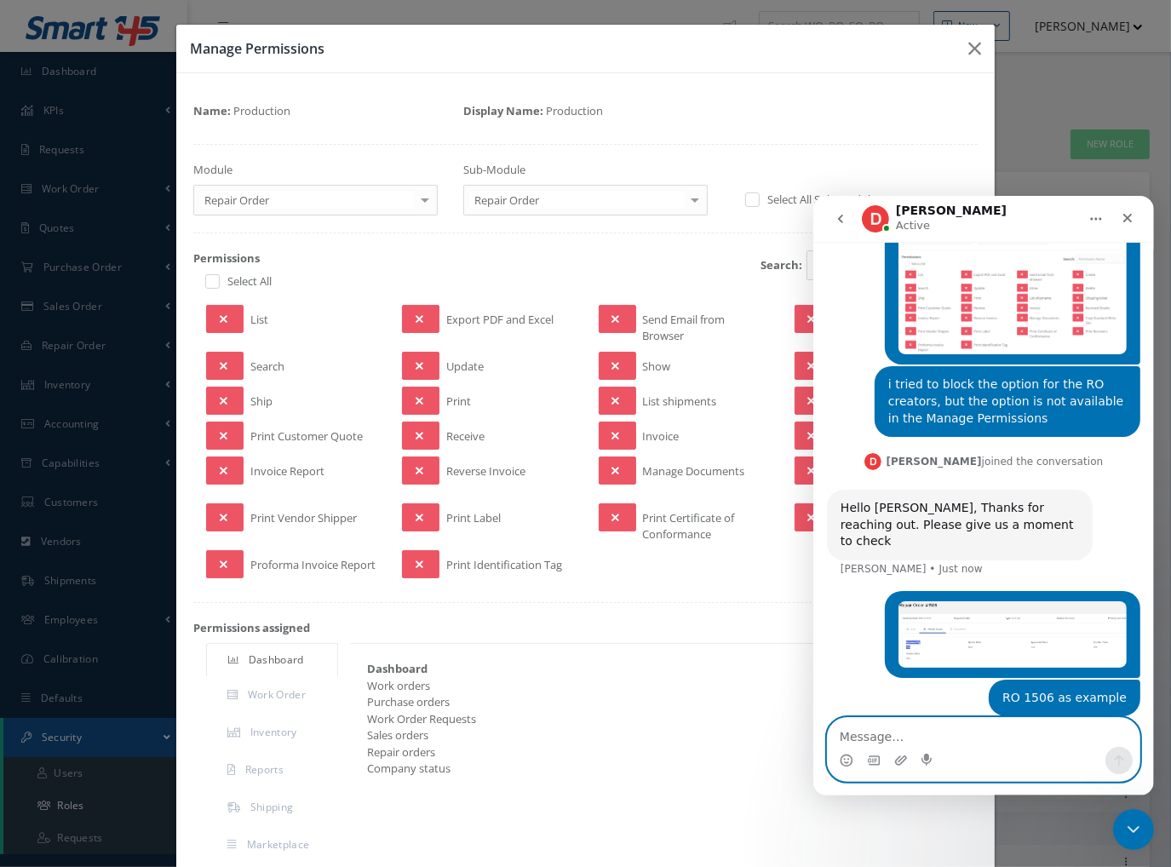
click at [588, 152] on div "Name: Production Display Name: Production Module Repair Order Dashboard Request…" at bounding box center [585, 503] width 784 height 826
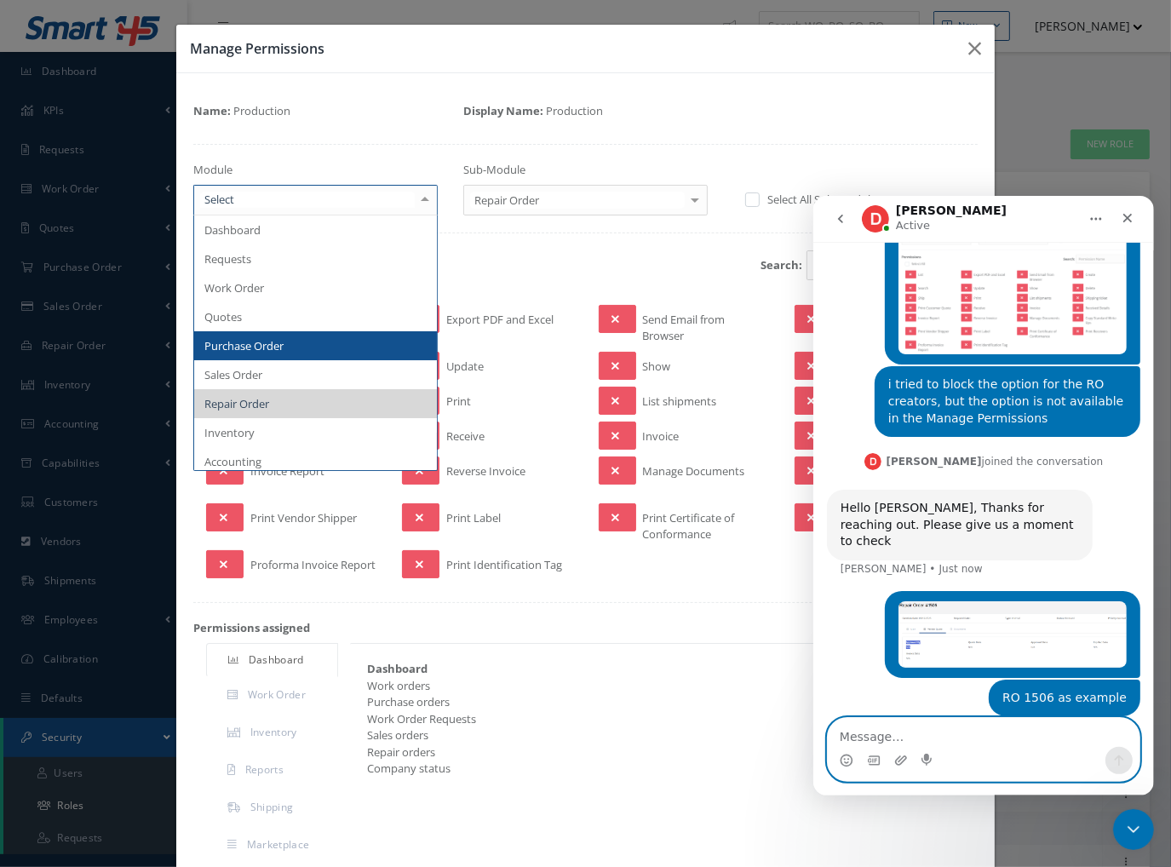
click at [275, 344] on span "Purchase Order" at bounding box center [243, 345] width 79 height 15
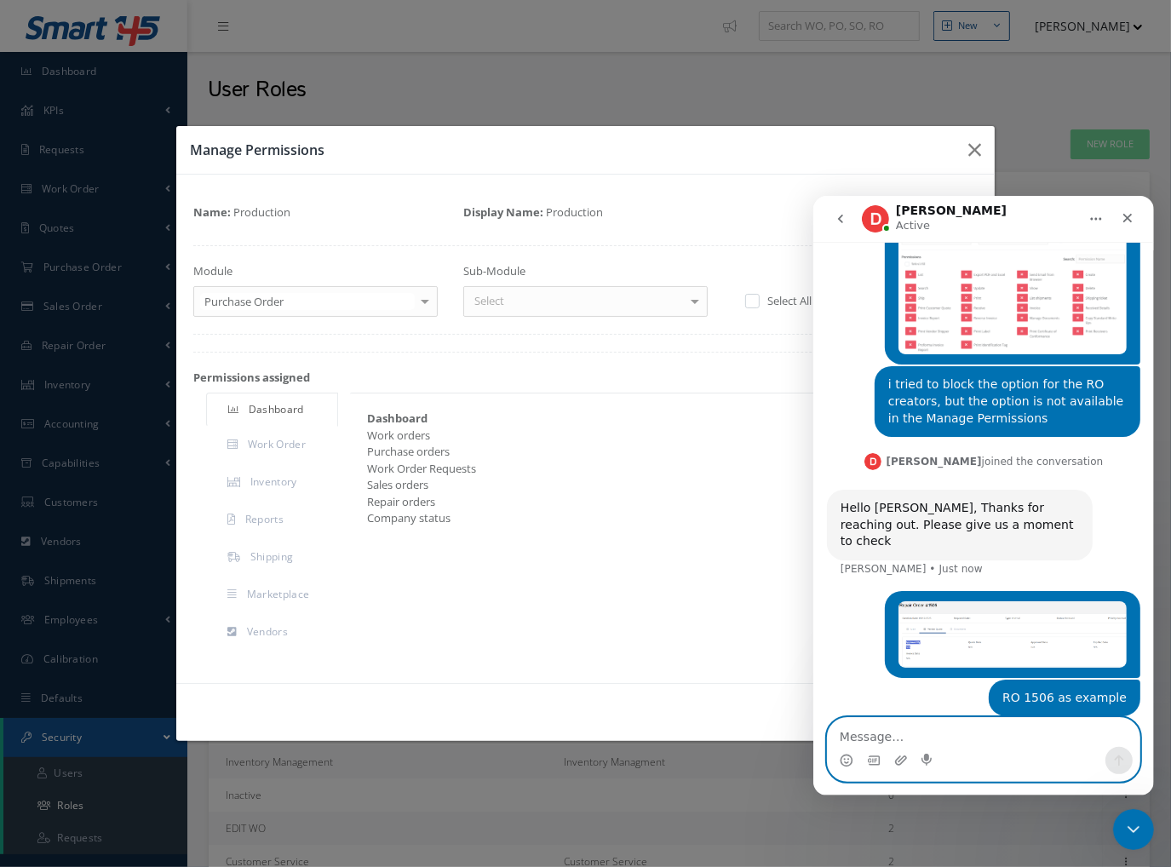
click at [532, 305] on div "Select" at bounding box center [585, 301] width 244 height 31
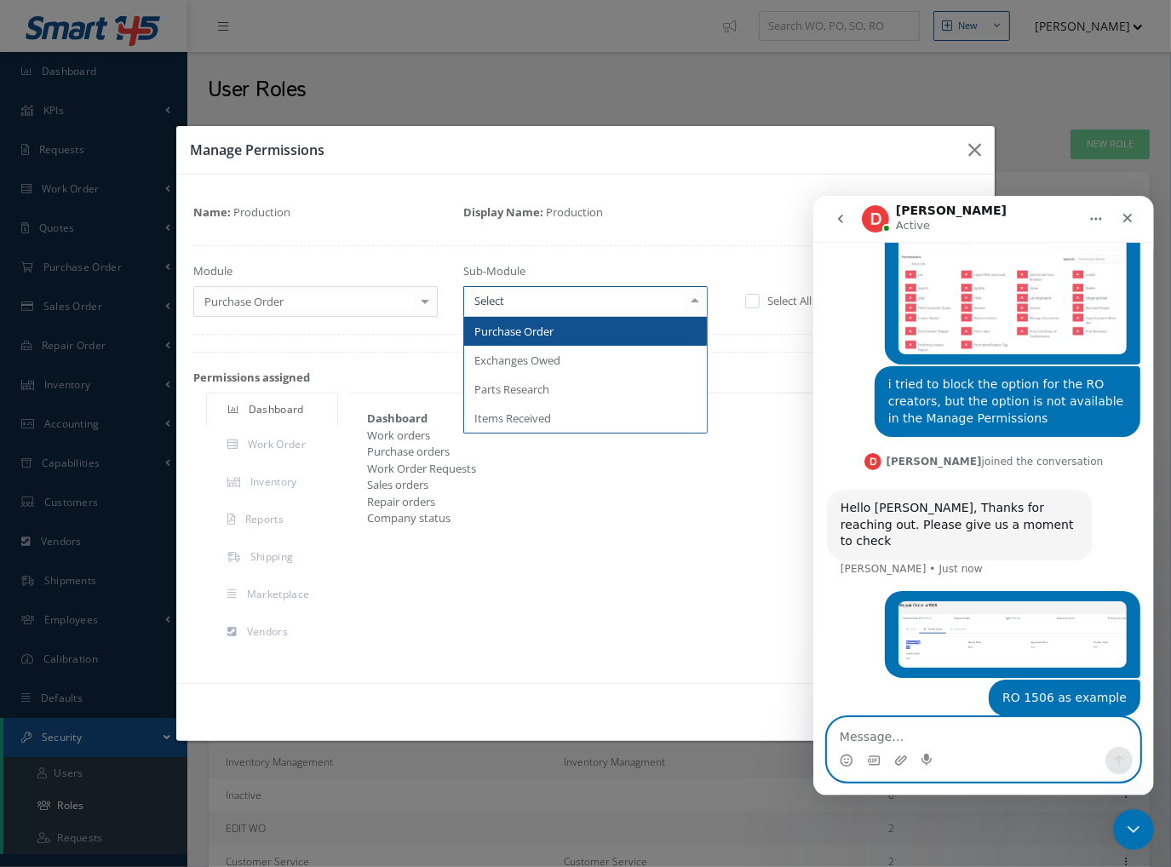
click at [537, 335] on span "Purchase Order" at bounding box center [513, 331] width 79 height 15
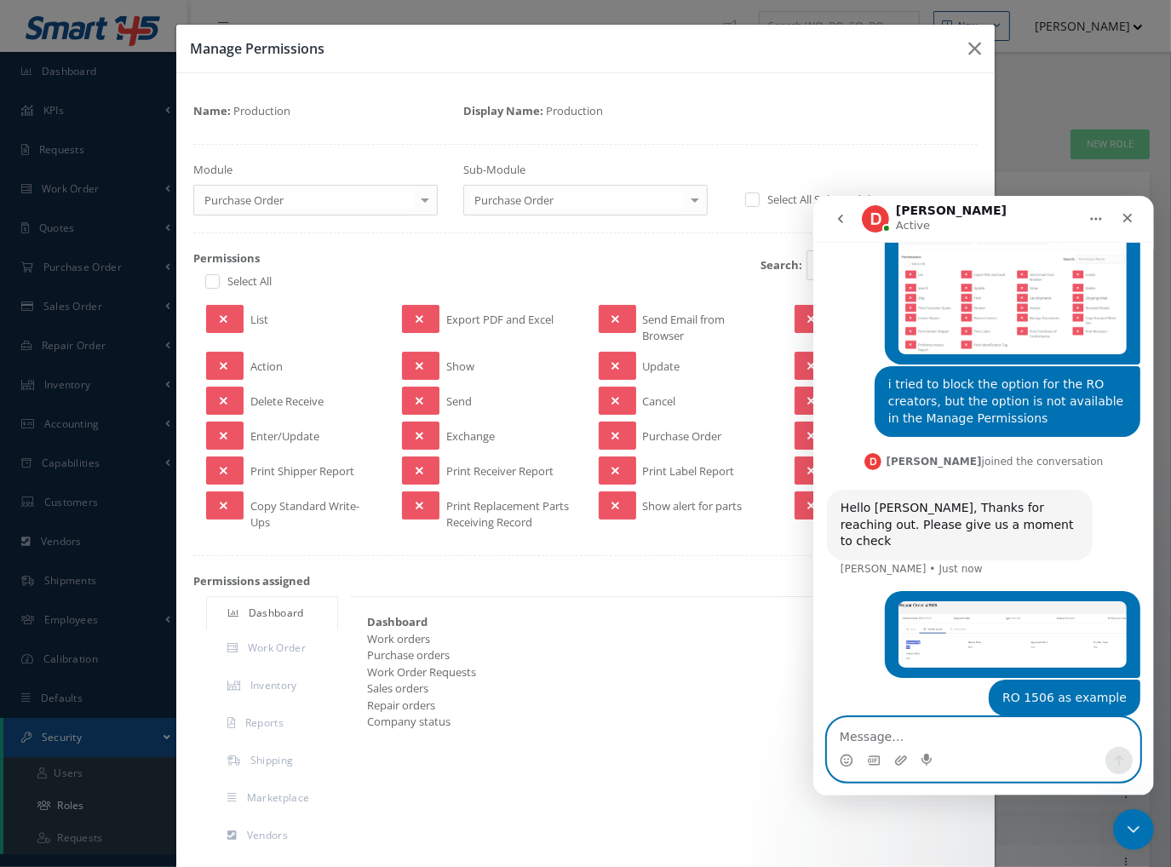
click at [501, 560] on div "Name: Production Display Name: Production Module Purchase Order Dashboard Reque…" at bounding box center [585, 479] width 784 height 779
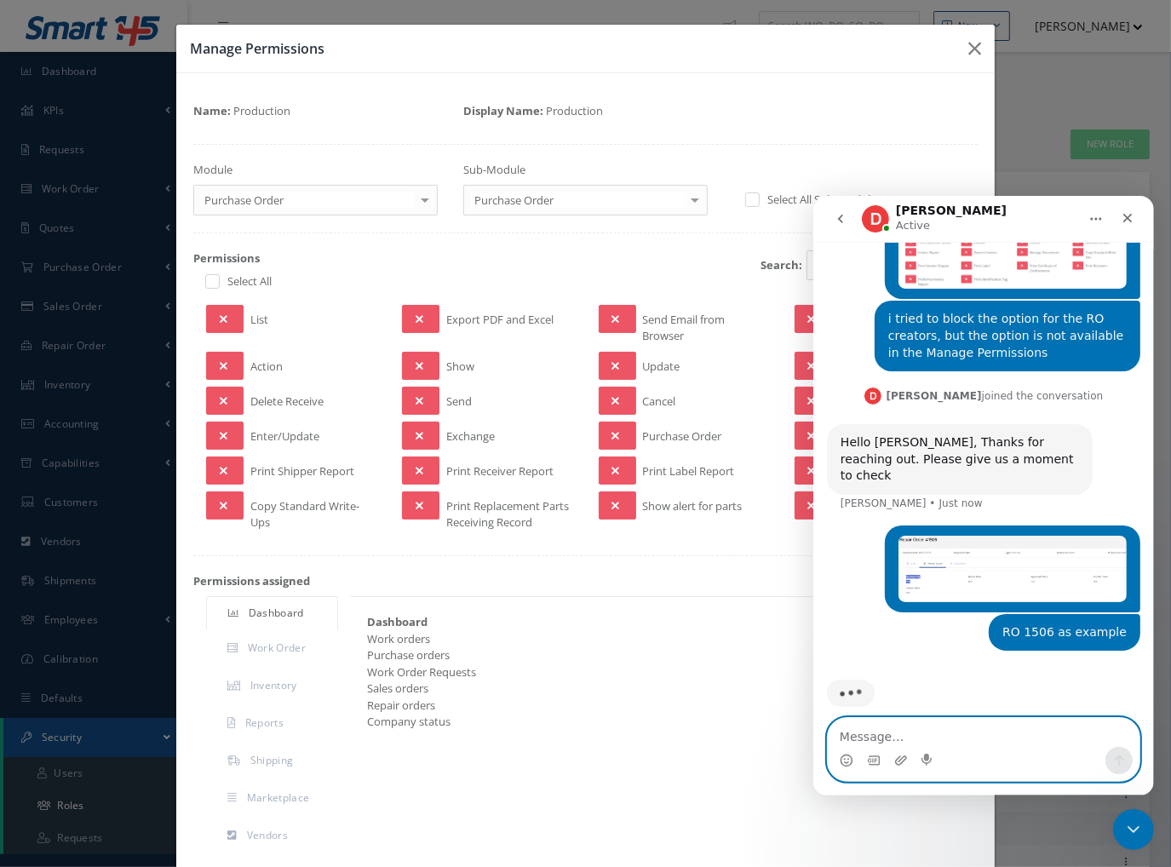
scroll to position [99, 0]
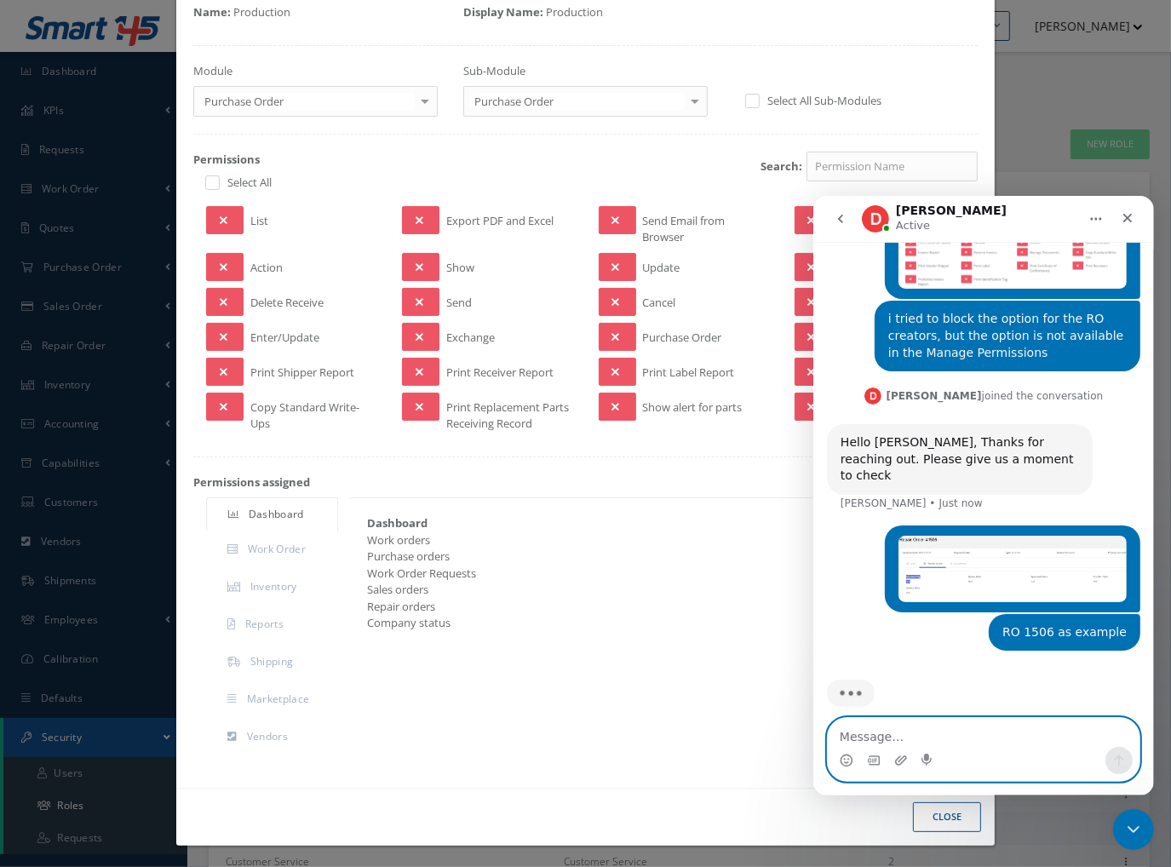
click at [664, 457] on div at bounding box center [585, 457] width 784 height 1
click at [1128, 218] on icon "Close" at bounding box center [1127, 217] width 9 height 9
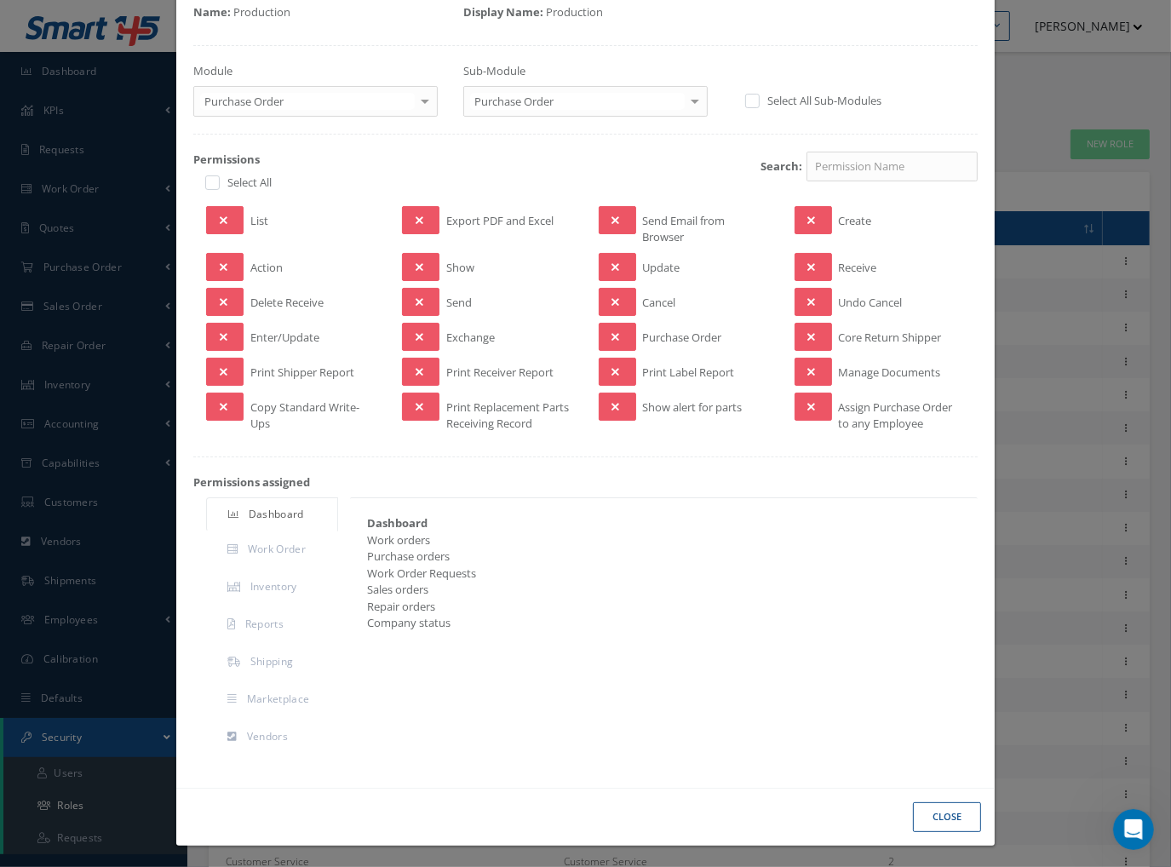
scroll to position [273, 0]
click at [647, 553] on div "Purchase orders" at bounding box center [657, 557] width 606 height 17
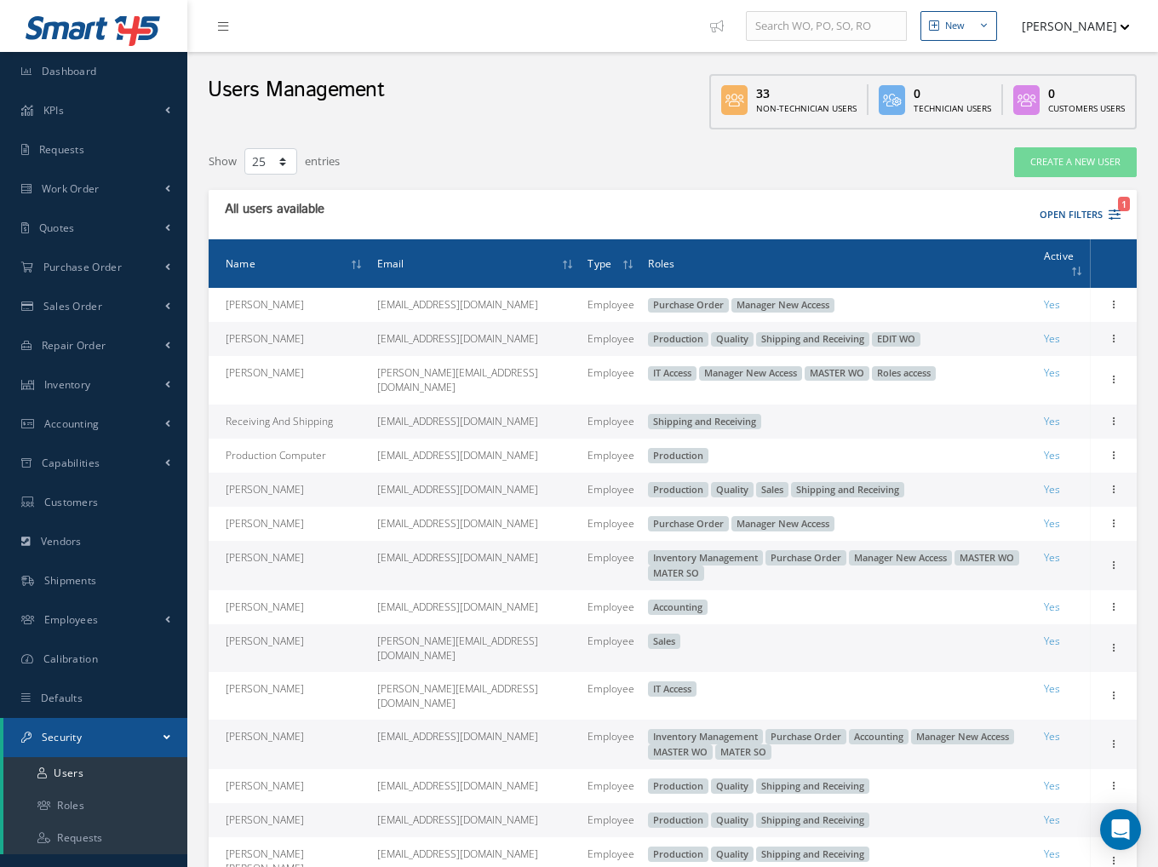
select select "25"
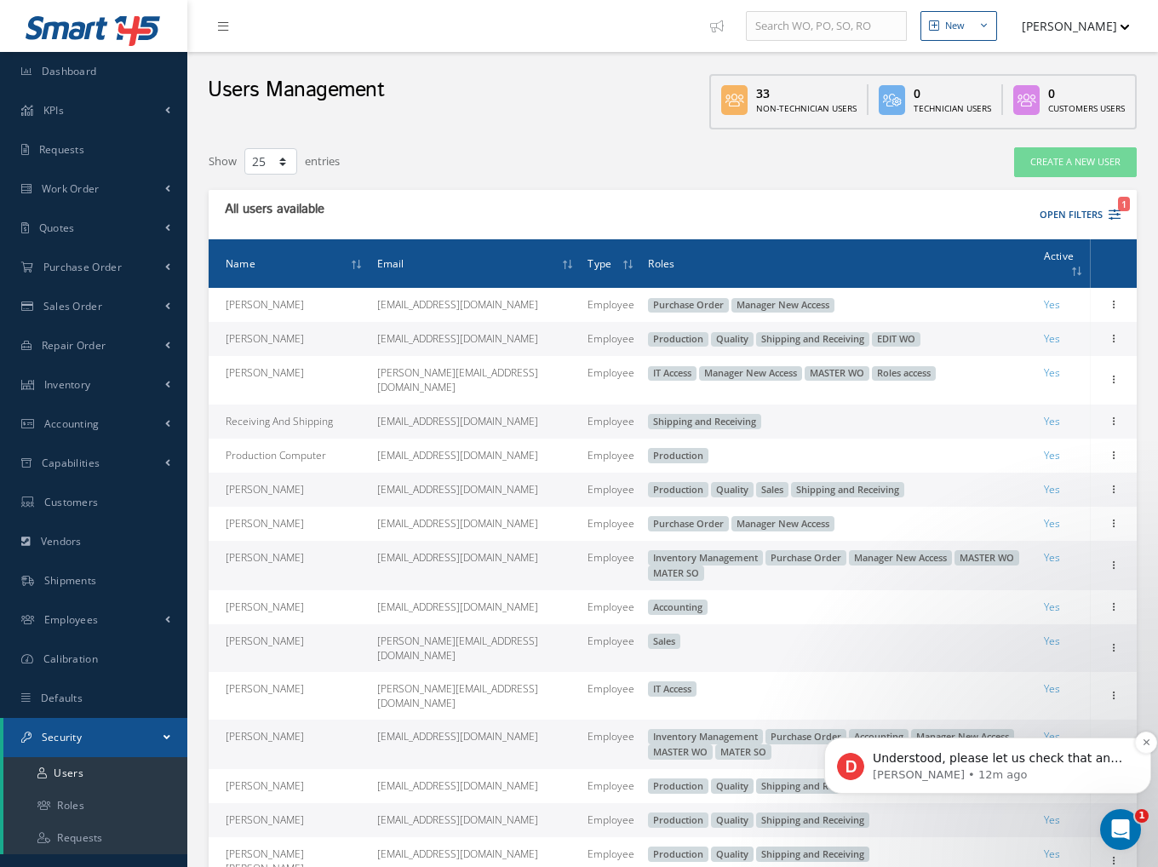
click at [943, 761] on p "Understood, please let us check that and we will get back to you." at bounding box center [1001, 758] width 257 height 17
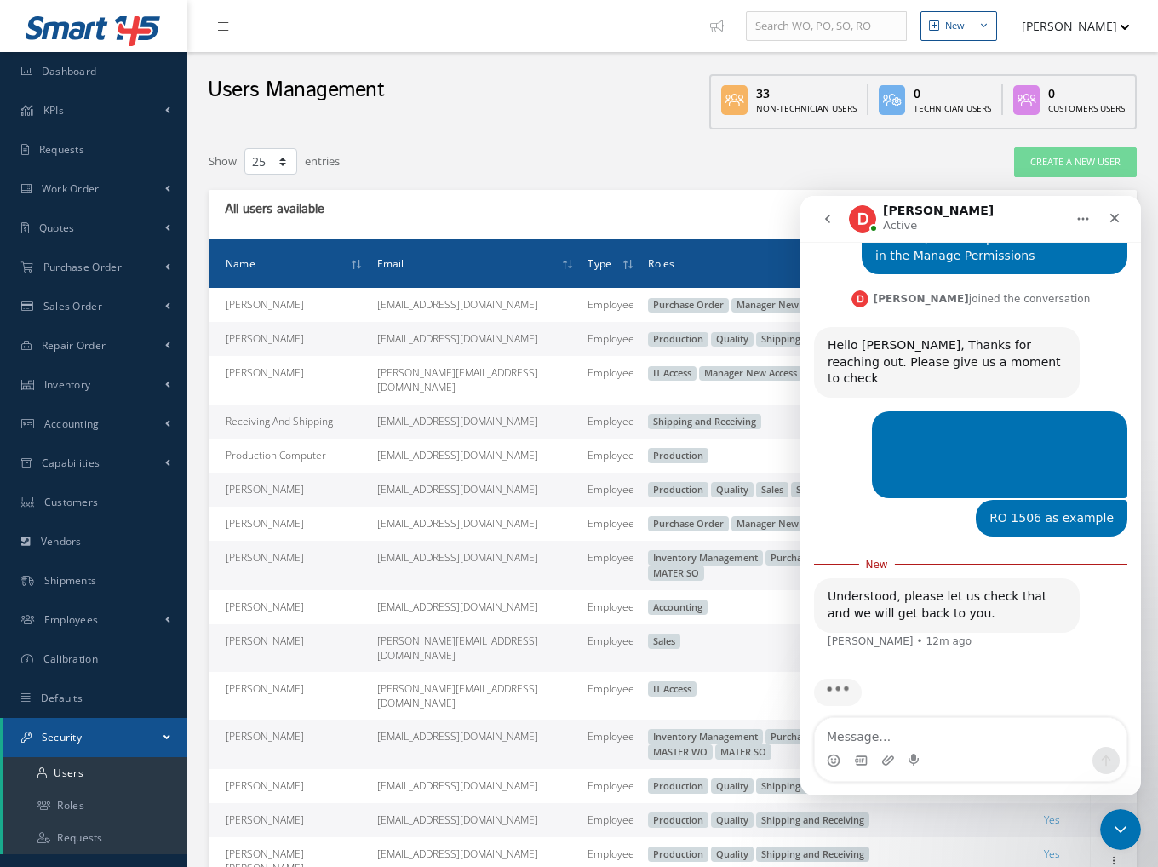
scroll to position [369, 0]
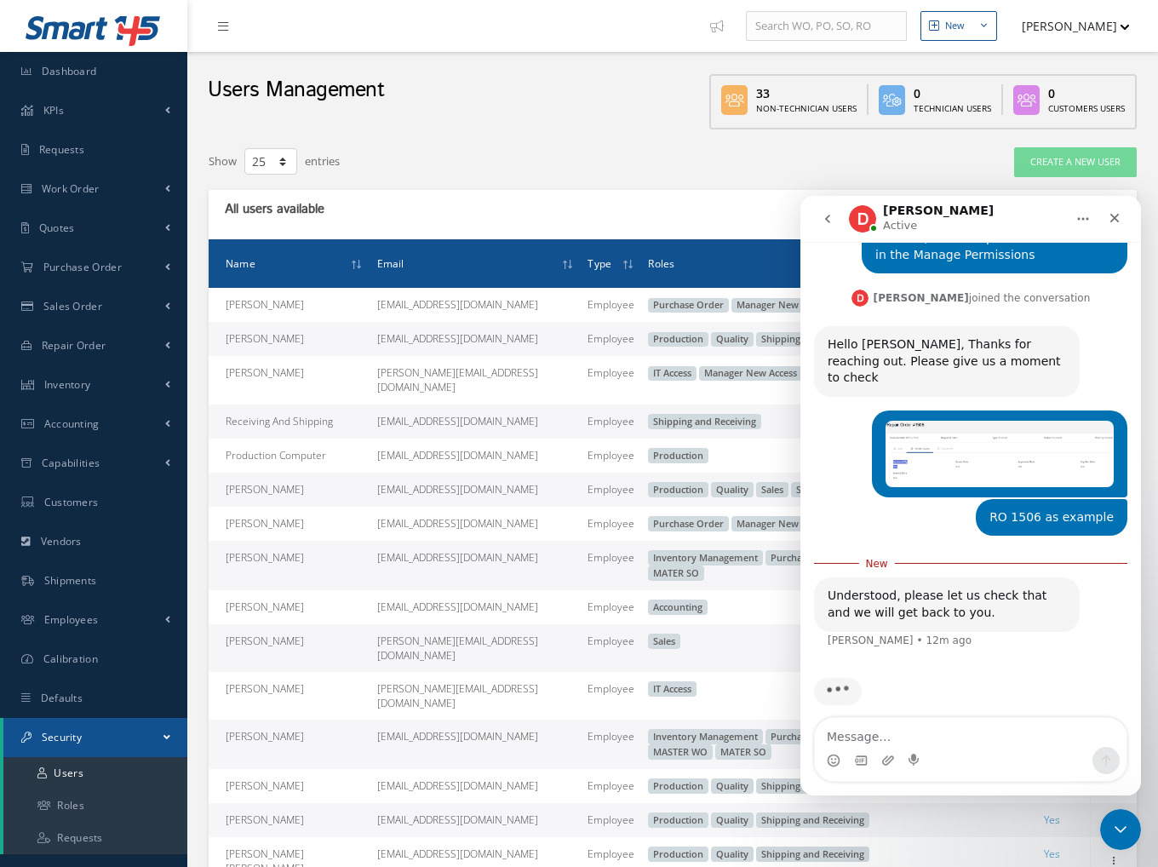
click at [919, 736] on textarea "Message…" at bounding box center [971, 732] width 312 height 29
click at [517, 148] on div "Show 10 25 50 100 entries" at bounding box center [474, 162] width 556 height 31
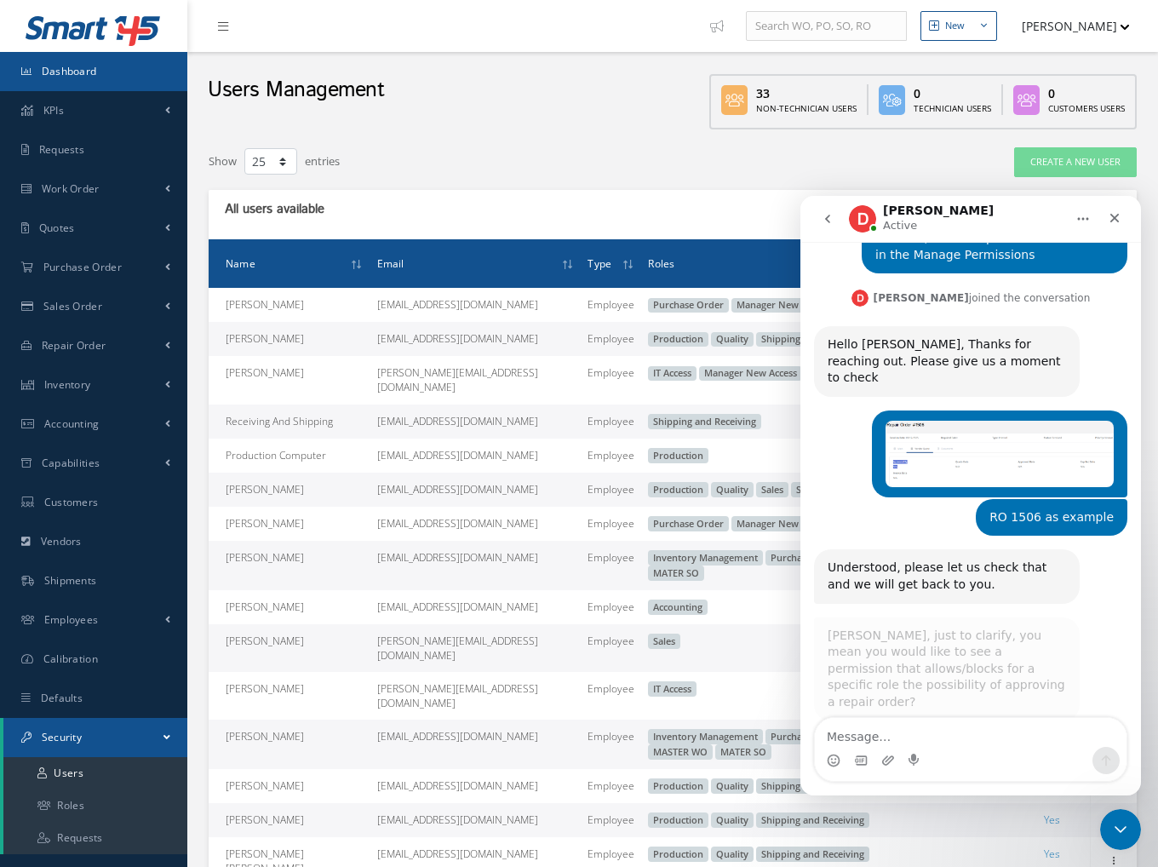
scroll to position [365, 0]
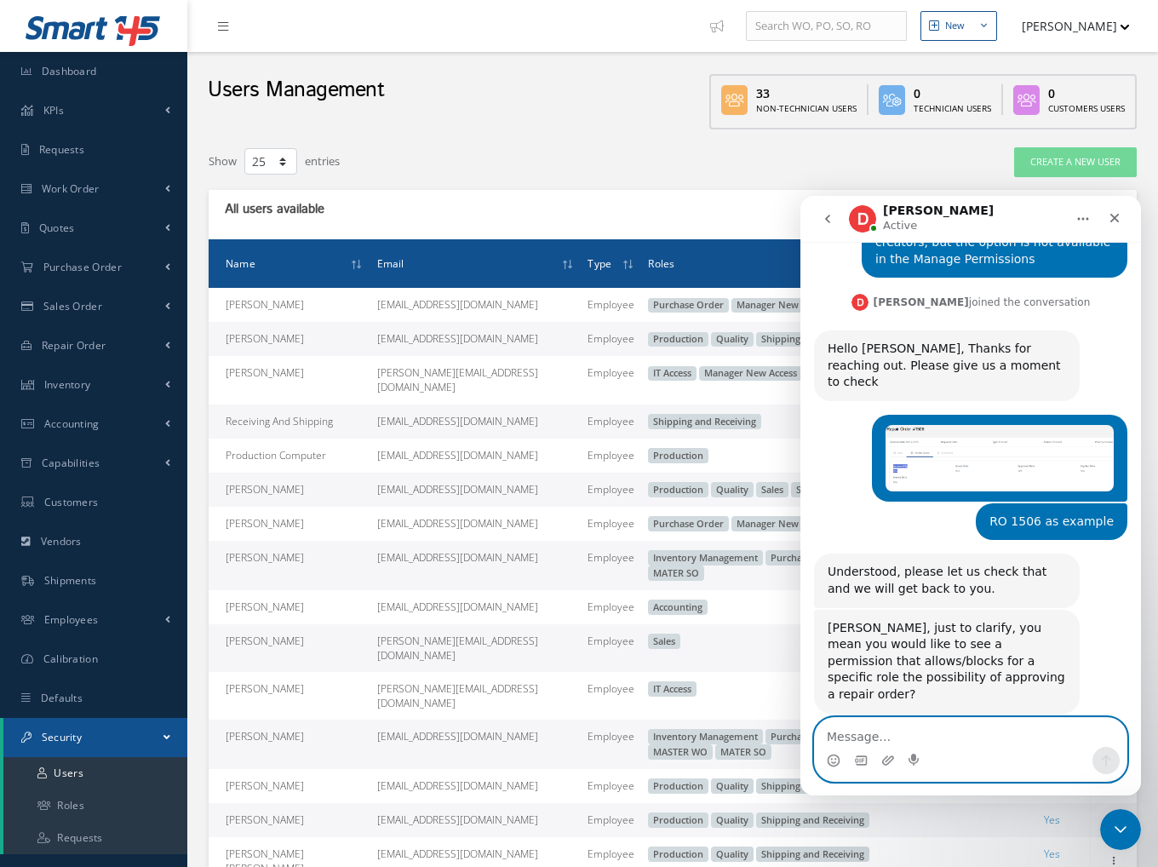
drag, startPoint x: 903, startPoint y: 737, endPoint x: 890, endPoint y: 728, distance: 15.4
click at [890, 728] on textarea "Message…" at bounding box center [971, 732] width 312 height 29
type textarea "yes"
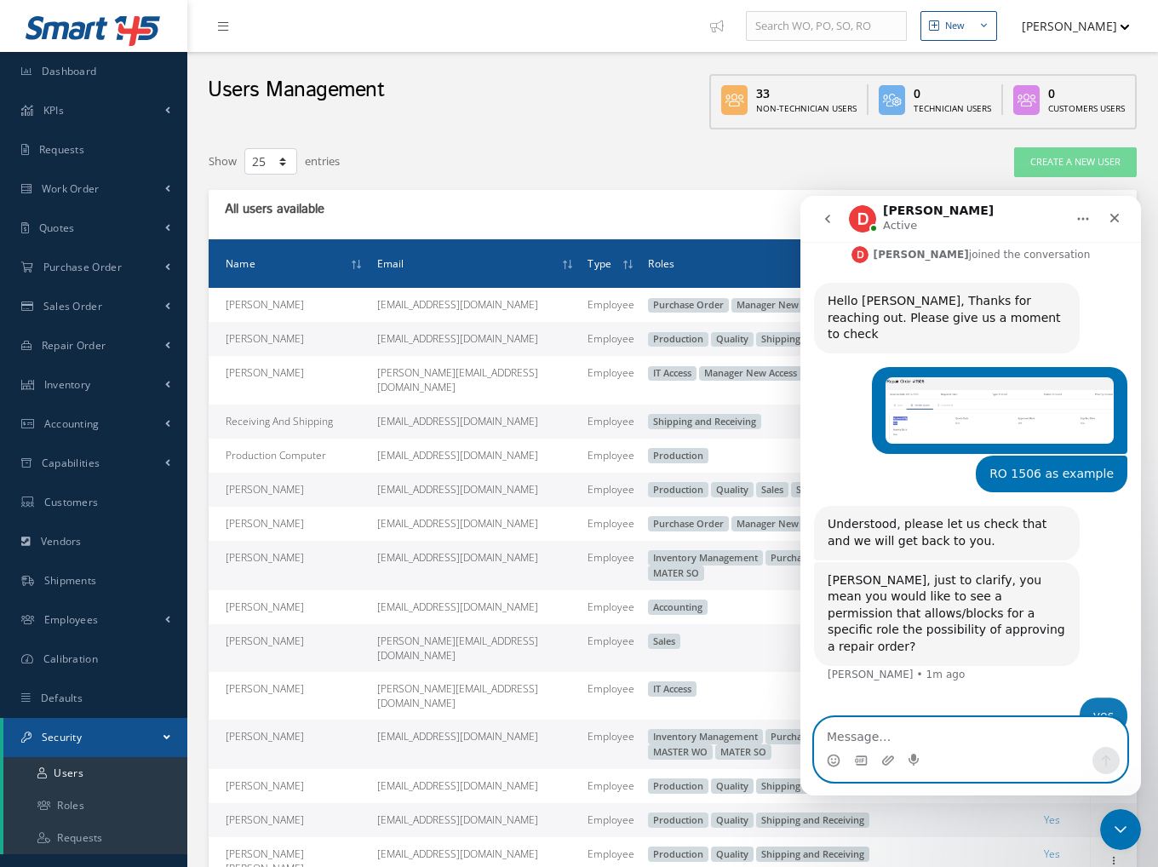
scroll to position [416, 0]
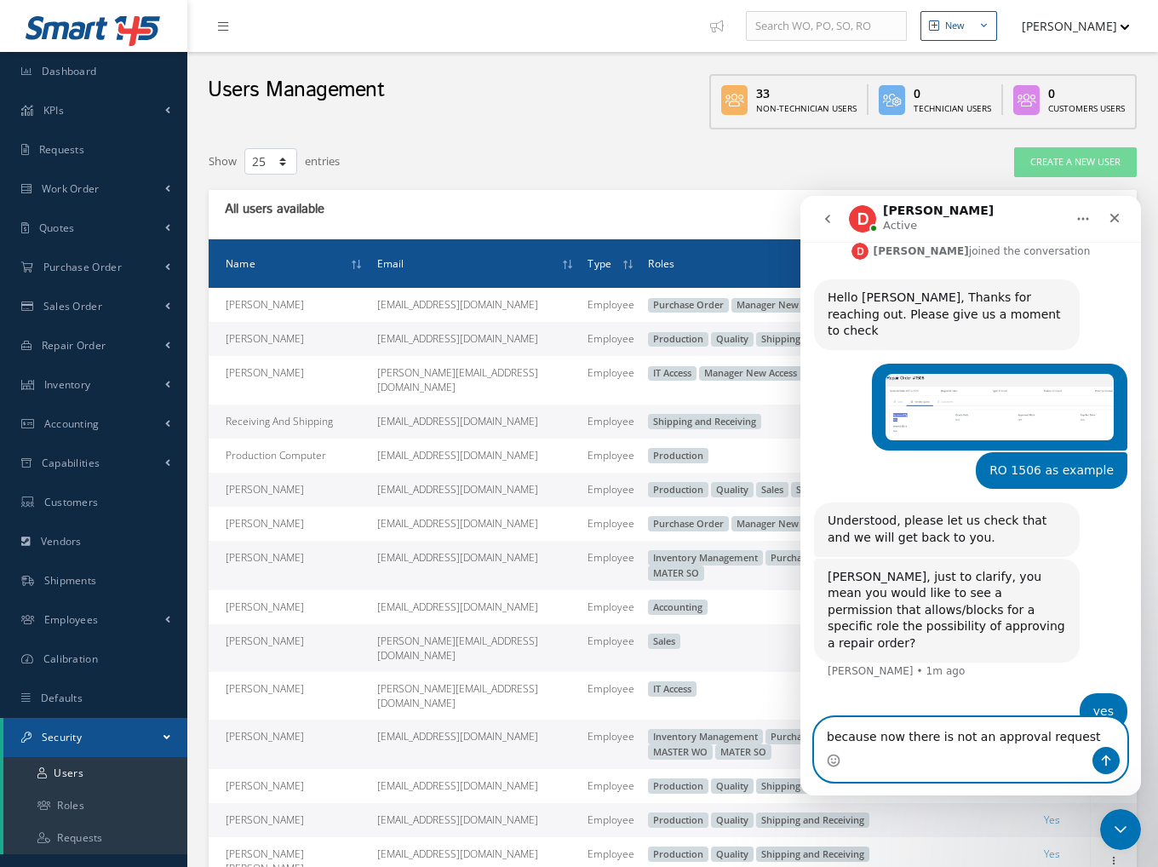
type textarea "because now there is not an approval request"
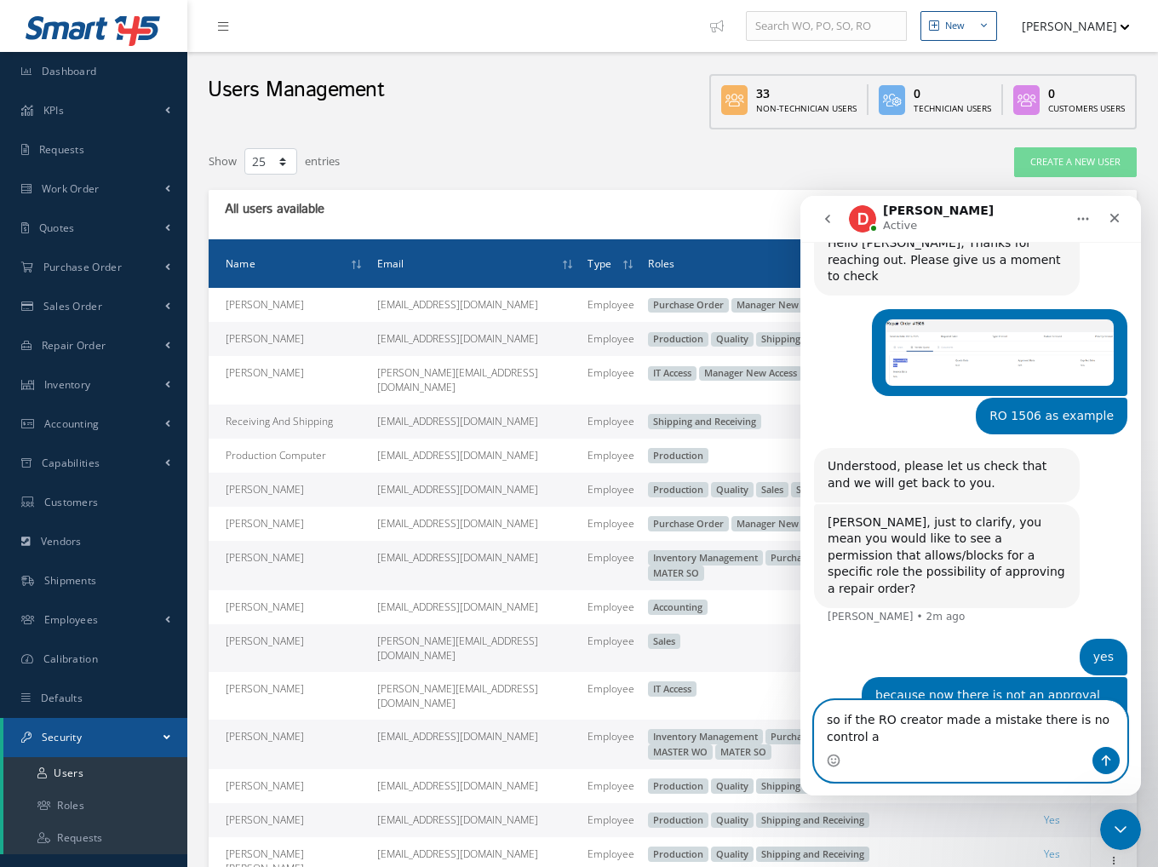
scroll to position [487, 0]
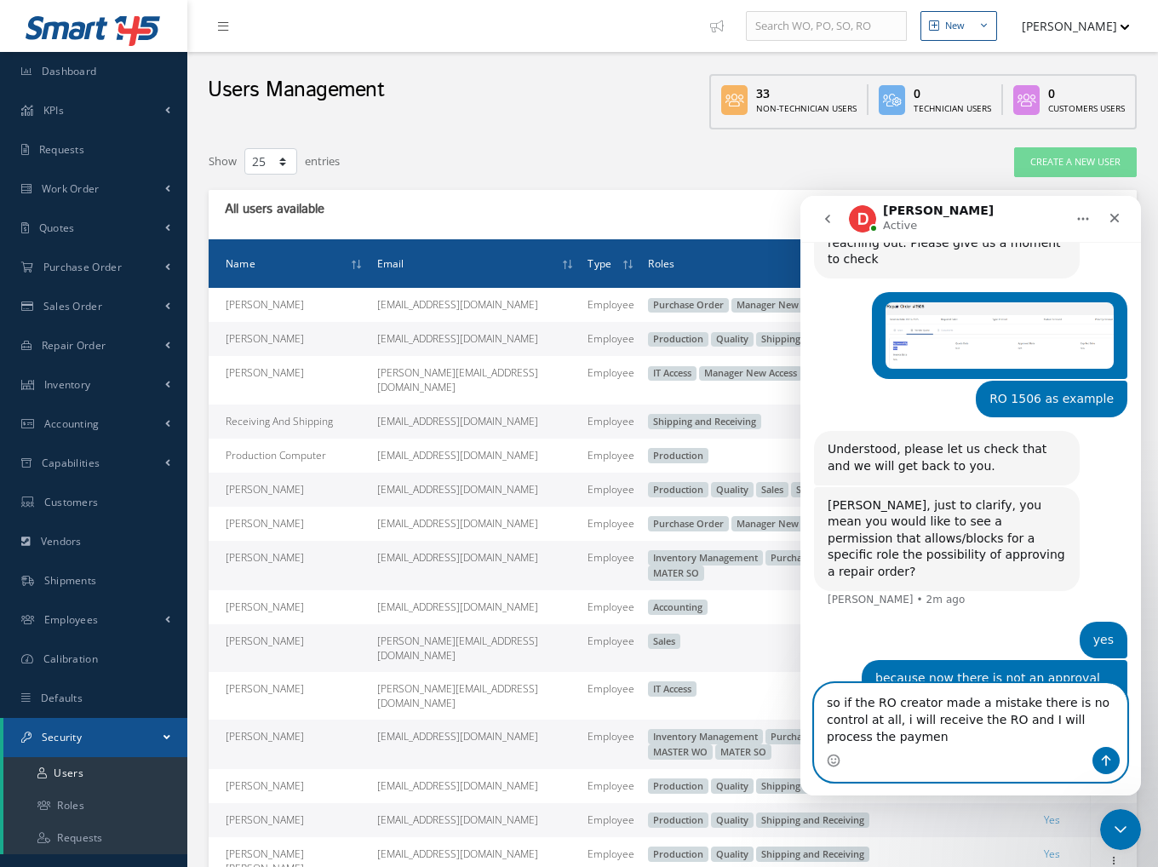
type textarea "so if the RO creator made a mistake there is no control at all, i will receive …"
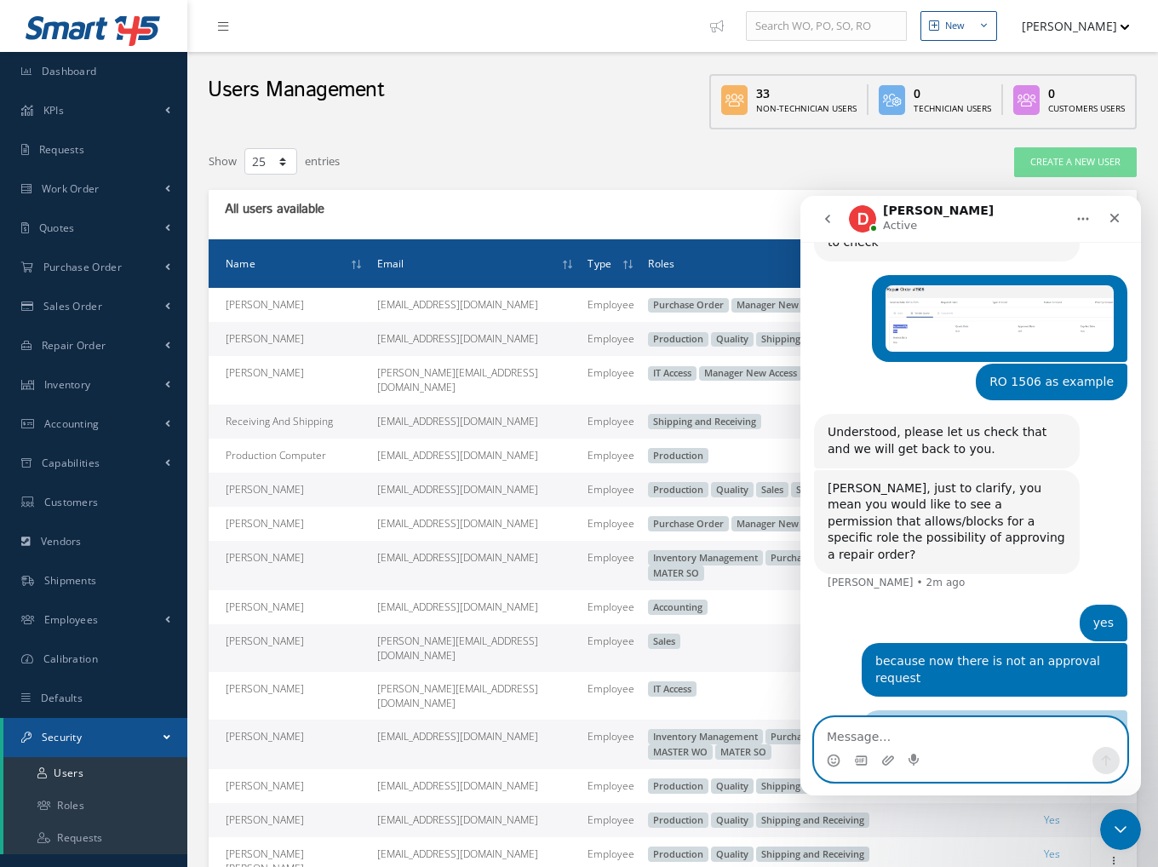
scroll to position [543, 0]
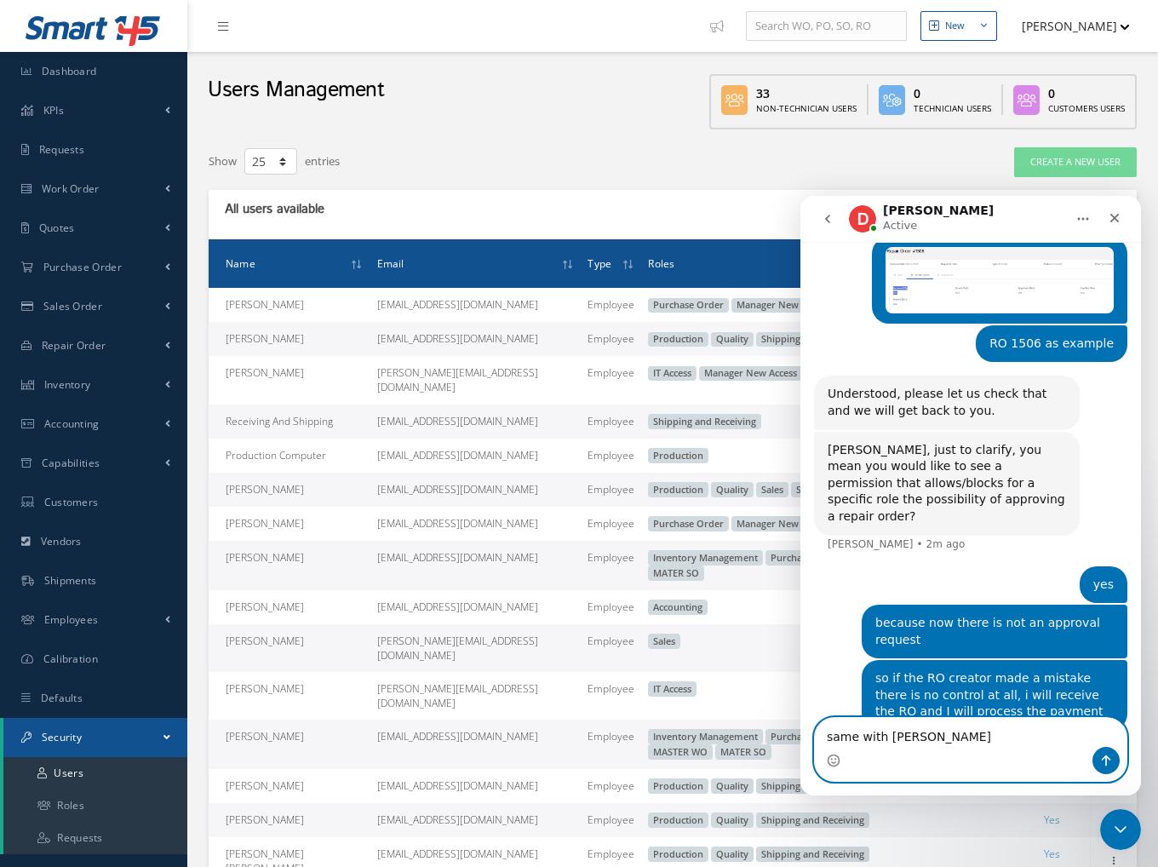
type textarea "same with POs"
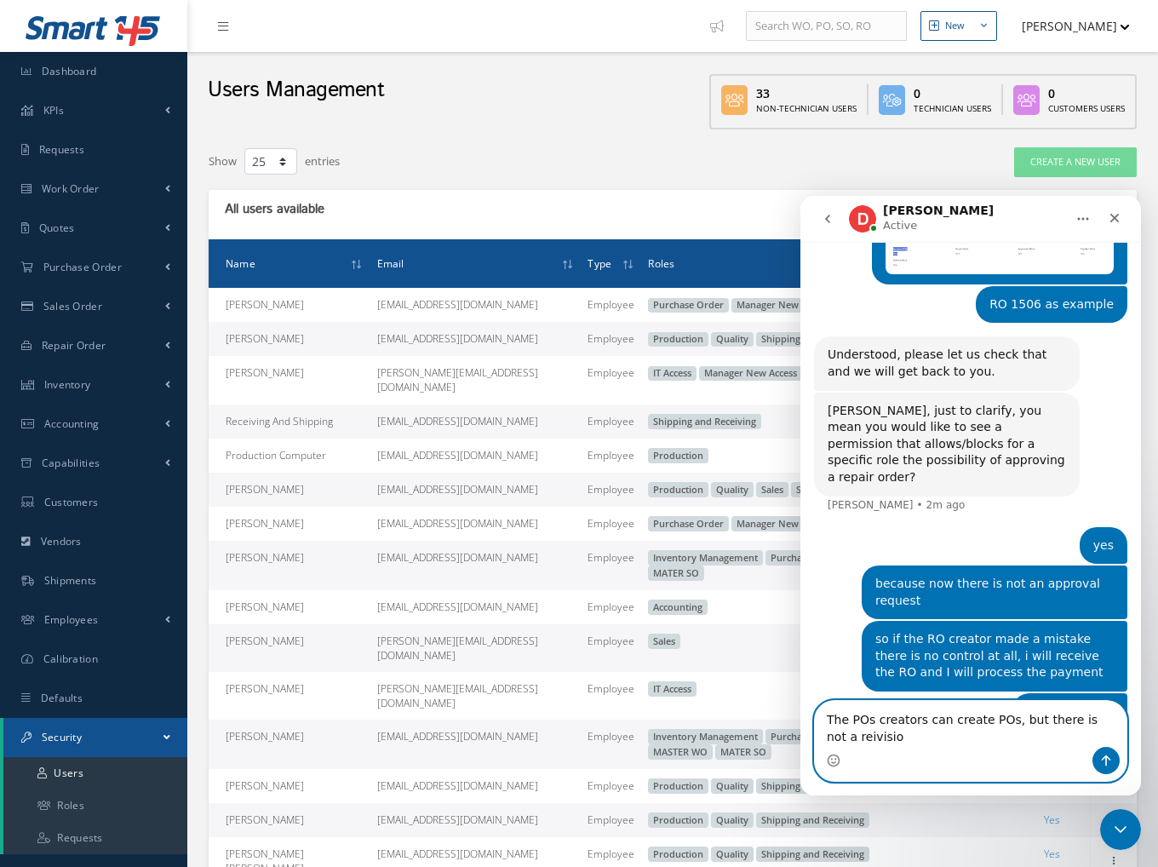
scroll to position [599, 0]
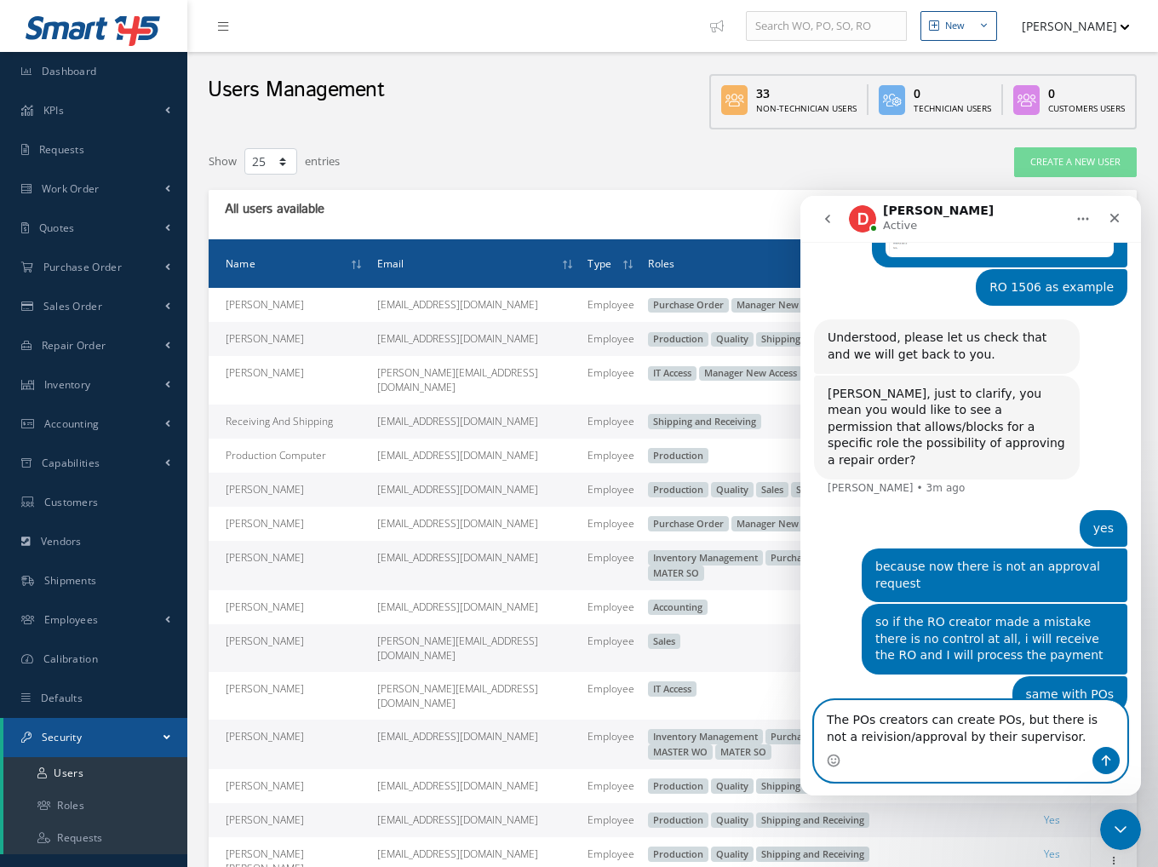
click at [855, 743] on textarea "The POs creators can create POs, but there is not a reivision/approval by their…" at bounding box center [971, 724] width 312 height 46
drag, startPoint x: 843, startPoint y: 737, endPoint x: 858, endPoint y: 738, distance: 14.6
click at [844, 736] on textarea "The POs creators can create POs, but there is not a reivision/approval by their…" at bounding box center [971, 724] width 312 height 46
type textarea "The POs creators can create POs, but there is not a revision/approval by their …"
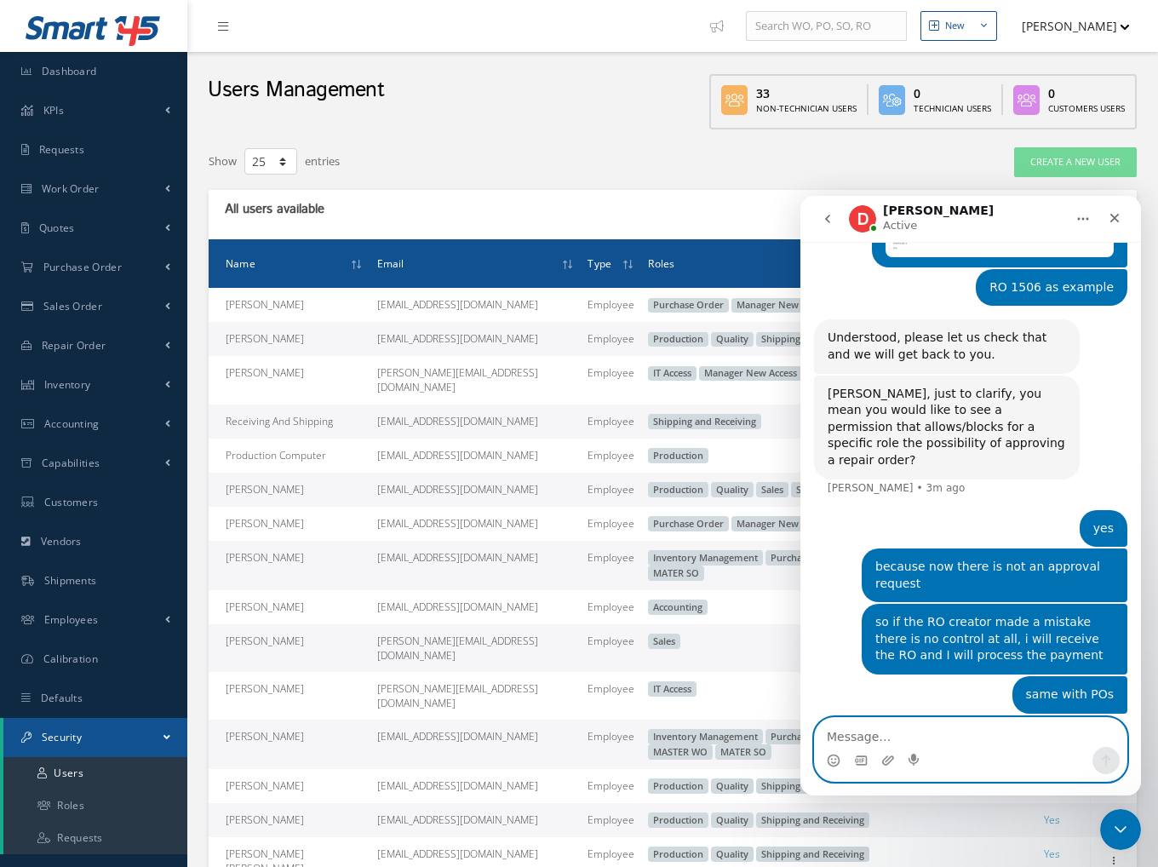
scroll to position [637, 0]
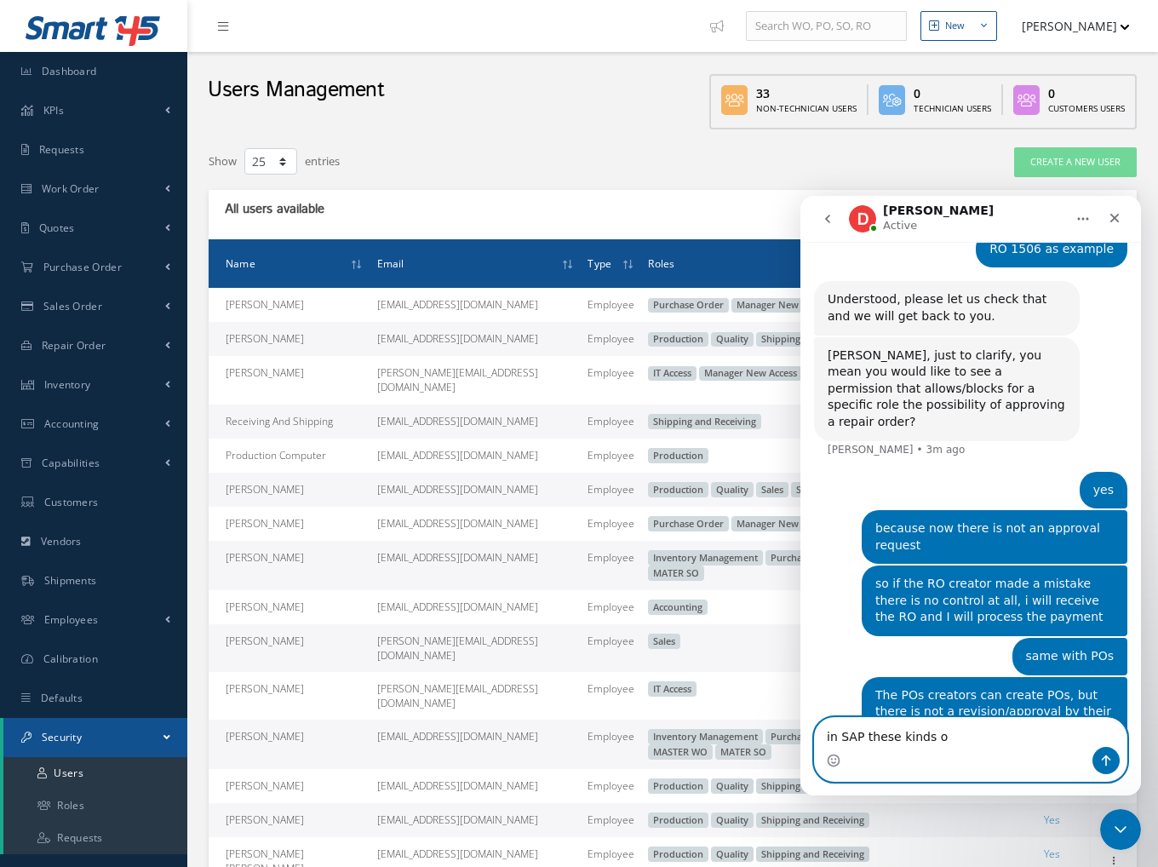
type textarea "in SAP these kinds os"
click at [645, 419] on td "Shipping and Receiving" at bounding box center [838, 422] width 395 height 34
click at [716, 430] on td "Shipping and Receiving" at bounding box center [838, 422] width 395 height 34
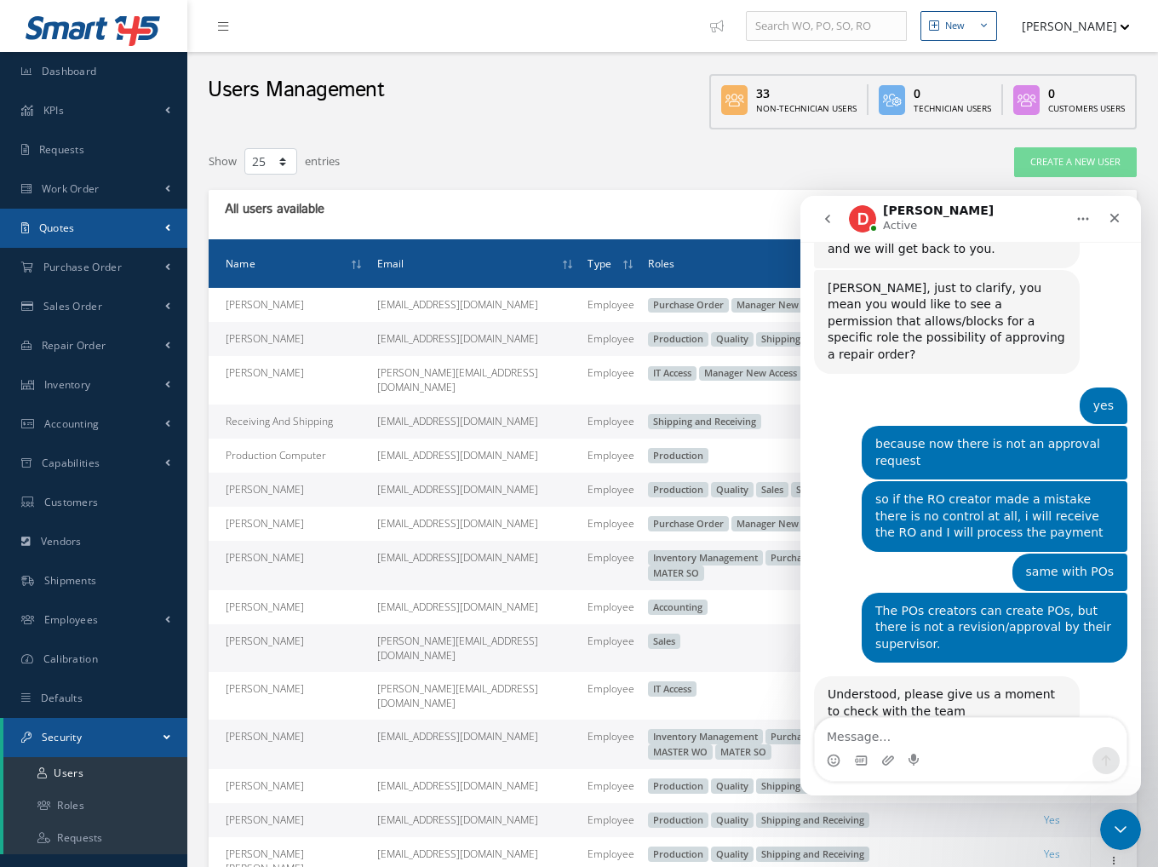
scroll to position [811, 0]
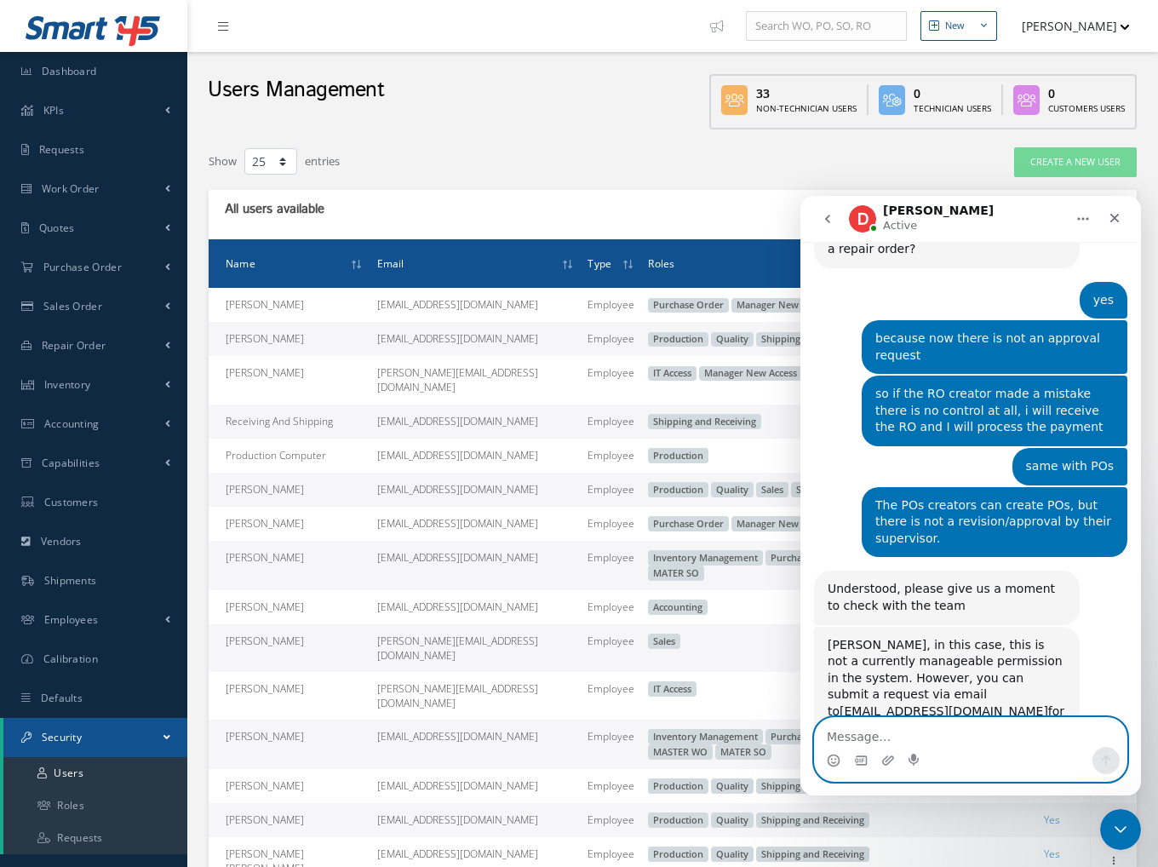
click at [919, 738] on textarea "Message…" at bounding box center [971, 732] width 312 height 29
type textarea "ok"
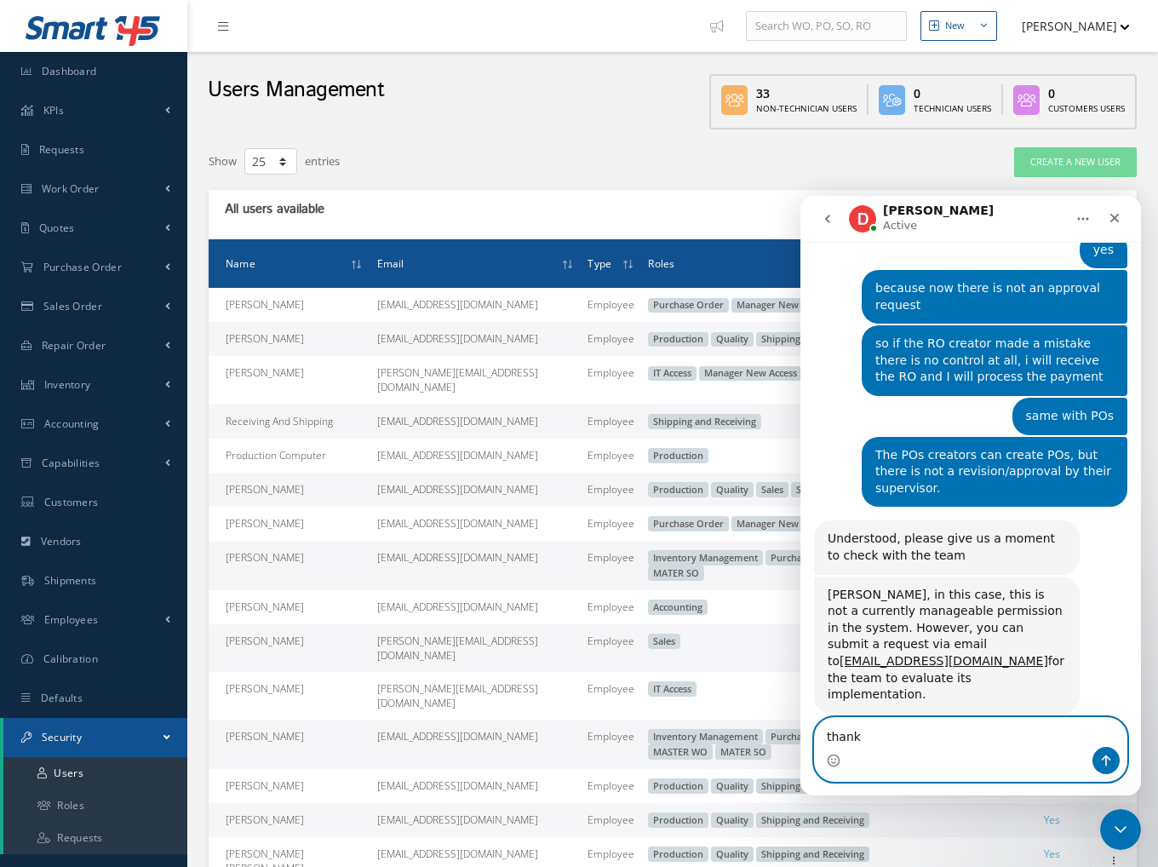
type textarea "thanks"
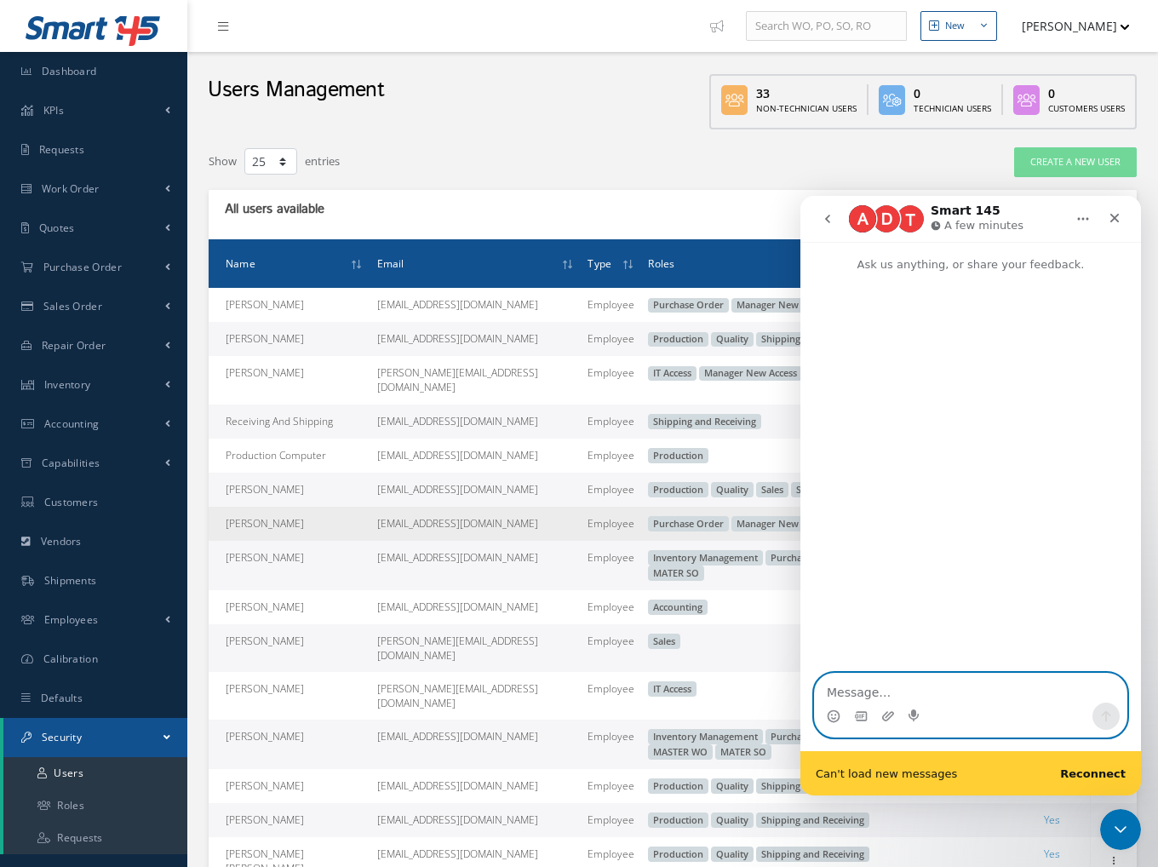
scroll to position [0, 0]
